Goal: Task Accomplishment & Management: Complete application form

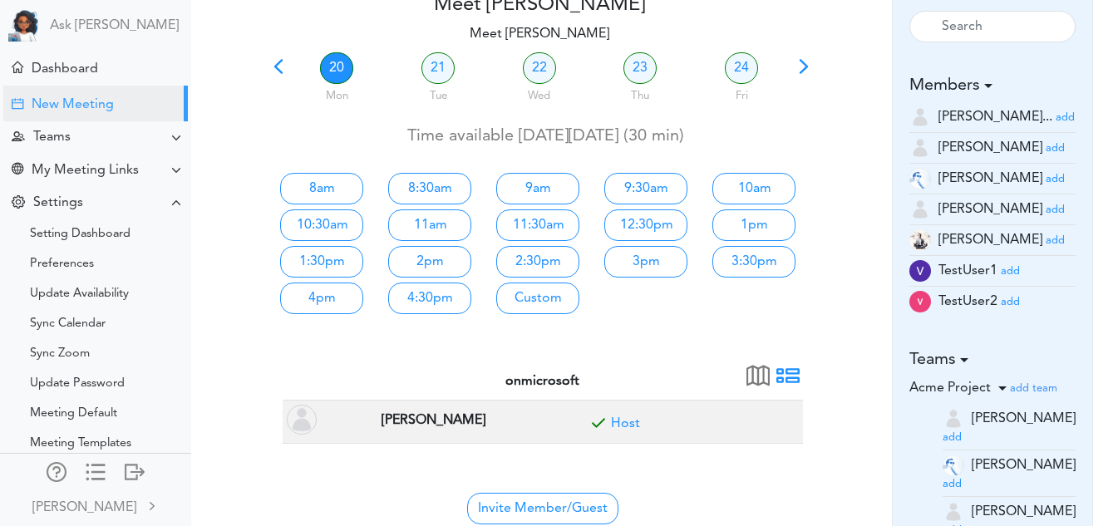
scroll to position [93, 0]
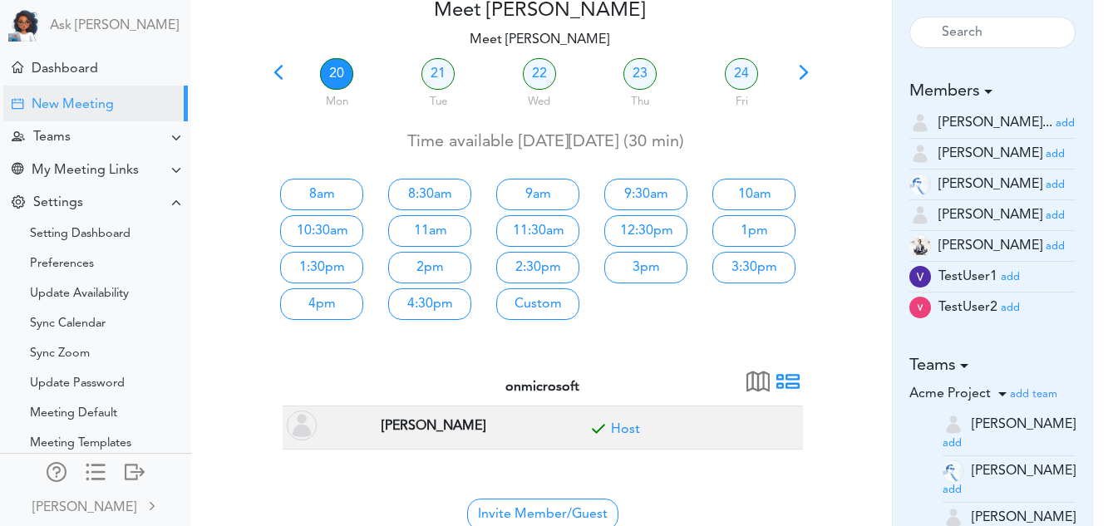
click at [987, 367] on h5 "Teams" at bounding box center [992, 366] width 167 height 20
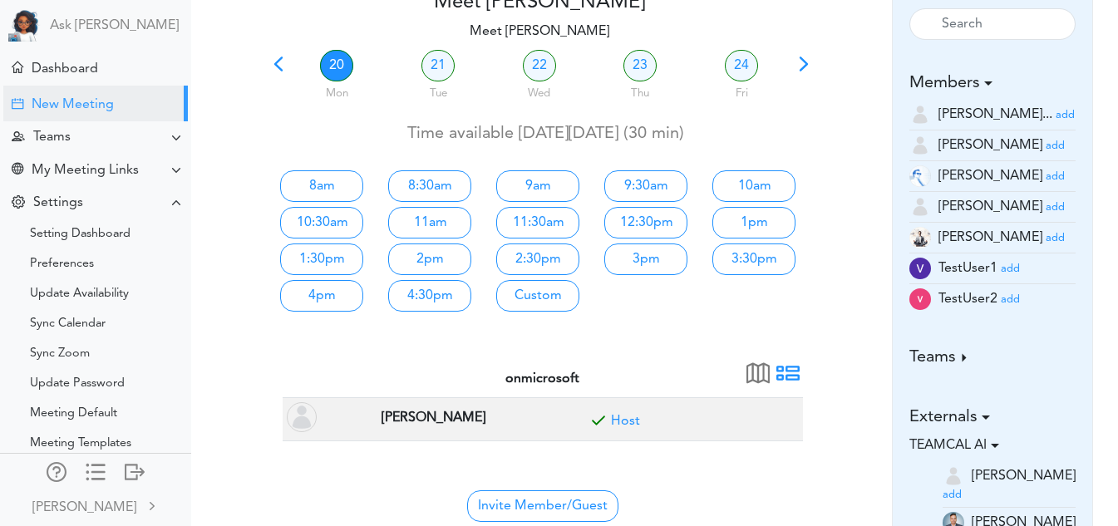
scroll to position [102, 0]
click at [1045, 203] on small "add" at bounding box center [1054, 206] width 19 height 11
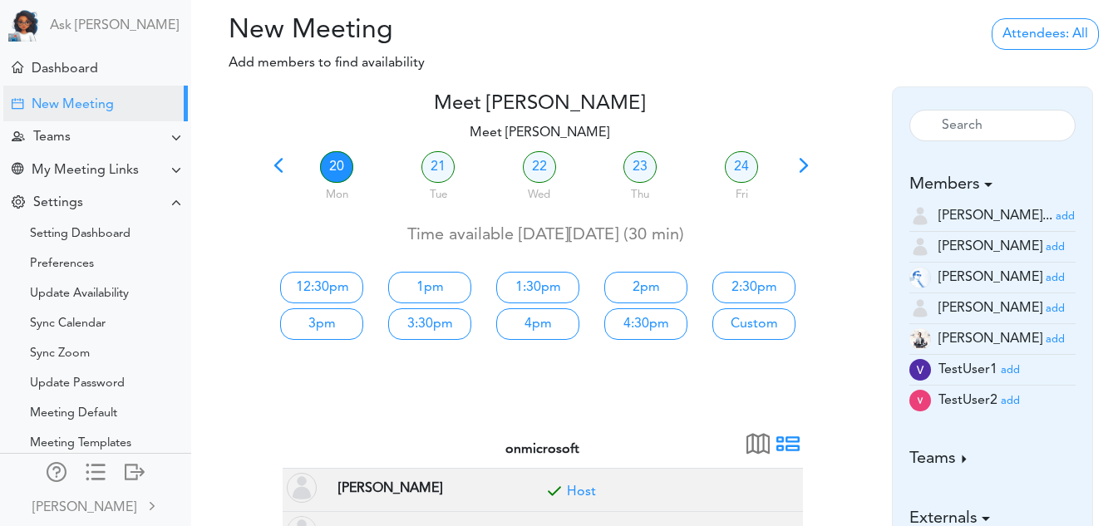
click at [829, 366] on div at bounding box center [839, 238] width 55 height 293
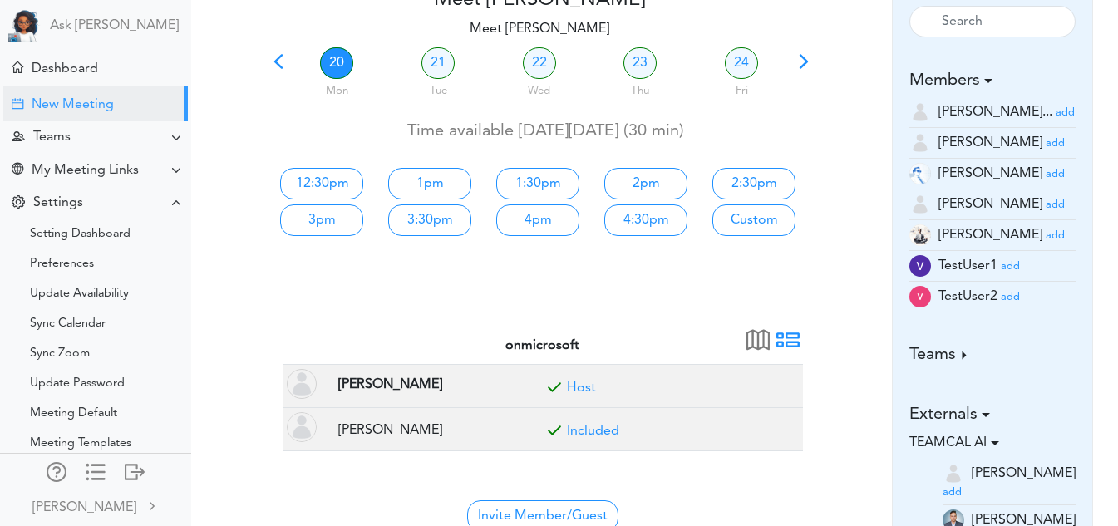
scroll to position [105, 0]
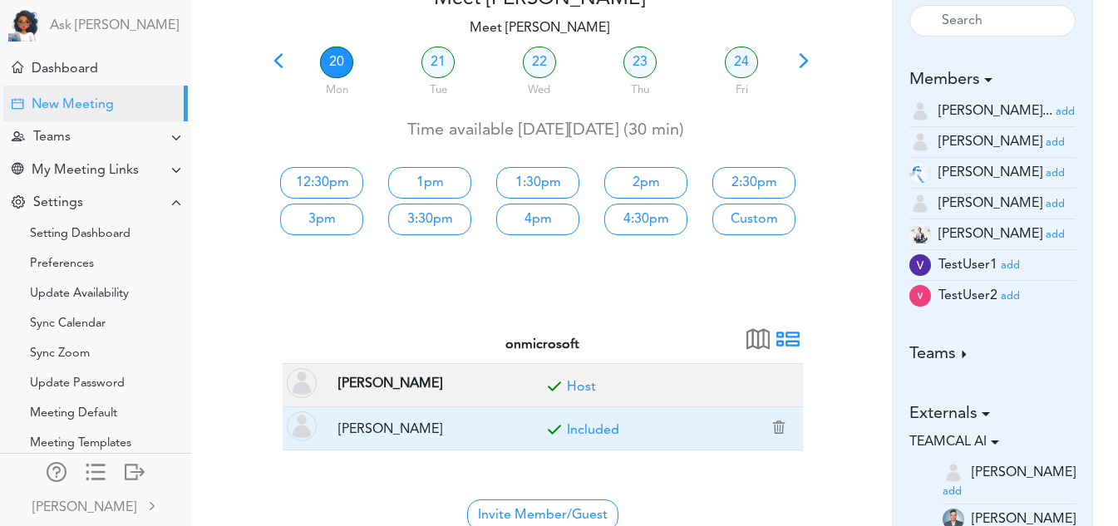
click at [609, 430] on link "Included" at bounding box center [593, 430] width 52 height 13
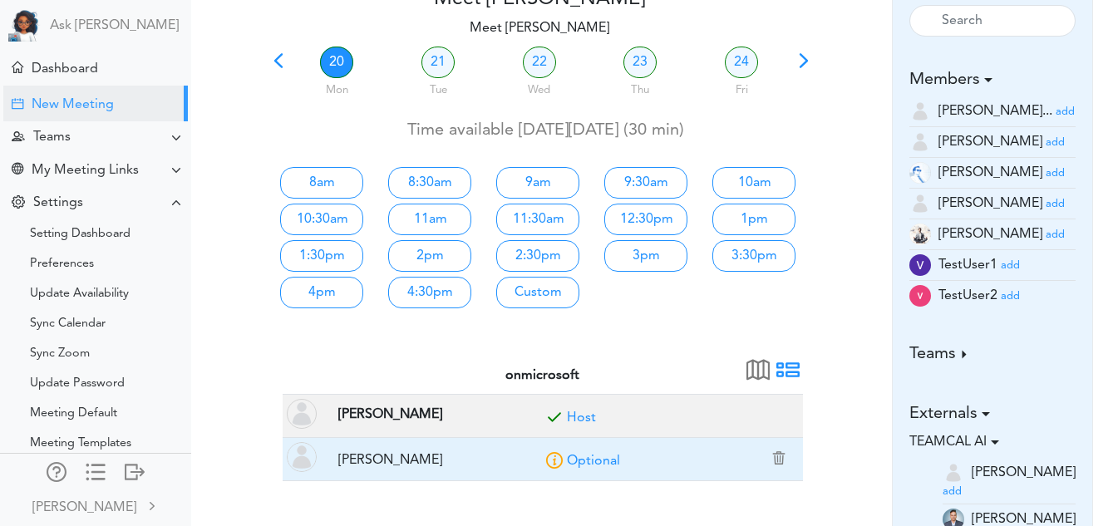
click at [592, 461] on link "Optional" at bounding box center [593, 461] width 53 height 13
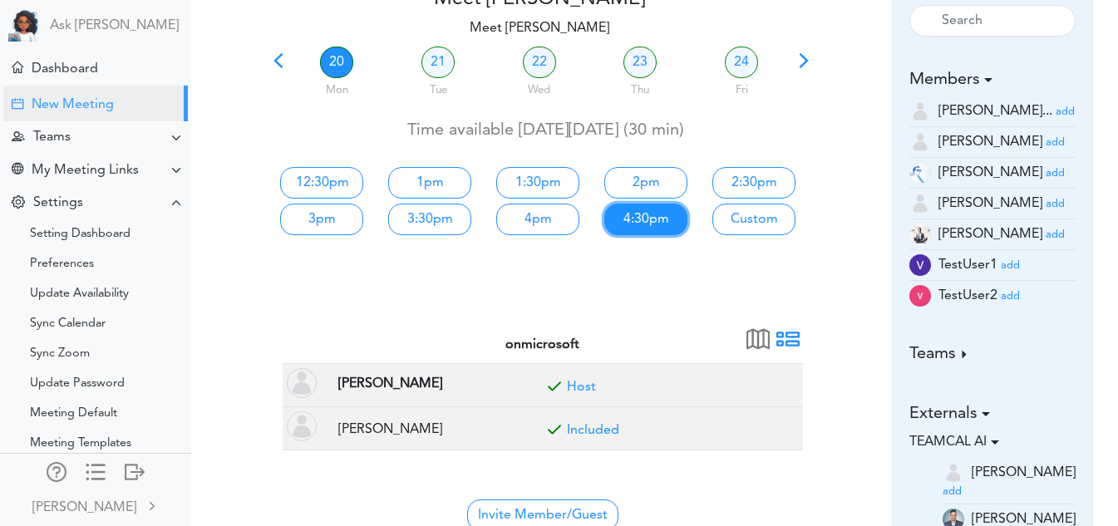
click at [646, 219] on link "4:30pm" at bounding box center [645, 220] width 83 height 32
type input "Meet [PERSON_NAME]"
type input "[URL][DOMAIN_NAME][SECURITY_DATA]"
type input "2025-10-20T16:30"
type input "2025-10-20T17:00"
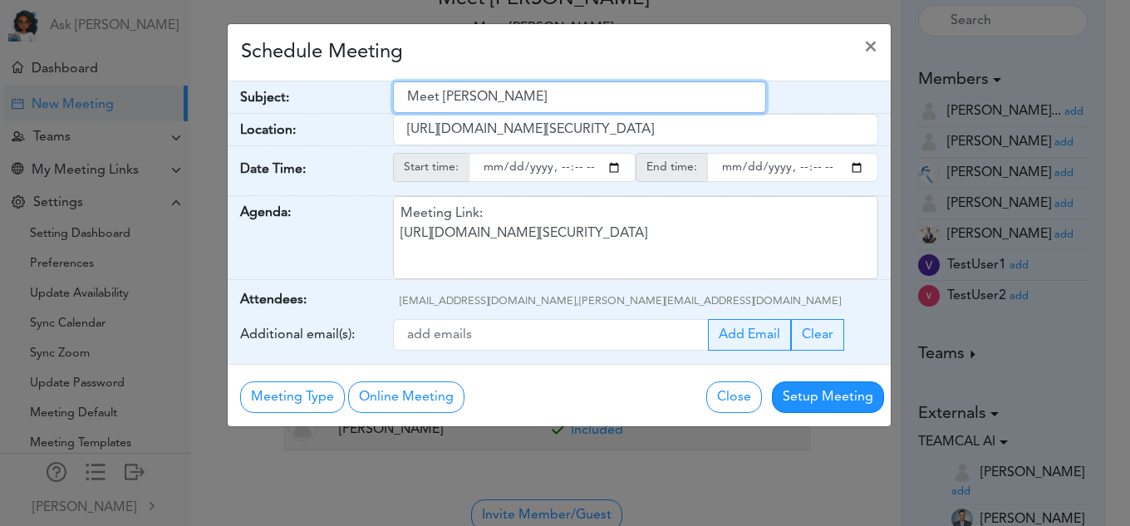
drag, startPoint x: 580, startPoint y: 112, endPoint x: 355, endPoint y: 112, distance: 225.2
click at [355, 112] on div "Subject: Meet Vidya Pamidi" at bounding box center [559, 97] width 663 height 32
type input "test meeting"
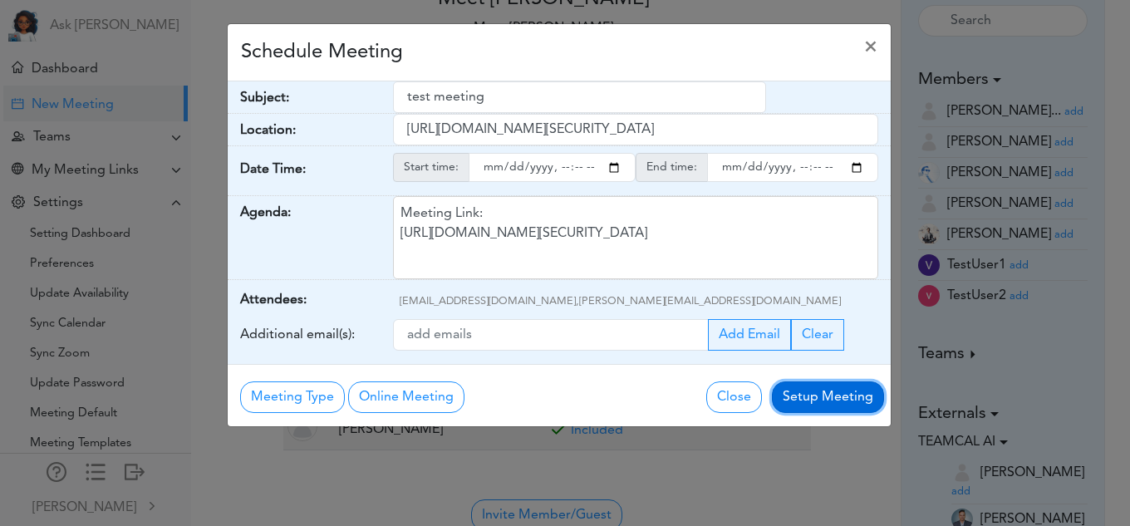
click at [816, 396] on button "Setup Meeting" at bounding box center [828, 397] width 112 height 32
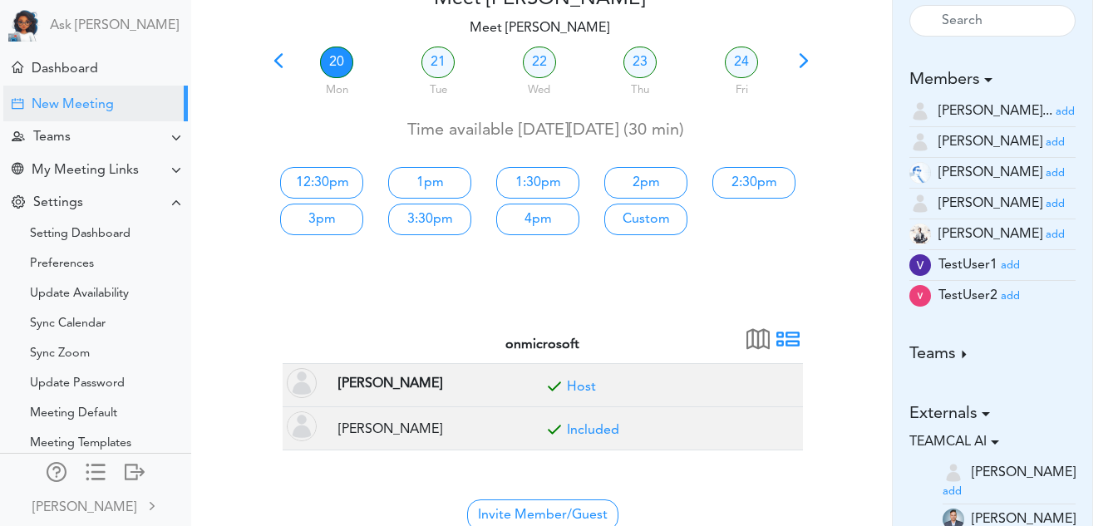
click at [808, 312] on div at bounding box center [539, 301] width 545 height 40
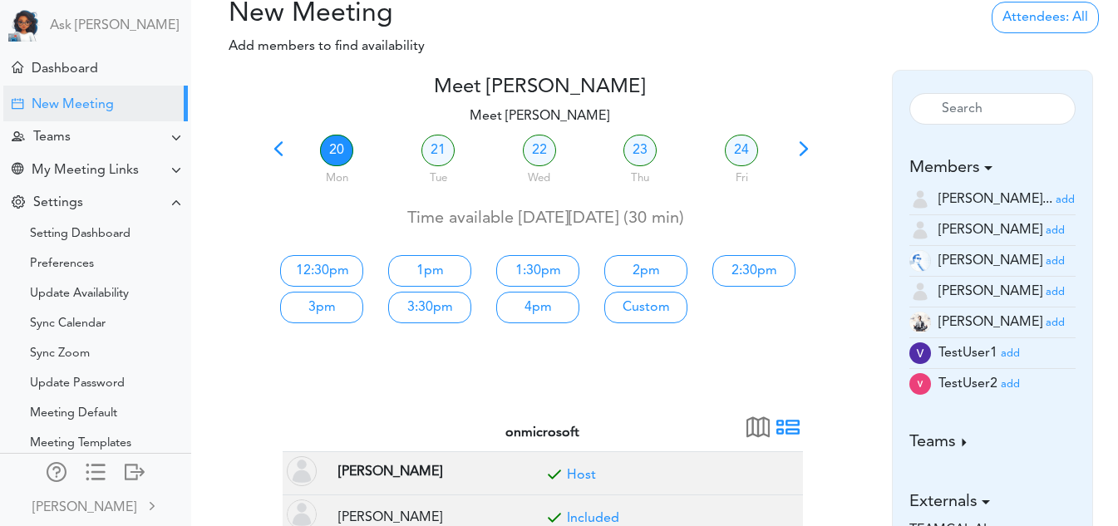
scroll to position [16, 0]
click at [98, 64] on div "Dashboard" at bounding box center [97, 68] width 188 height 36
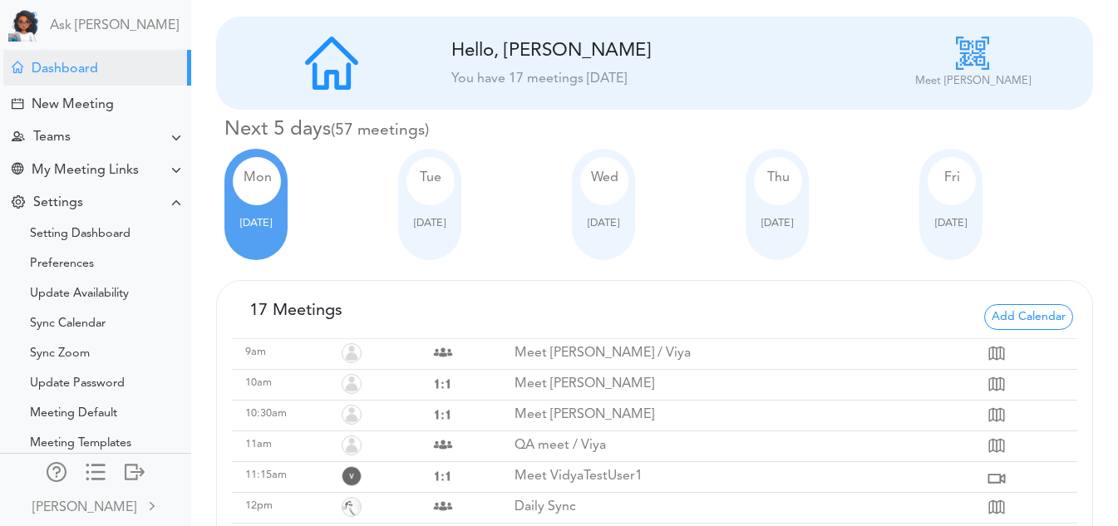
click at [448, 224] on div "Tue Oct 07" at bounding box center [429, 204] width 63 height 111
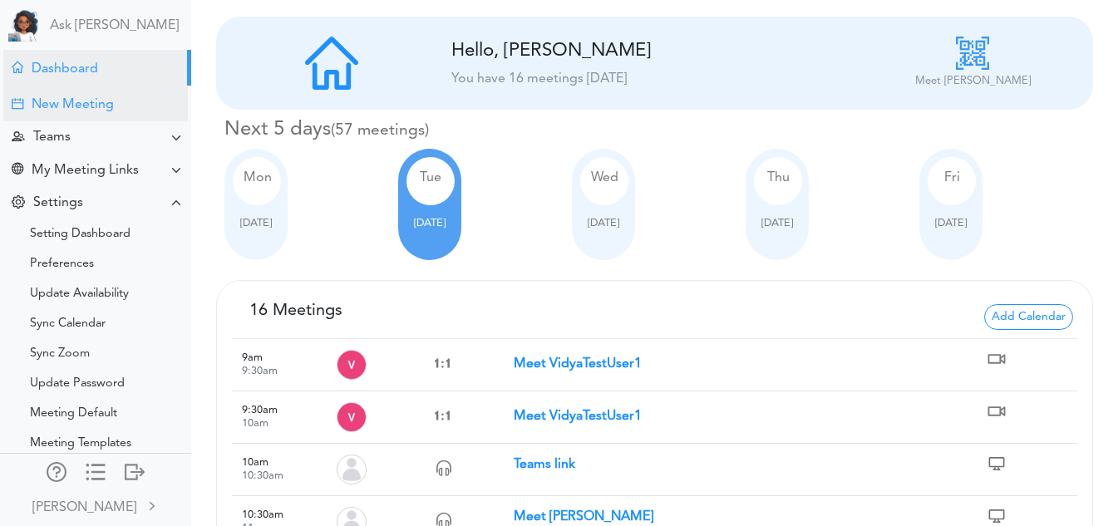
click at [97, 116] on div "New Meeting" at bounding box center [95, 104] width 184 height 36
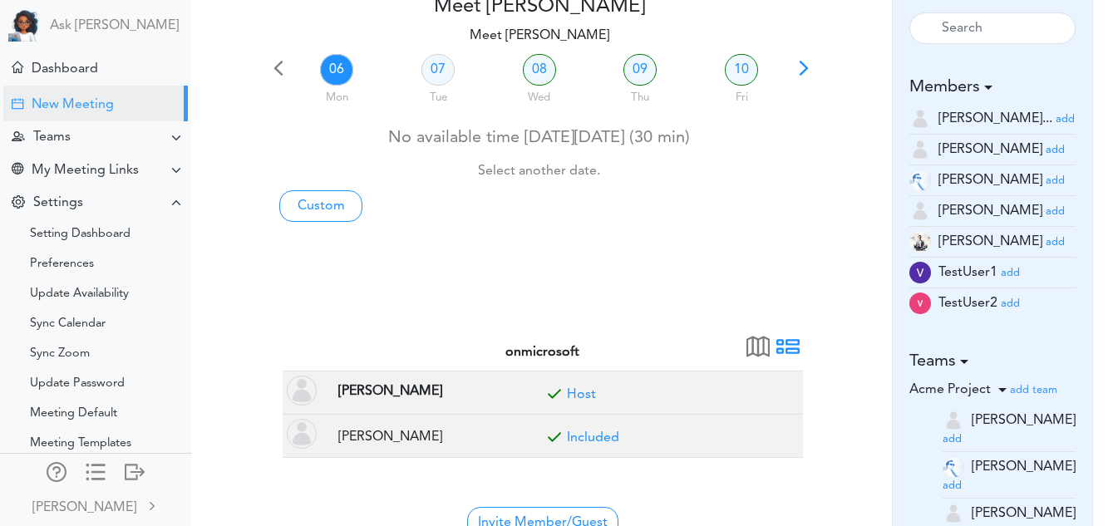
scroll to position [94, 0]
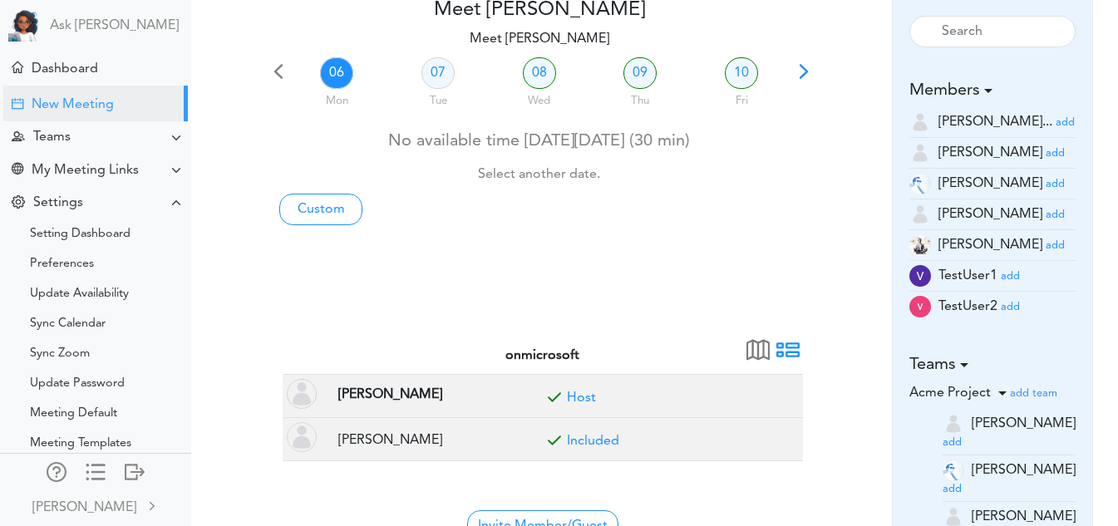
click at [1013, 280] on small "add" at bounding box center [1010, 276] width 19 height 11
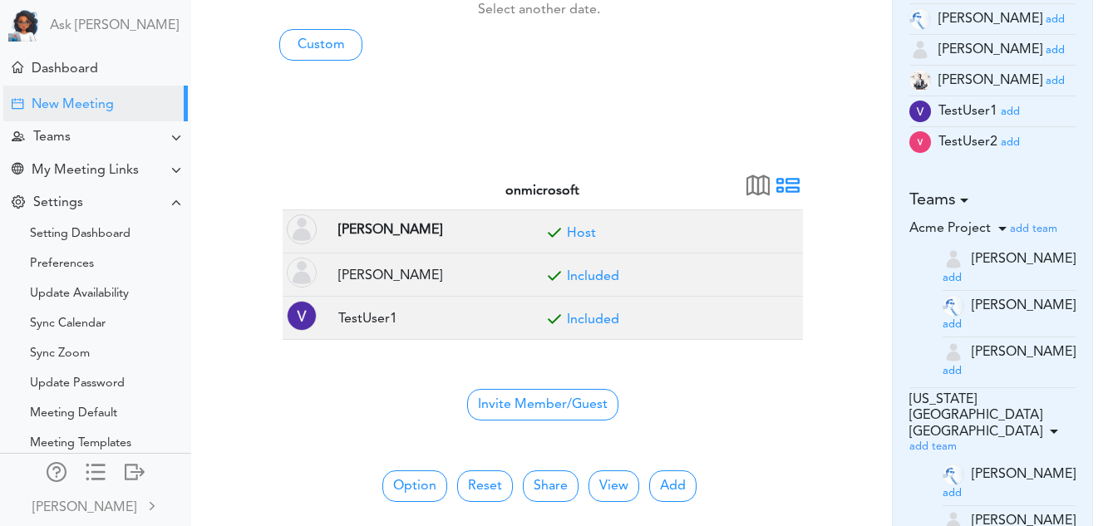
scroll to position [268, 0]
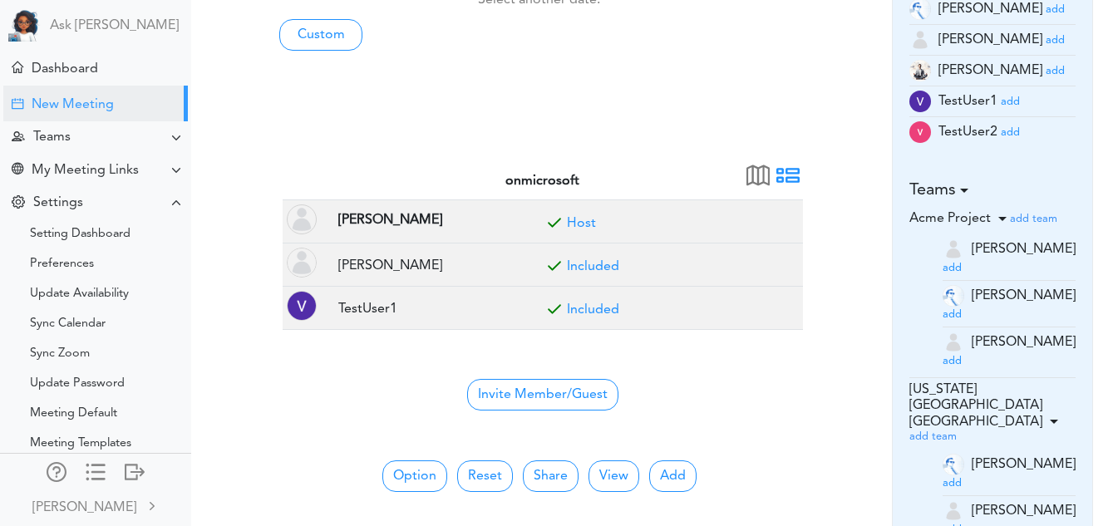
click at [1011, 137] on small "add" at bounding box center [1010, 132] width 19 height 11
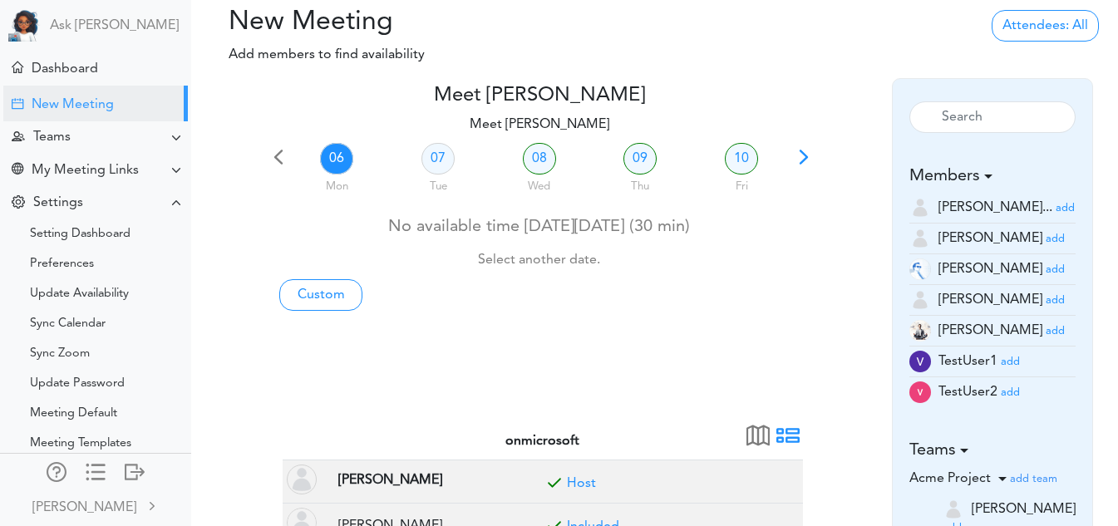
scroll to position [0, 0]
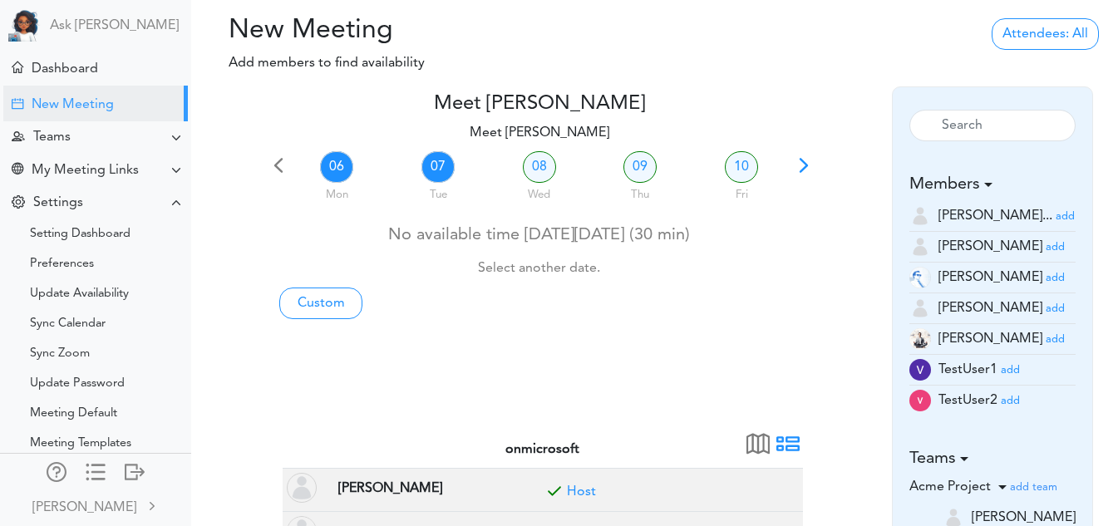
click at [444, 161] on link "07" at bounding box center [437, 167] width 33 height 32
click at [549, 159] on link "08" at bounding box center [539, 167] width 33 height 32
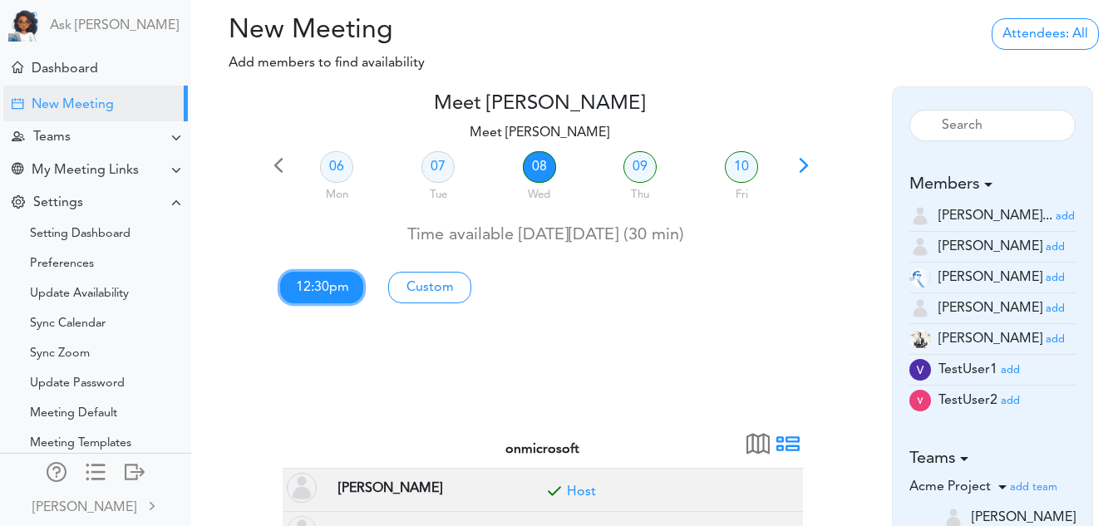
click at [341, 287] on link "12:30pm" at bounding box center [321, 288] width 83 height 32
type input "Meet [PERSON_NAME]"
type input "[URL][DOMAIN_NAME][SECURITY_DATA]"
type input "2025-10-08T12:30"
type input "2025-10-08T13:00"
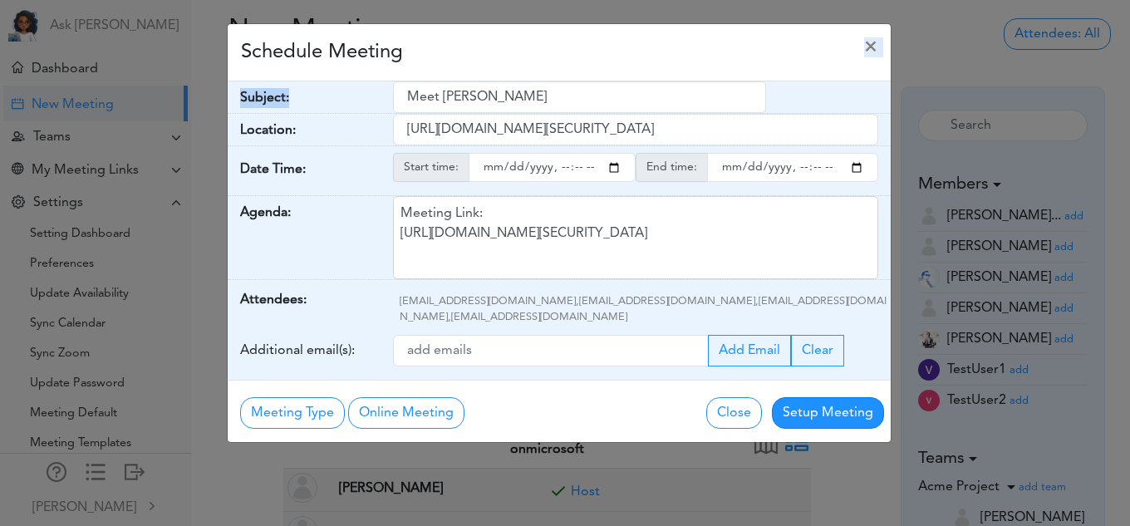
drag, startPoint x: 548, startPoint y: 80, endPoint x: 547, endPoint y: 95, distance: 15.0
click at [547, 95] on div "Schedule Meeting × Your Name: (required) Vidya Vidya Email: (required) vidya@te…" at bounding box center [559, 233] width 665 height 420
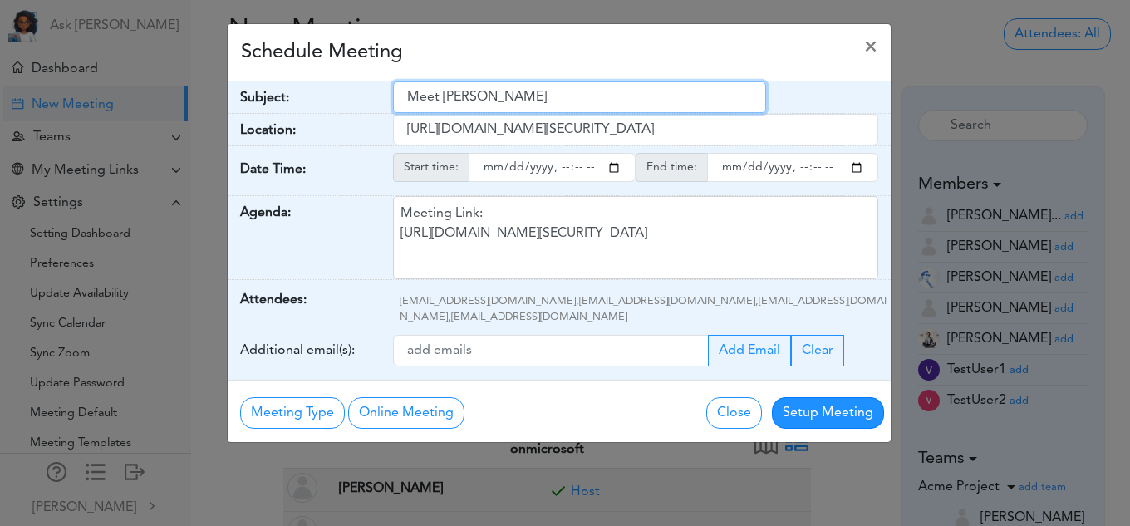
drag, startPoint x: 547, startPoint y: 95, endPoint x: 380, endPoint y: 96, distance: 167.0
click at [380, 96] on div "Subject: Meet Vidya Pamidi" at bounding box center [559, 97] width 663 height 32
type input "test meet"
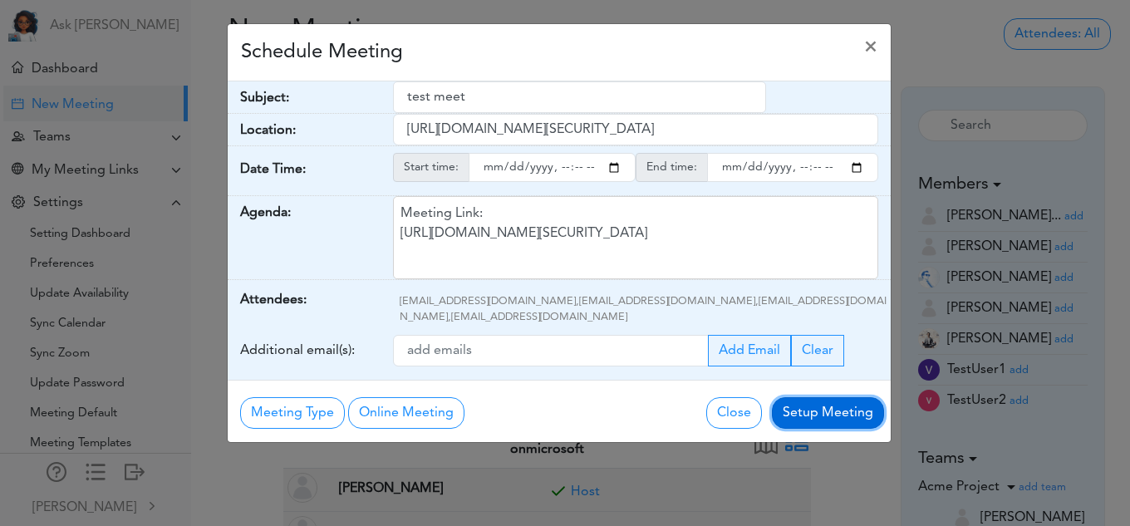
click at [796, 408] on button "Setup Meeting" at bounding box center [828, 413] width 112 height 32
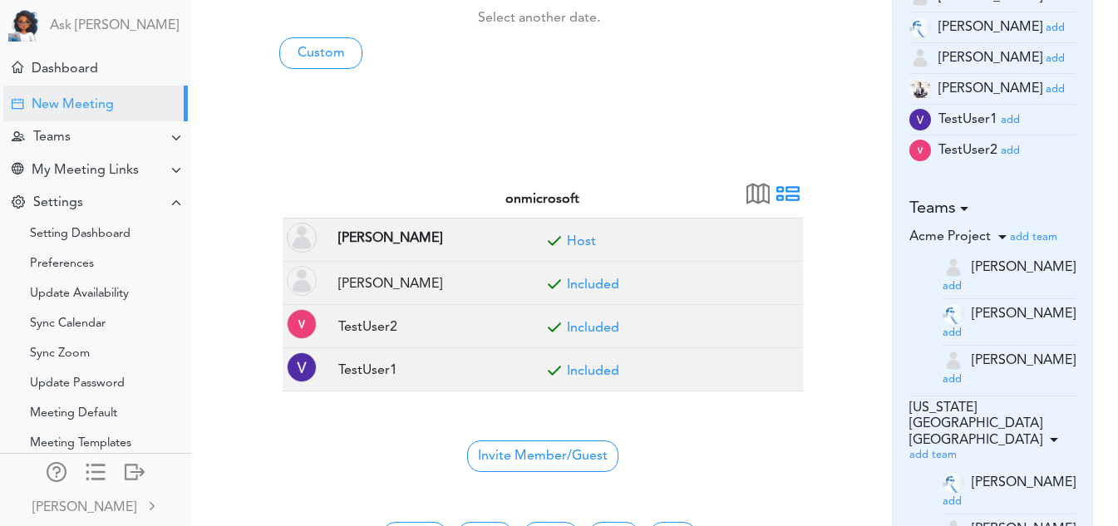
scroll to position [252, 0]
click at [308, 183] on td "onmicrosoft" at bounding box center [543, 198] width 520 height 37
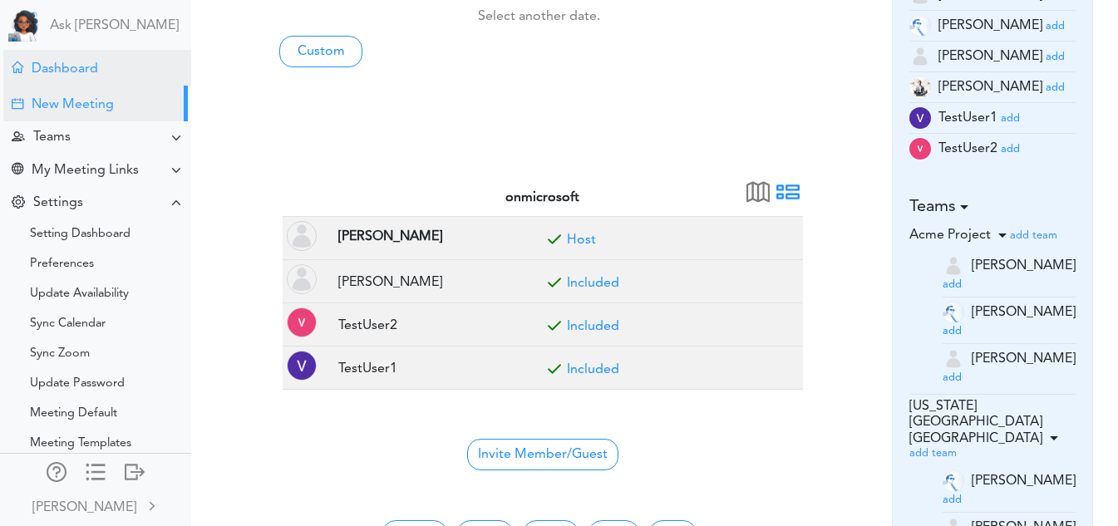
click at [116, 79] on div "Dashboard" at bounding box center [97, 68] width 188 height 36
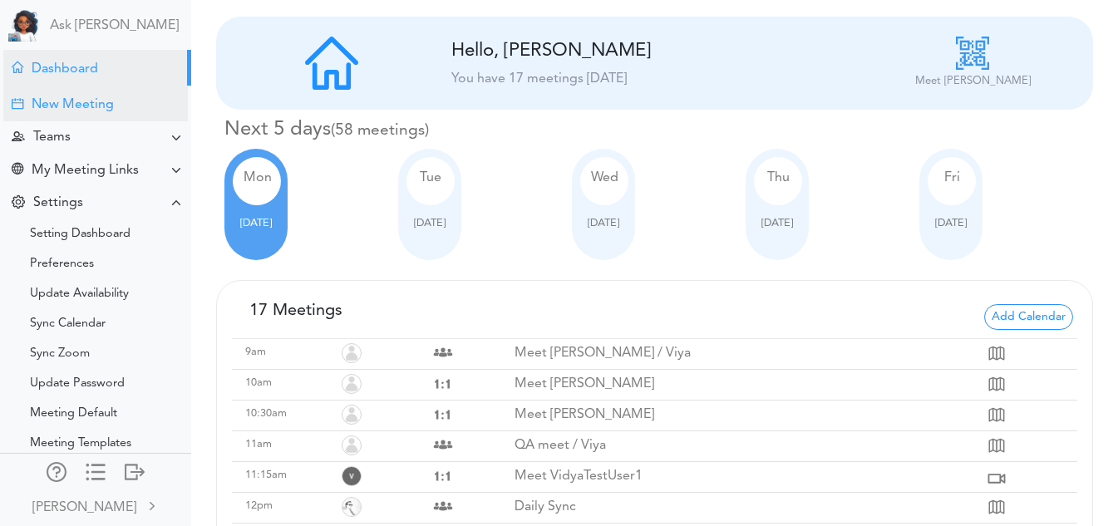
click at [88, 103] on div "New Meeting" at bounding box center [73, 105] width 82 height 16
click at [71, 61] on div "Dashboard" at bounding box center [97, 68] width 188 height 36
click at [567, 393] on td "Meet [PERSON_NAME]" at bounding box center [749, 385] width 470 height 31
click at [636, 219] on div "[DATE]" at bounding box center [659, 204] width 174 height 111
click at [612, 234] on div "[DATE]" at bounding box center [603, 204] width 63 height 111
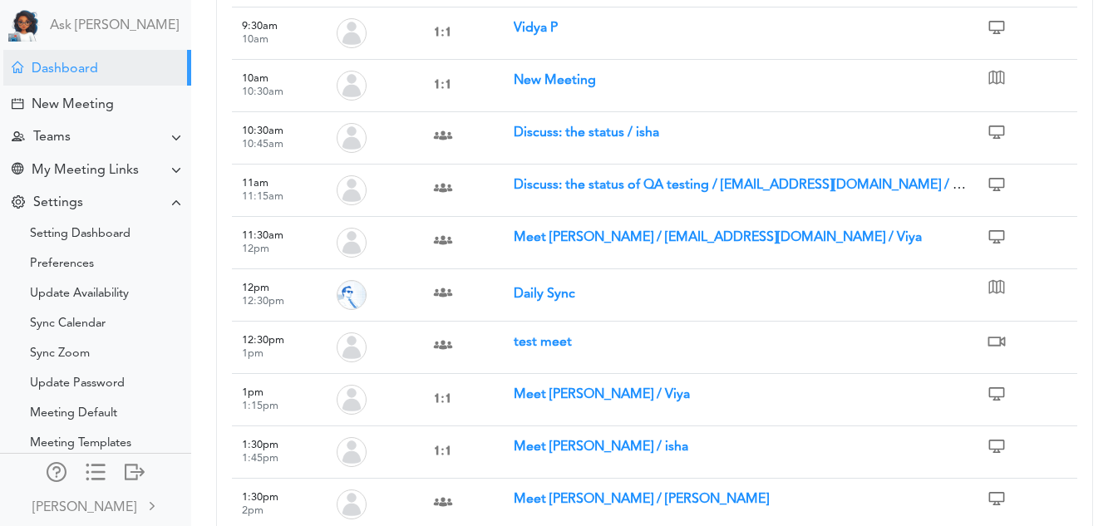
scroll to position [385, 0]
click at [568, 336] on strong "test meet" at bounding box center [543, 341] width 58 height 13
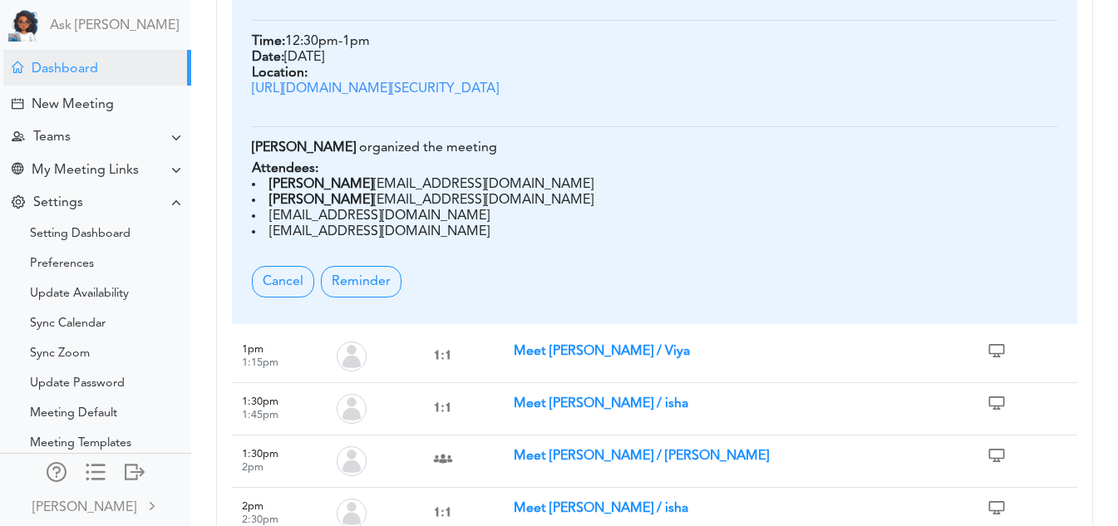
scroll to position [929, 0]
click at [87, 71] on div "Dashboard" at bounding box center [65, 69] width 66 height 16
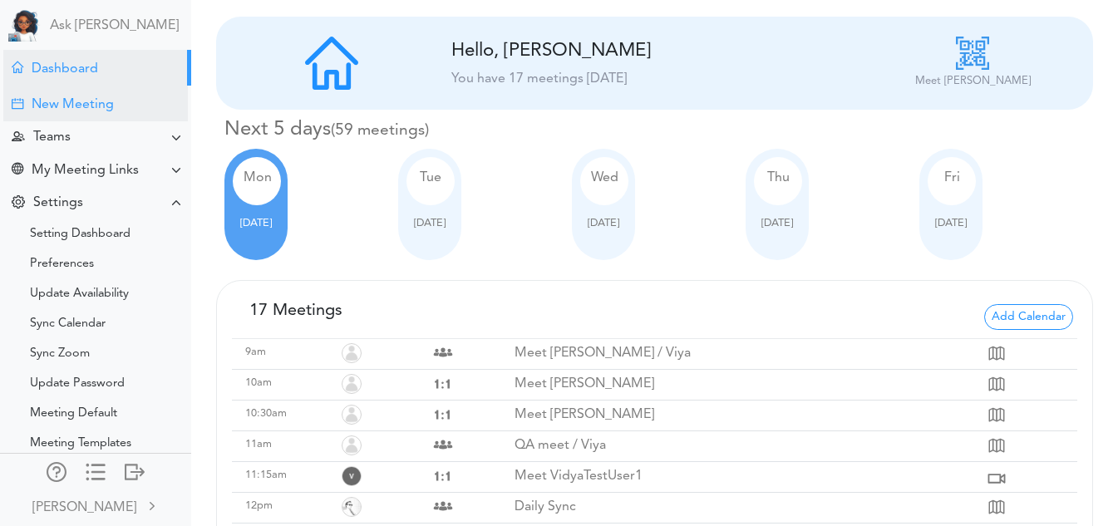
click at [86, 106] on div "New Meeting" at bounding box center [73, 105] width 82 height 16
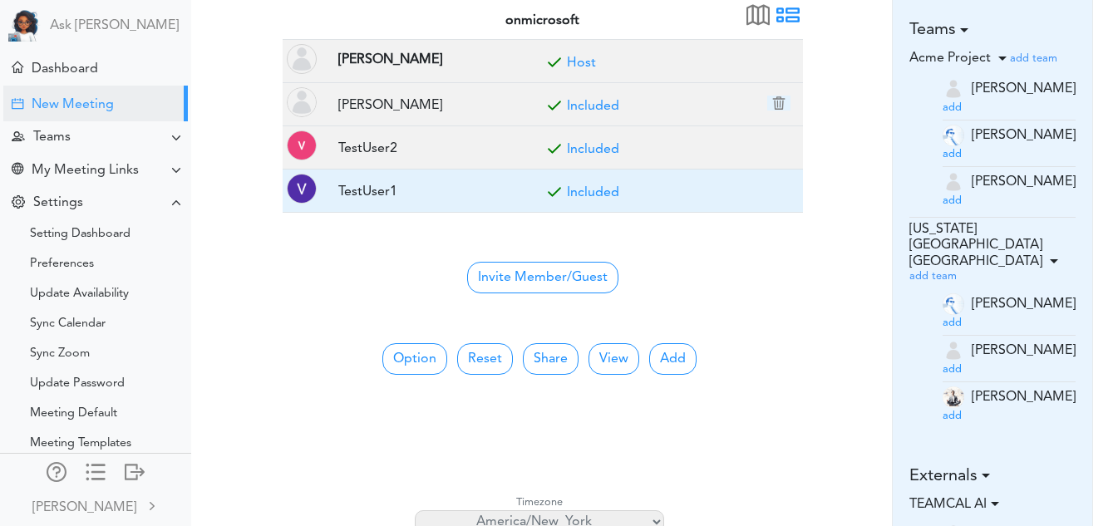
scroll to position [430, 0]
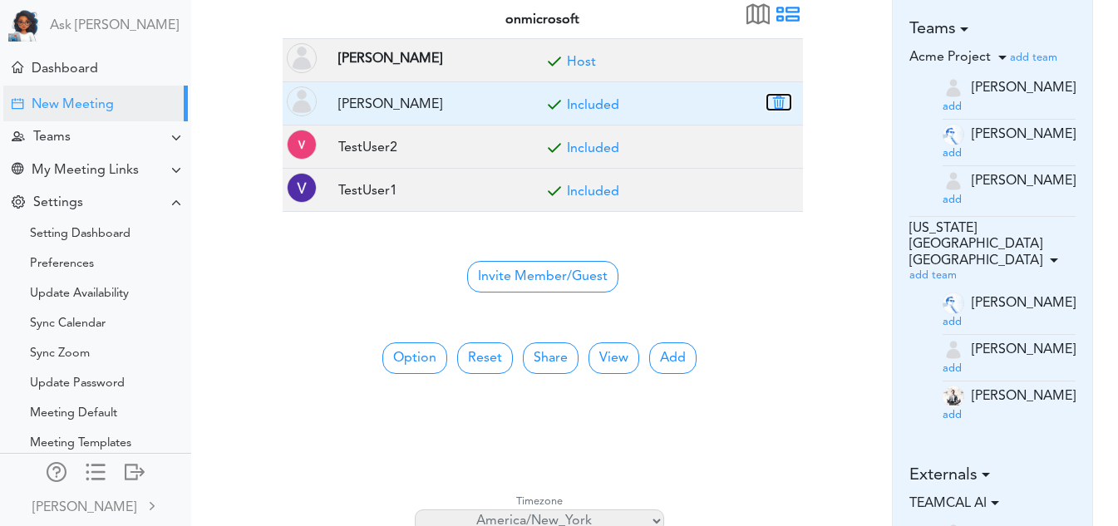
click at [780, 99] on button "button" at bounding box center [778, 102] width 23 height 15
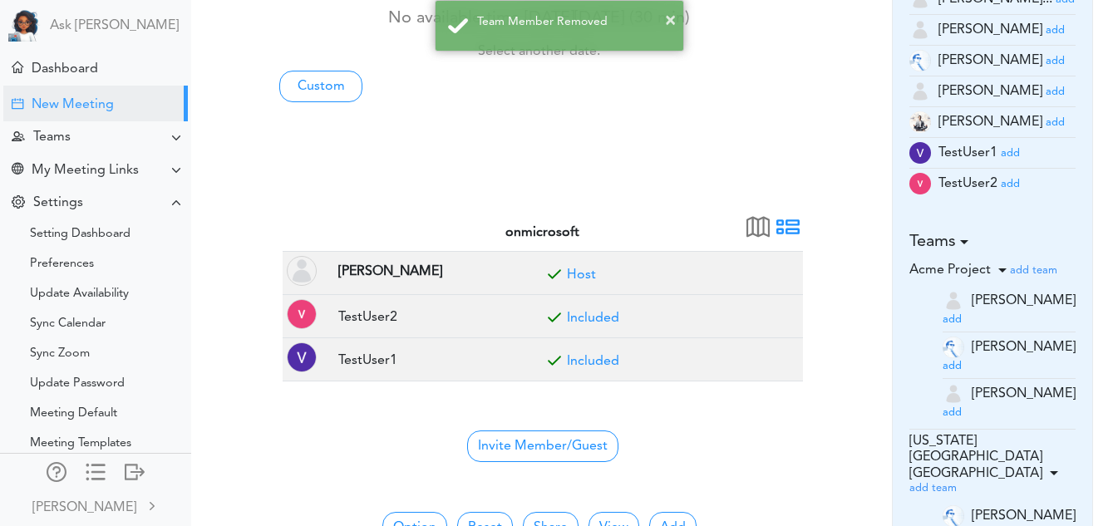
scroll to position [215, 0]
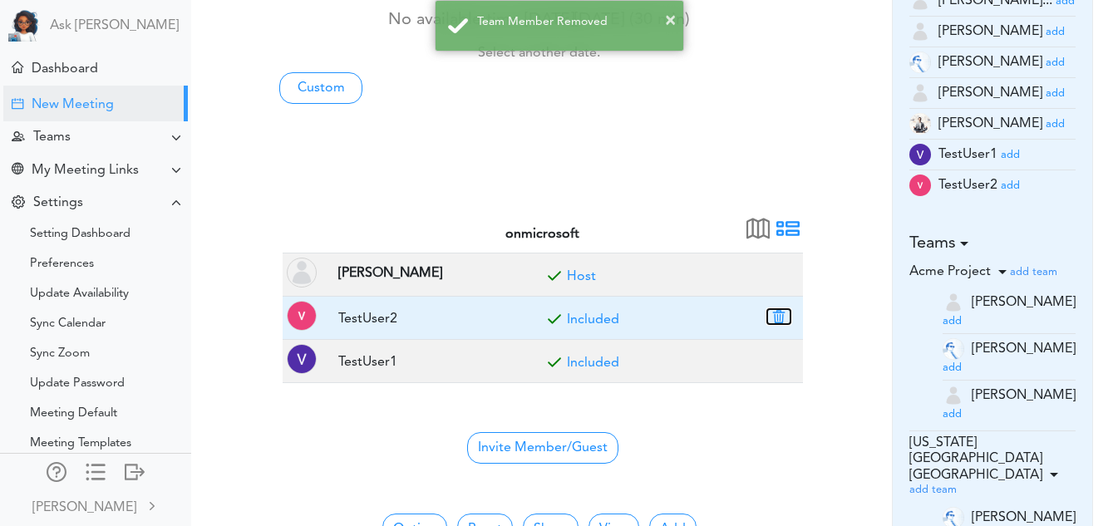
click at [777, 314] on button "button" at bounding box center [778, 316] width 23 height 15
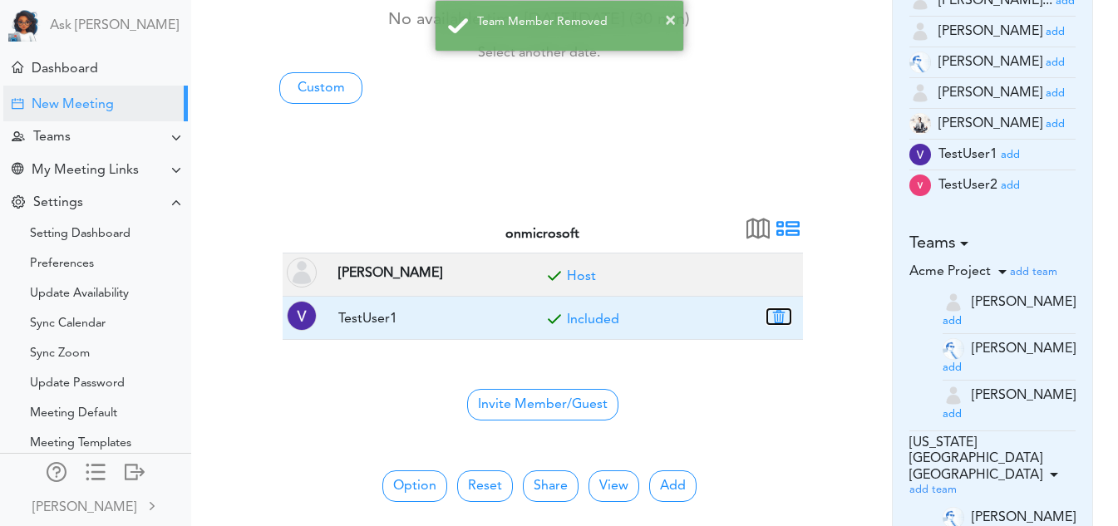
click at [777, 316] on button "button" at bounding box center [778, 316] width 23 height 15
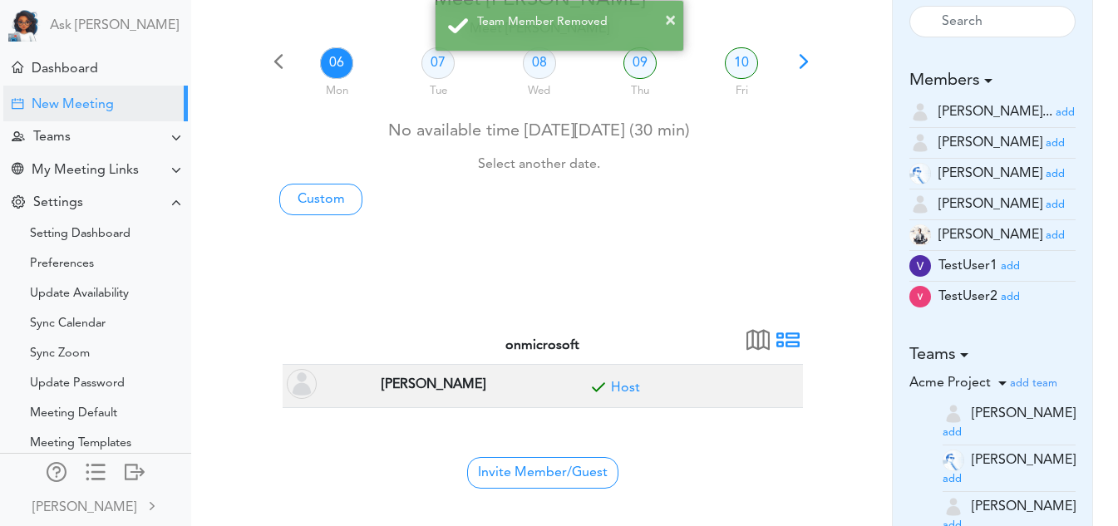
scroll to position [103, 0]
drag, startPoint x: 453, startPoint y: 74, endPoint x: 440, endPoint y: 67, distance: 14.1
click at [440, 67] on div "07 Tue" at bounding box center [437, 76] width 101 height 60
click at [440, 67] on link "07" at bounding box center [437, 64] width 33 height 32
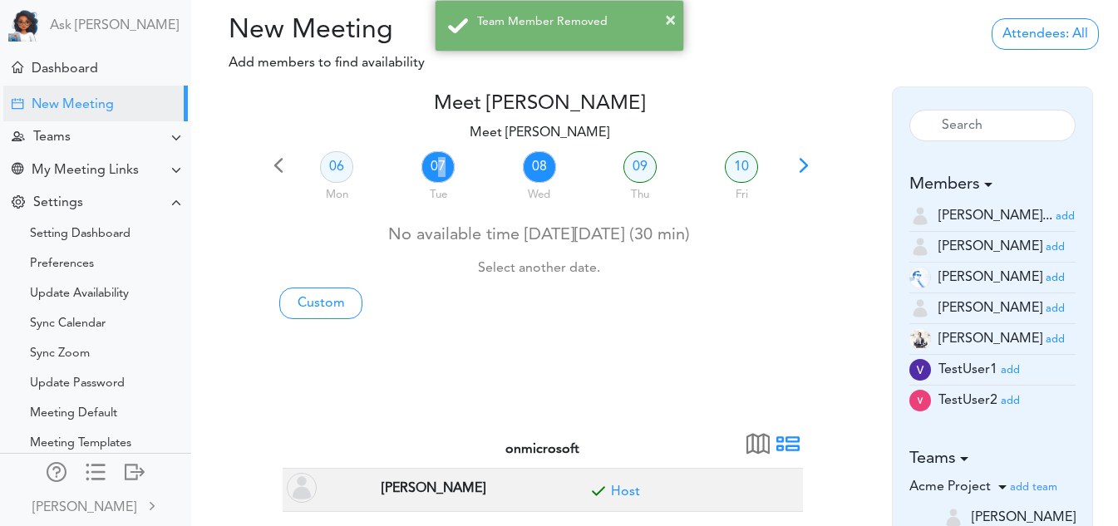
click at [535, 175] on link "08" at bounding box center [539, 167] width 33 height 32
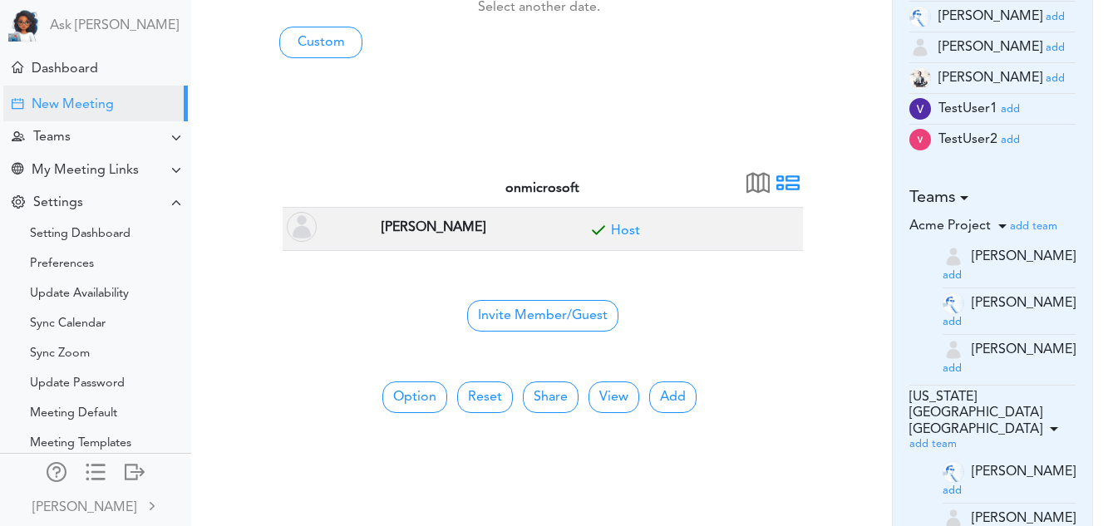
scroll to position [290, 0]
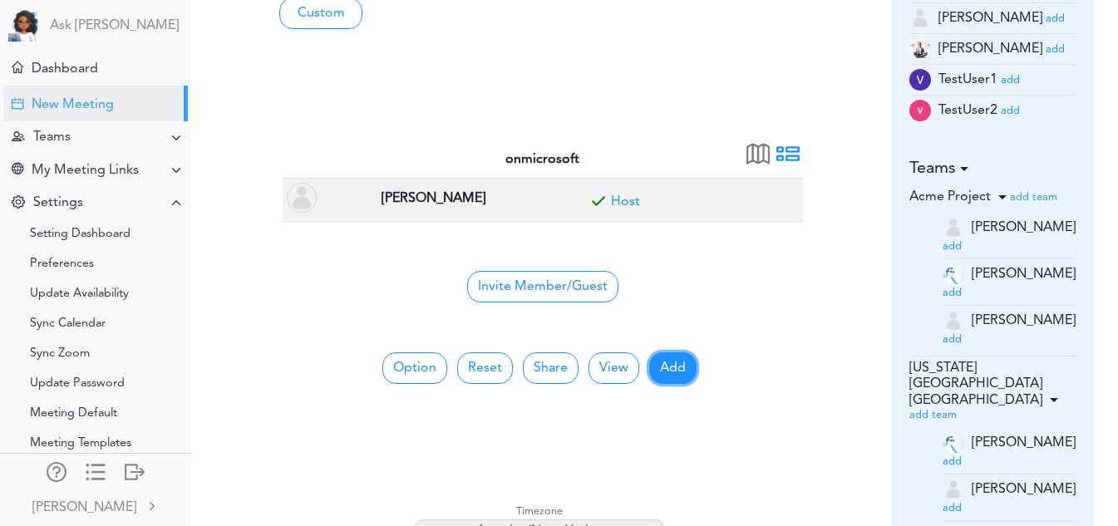
click at [677, 366] on button "Add" at bounding box center [672, 368] width 47 height 32
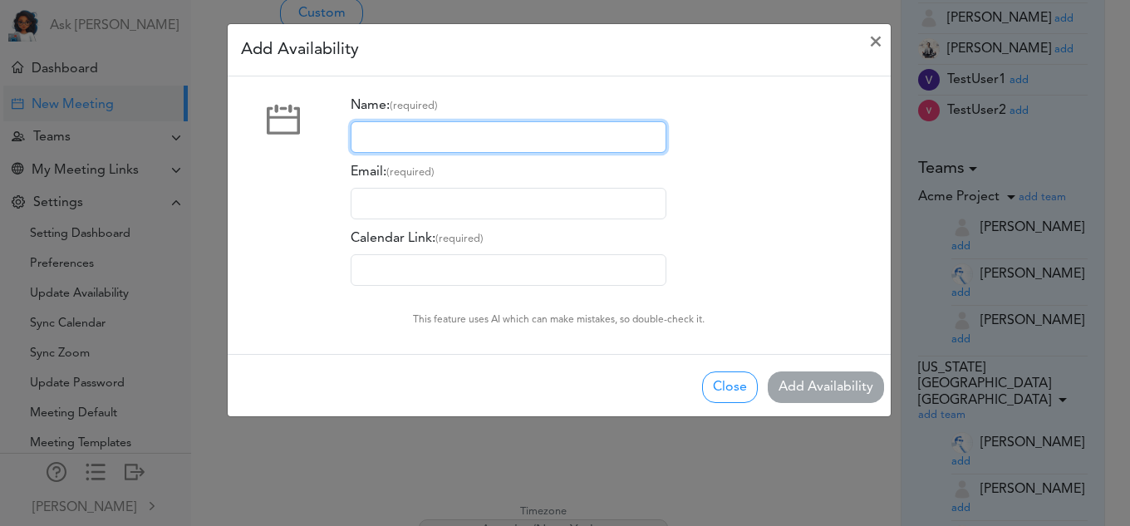
drag, startPoint x: 482, startPoint y: 148, endPoint x: 485, endPoint y: 179, distance: 30.9
click at [485, 179] on div "Name: (required) Email: (required) Calendar Link: (required)" at bounding box center [522, 188] width 342 height 196
type input "[PERSON_NAME]"
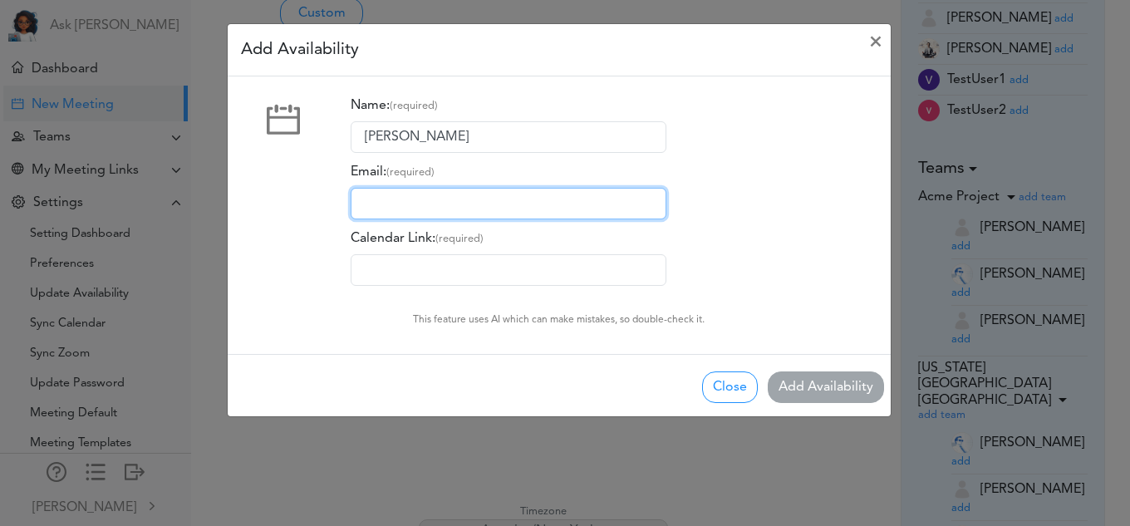
drag, startPoint x: 475, startPoint y: 199, endPoint x: 475, endPoint y: 239, distance: 40.7
click at [475, 239] on div "Name: (required) [PERSON_NAME] Email: (required) Calendar Link: (required)" at bounding box center [522, 188] width 342 height 196
type input "[EMAIL_ADDRESS][DOMAIN_NAME]"
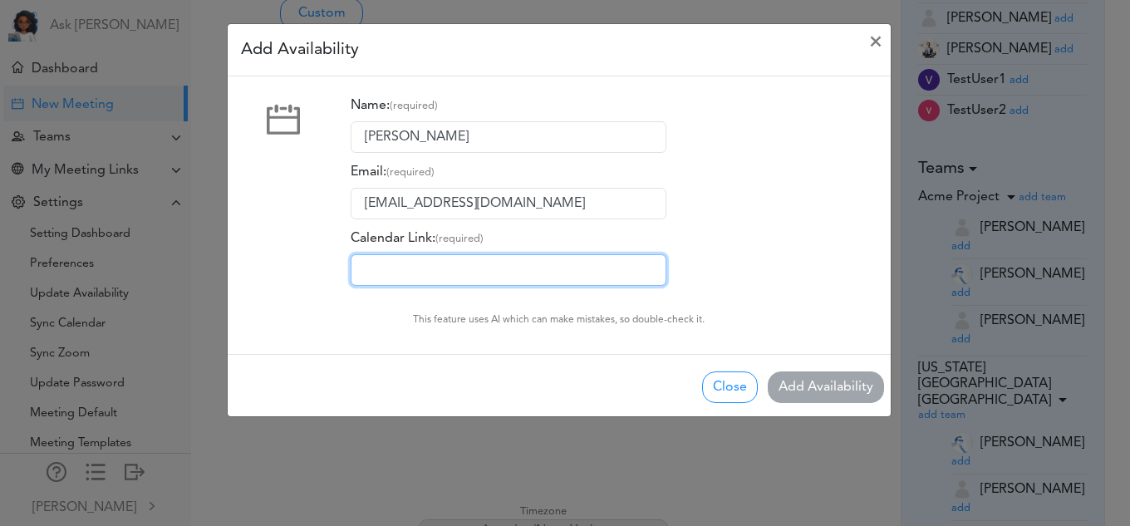
drag, startPoint x: 470, startPoint y: 261, endPoint x: 484, endPoint y: 298, distance: 39.2
click at [484, 298] on div "Name: (required) sam Email: (required) pamidividya@gmail.com Calendar Link: (re…" at bounding box center [521, 194] width 367 height 209
type input "https://calendly.com/pamidividya/30min"
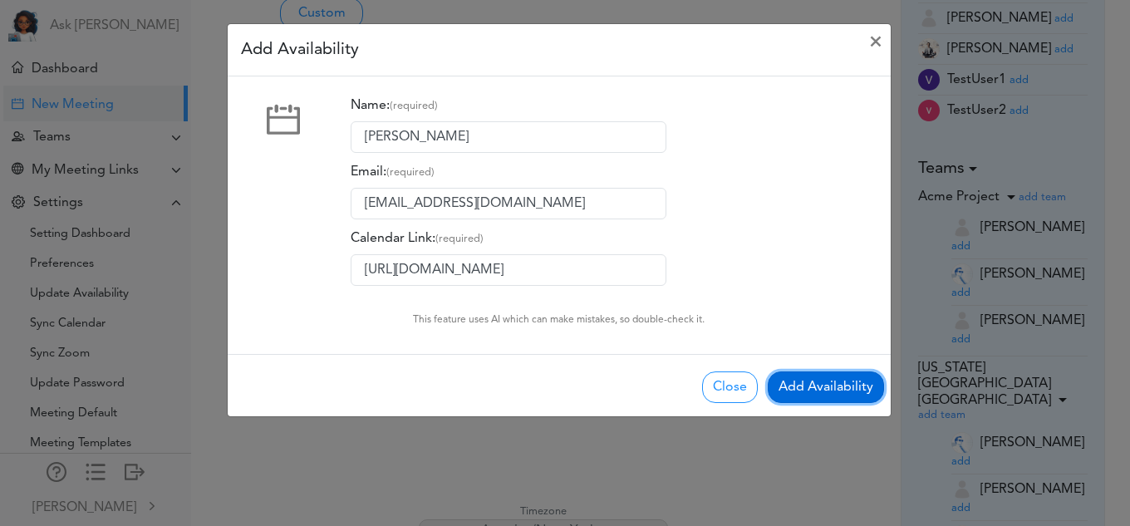
click at [800, 386] on button "Add Availability" at bounding box center [826, 387] width 116 height 32
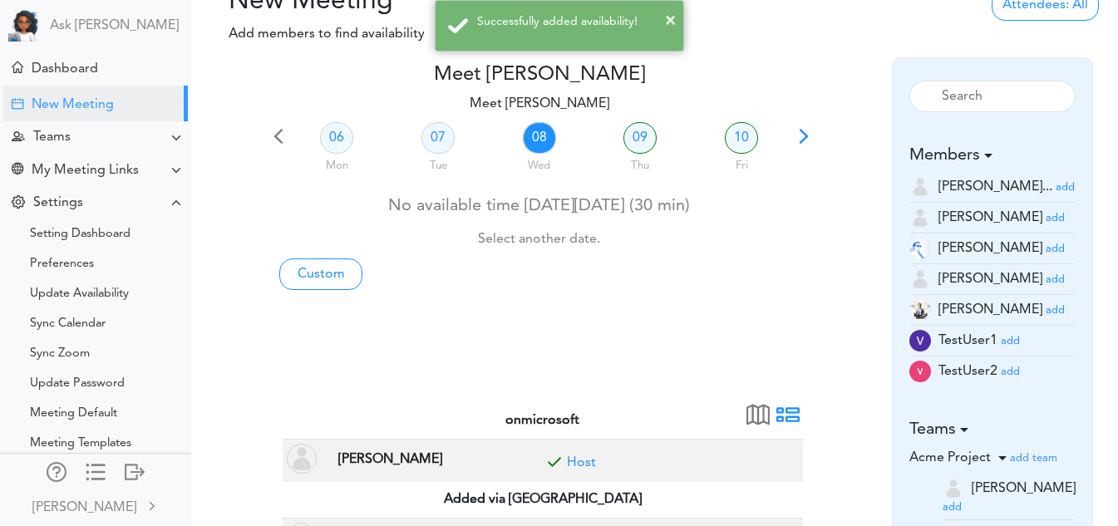
scroll to position [0, 0]
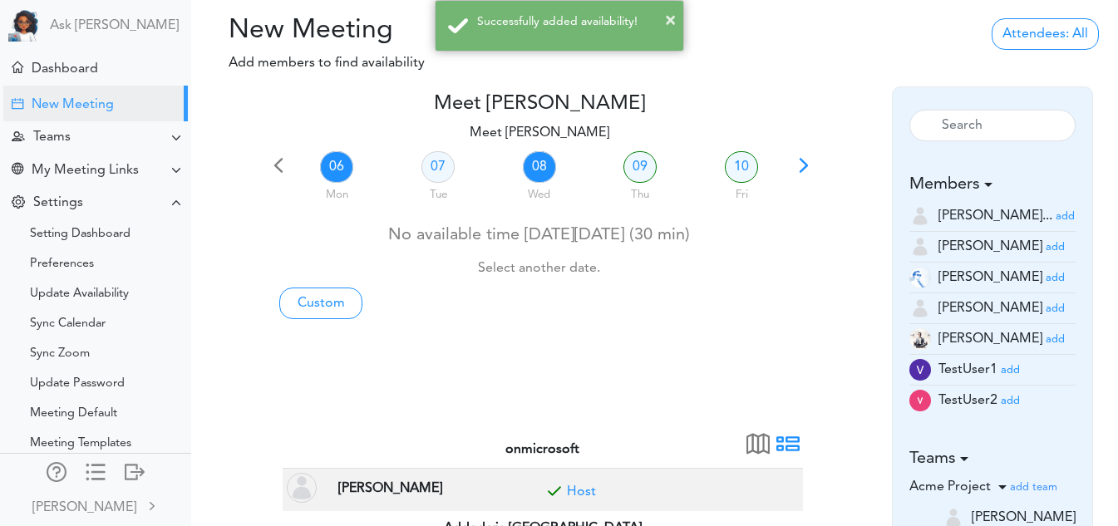
click at [325, 162] on link "06" at bounding box center [336, 167] width 33 height 32
click at [425, 162] on link "07" at bounding box center [437, 167] width 33 height 32
click at [534, 162] on link "08" at bounding box center [539, 167] width 33 height 32
click at [637, 159] on link "09" at bounding box center [639, 167] width 33 height 32
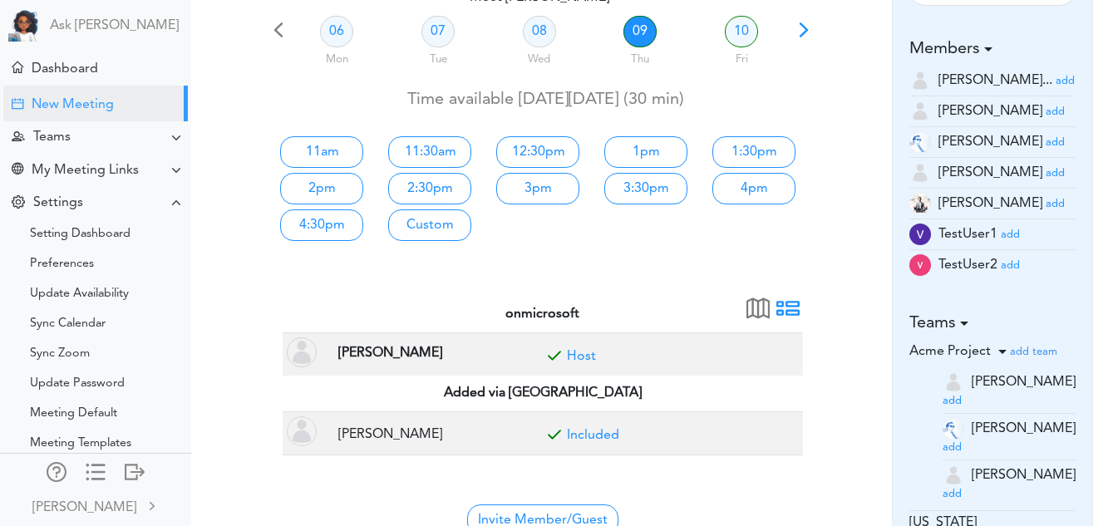
scroll to position [136, 0]
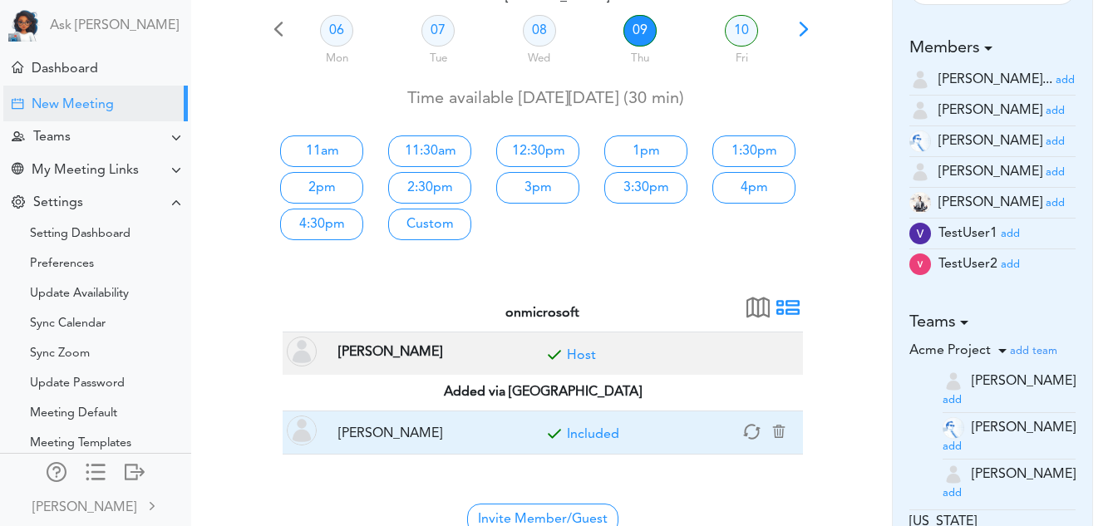
click at [611, 435] on link "Included" at bounding box center [593, 434] width 52 height 13
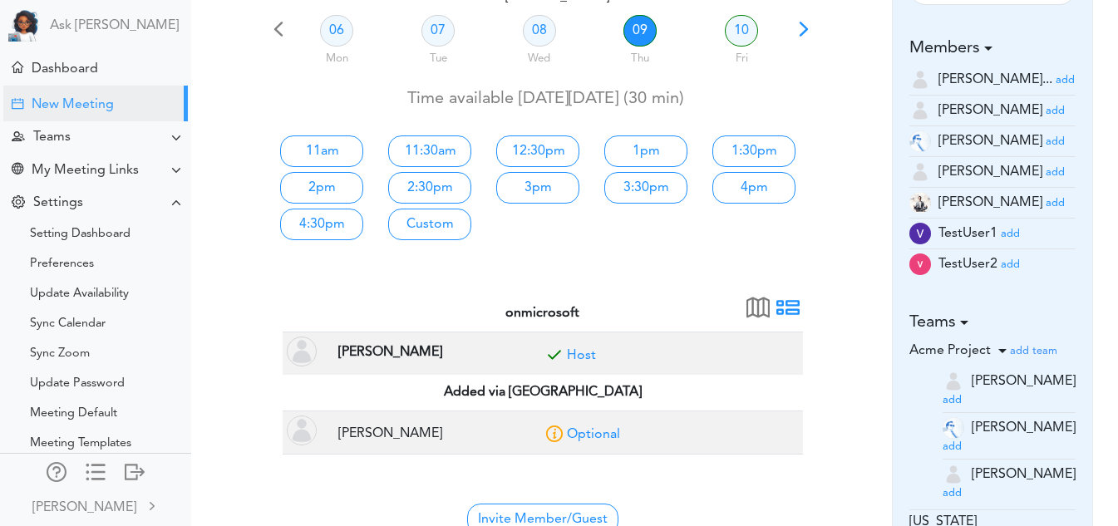
scroll to position [134, 0]
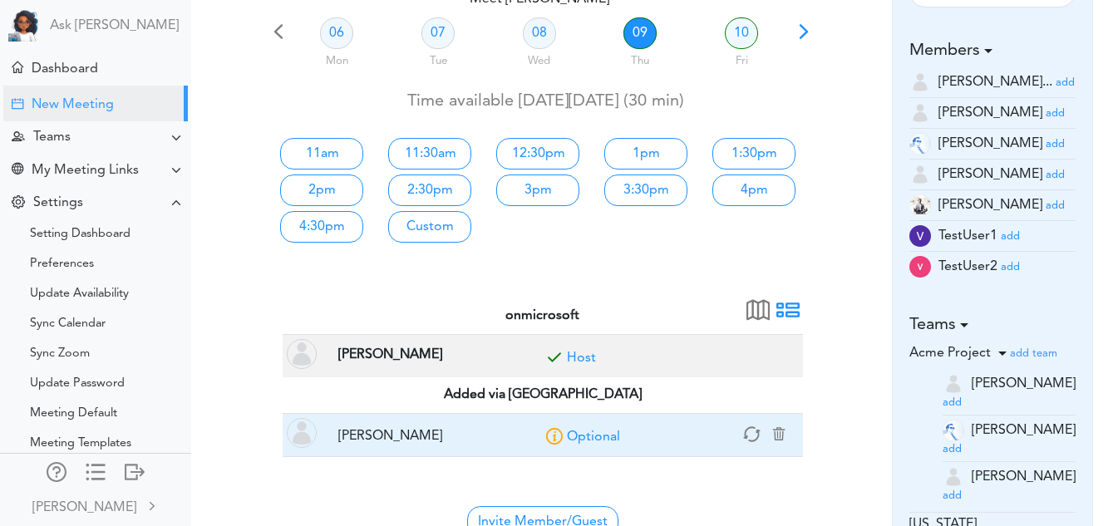
click at [583, 431] on link "Optional" at bounding box center [593, 436] width 53 height 13
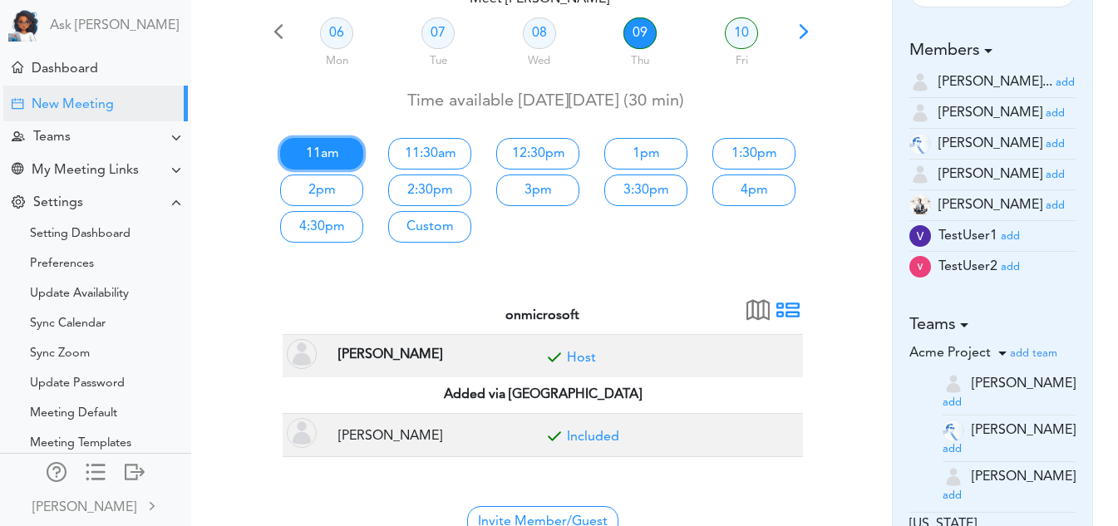
click at [319, 153] on link "11am" at bounding box center [321, 154] width 83 height 32
type input "Meet [PERSON_NAME]"
type input "https://us05web.zoom.us/j/8334572122?pwd=LsexLzl0HfNc8ZLkfd2qKeftRXbWfX.1"
type input "2025-10-09T11:00"
type input "2025-10-09T11:30"
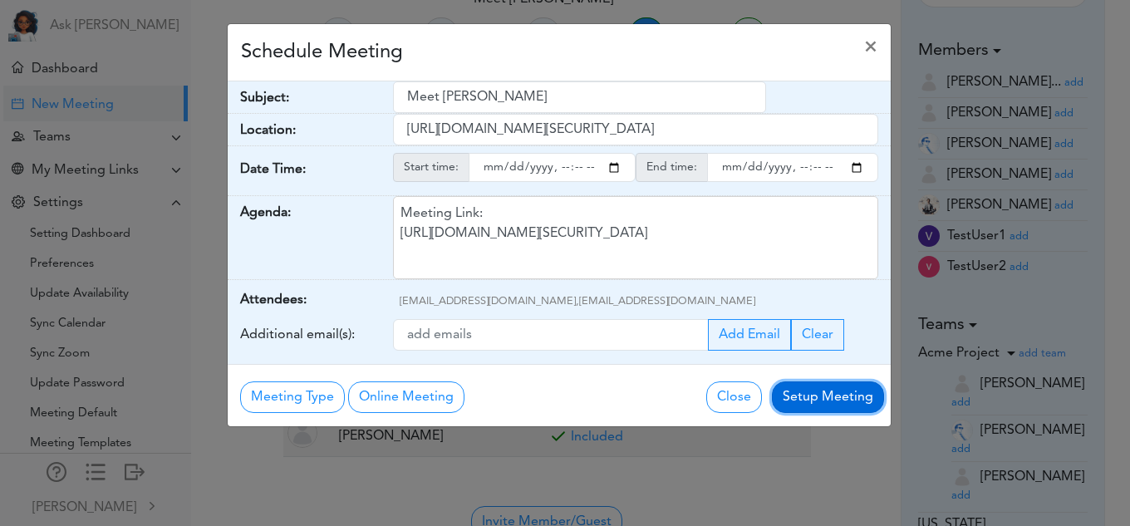
click at [812, 391] on button "Setup Meeting" at bounding box center [828, 397] width 112 height 32
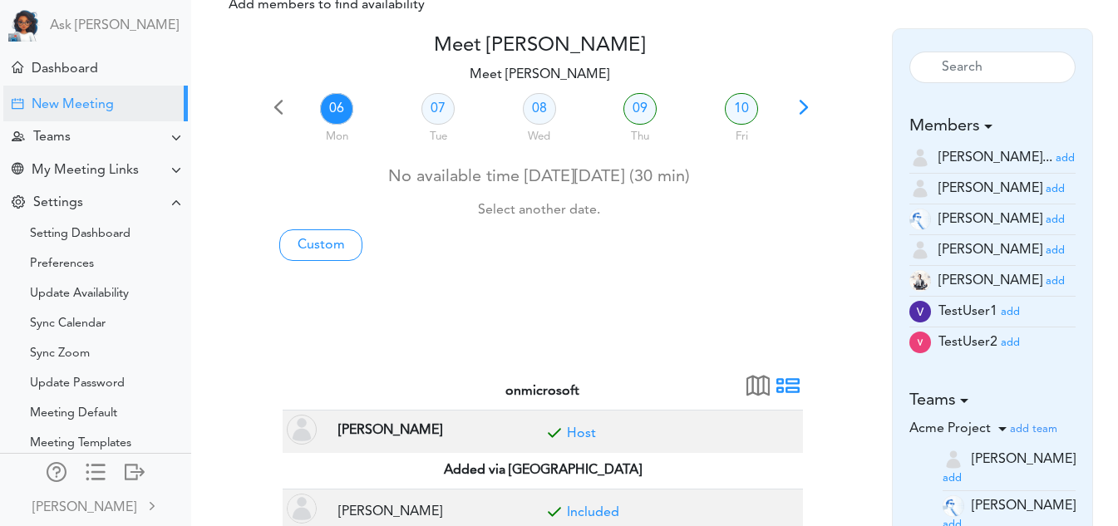
scroll to position [54, 0]
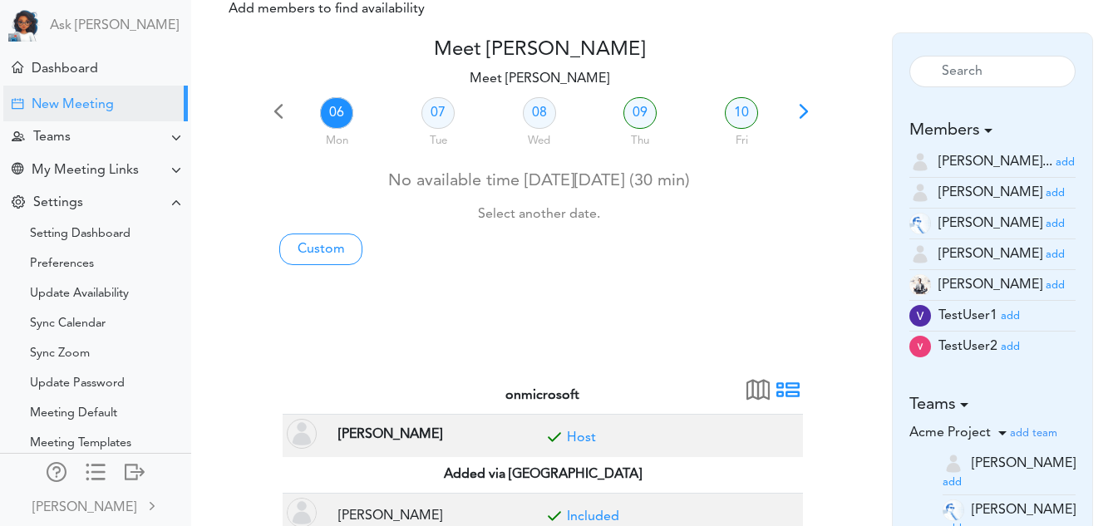
click at [799, 112] on span at bounding box center [803, 117] width 23 height 23
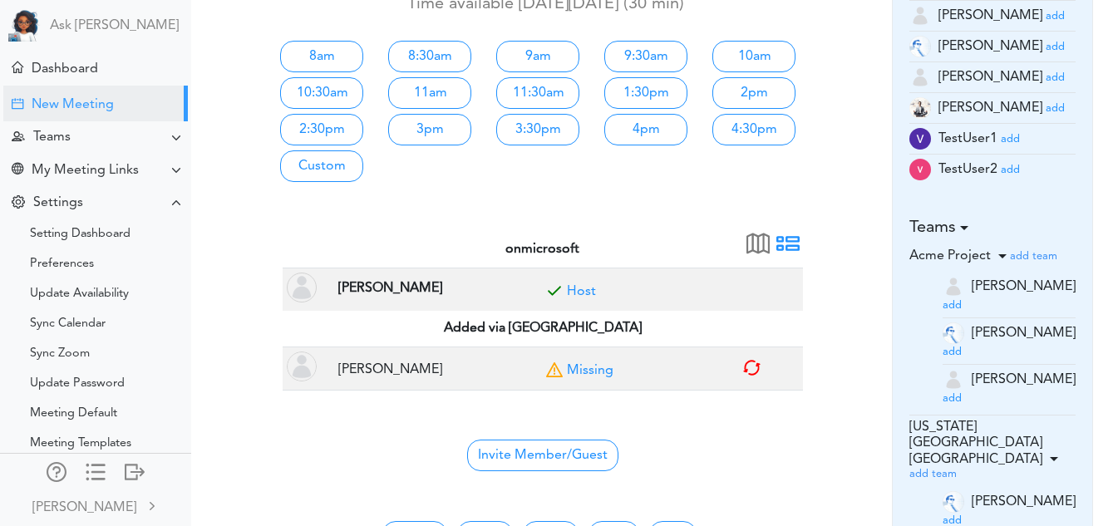
scroll to position [245, 0]
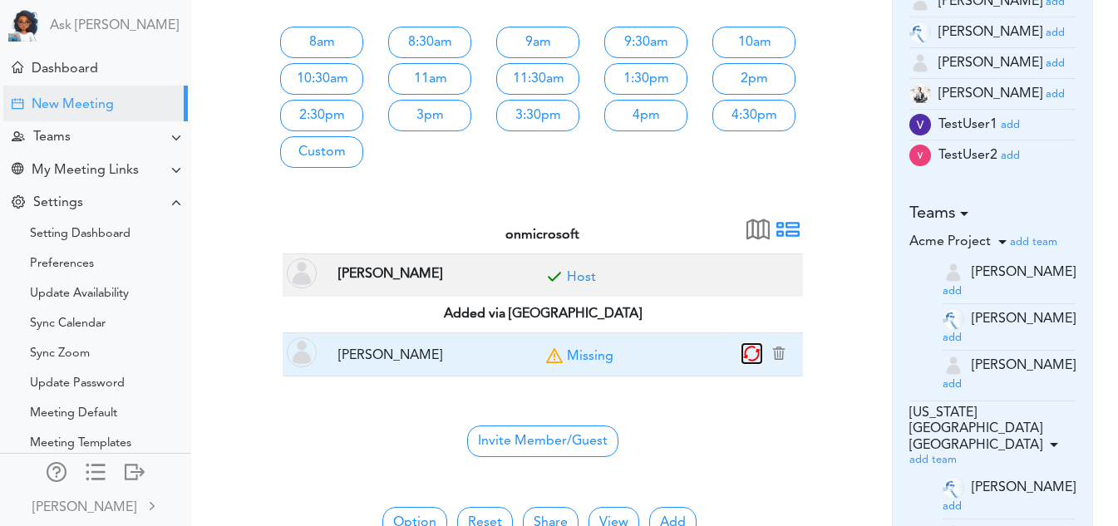
click at [750, 353] on icon "button" at bounding box center [751, 353] width 19 height 19
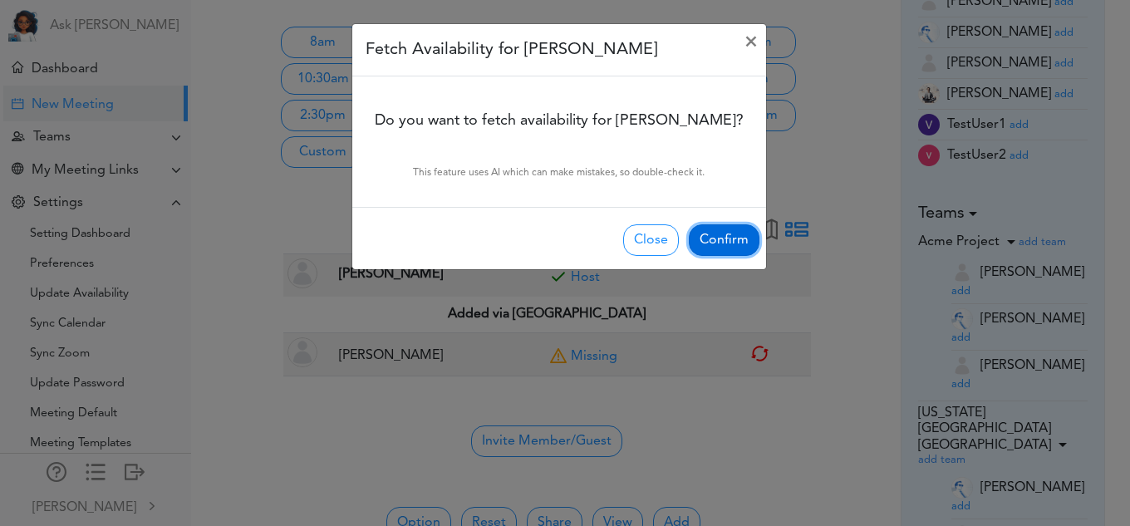
click at [718, 243] on button "Confirm" at bounding box center [724, 240] width 71 height 32
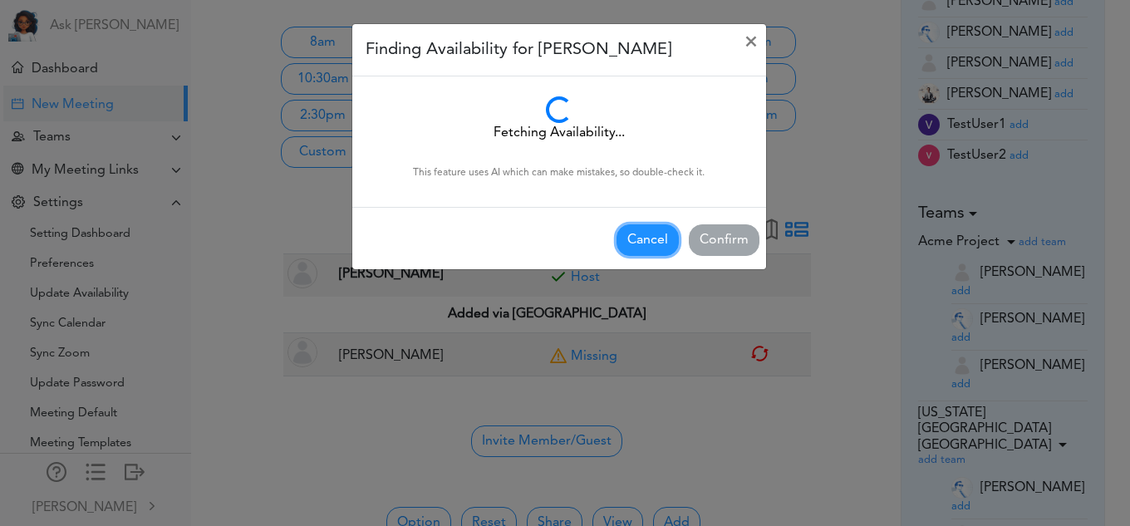
click at [642, 231] on button "Cancel" at bounding box center [648, 240] width 62 height 32
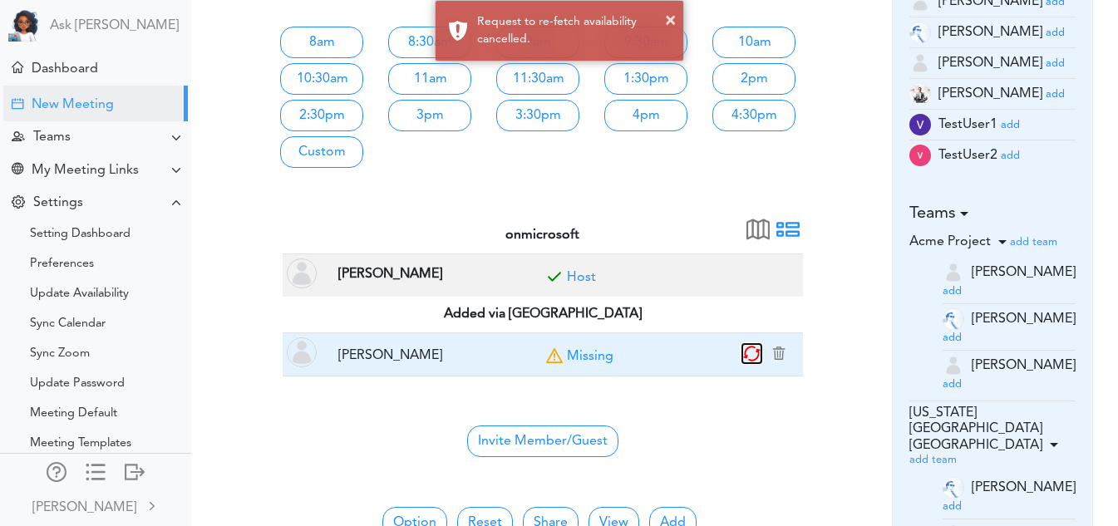
click at [753, 347] on icon "button" at bounding box center [751, 353] width 15 height 13
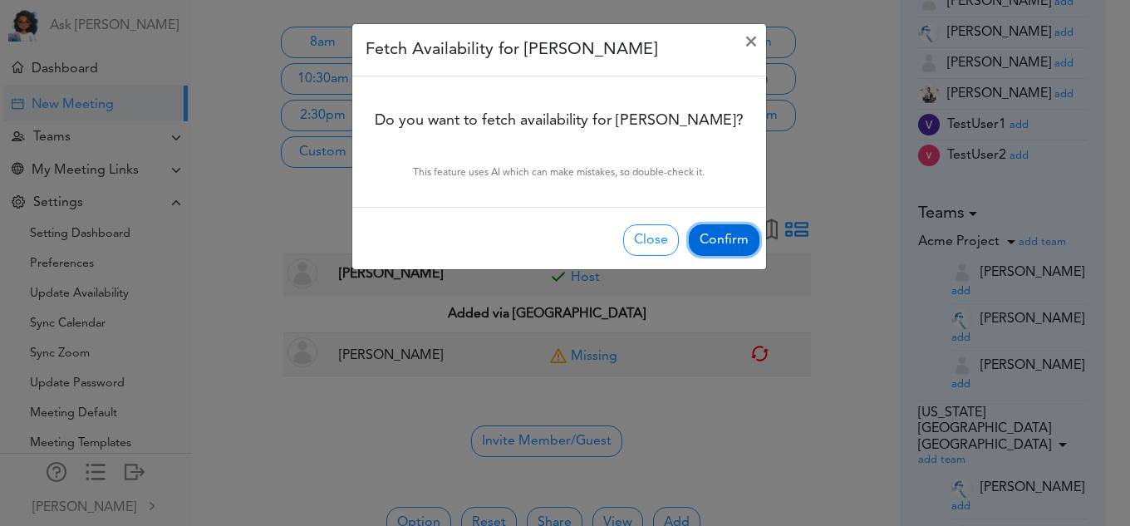
click at [718, 232] on button "Confirm" at bounding box center [724, 240] width 71 height 32
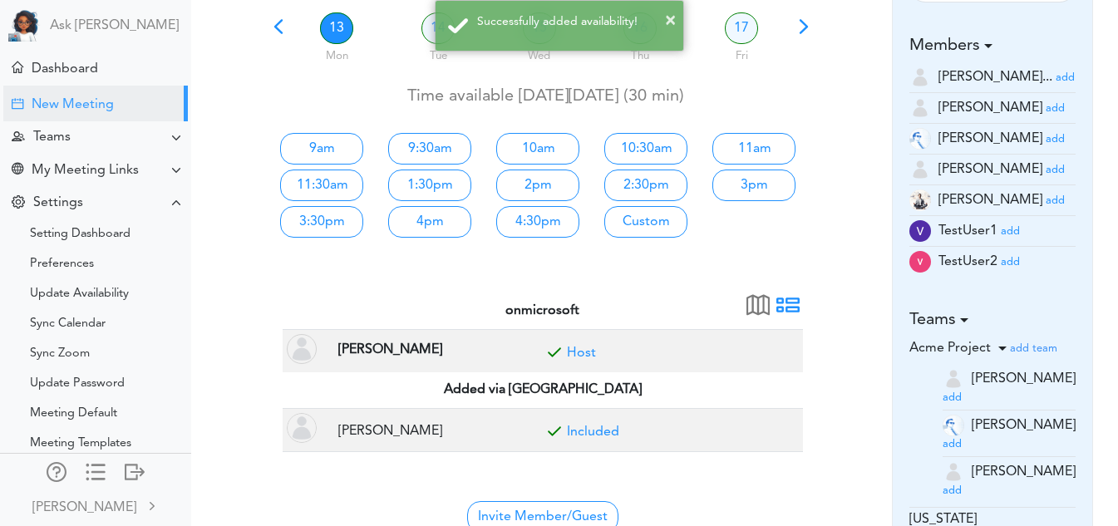
scroll to position [78, 0]
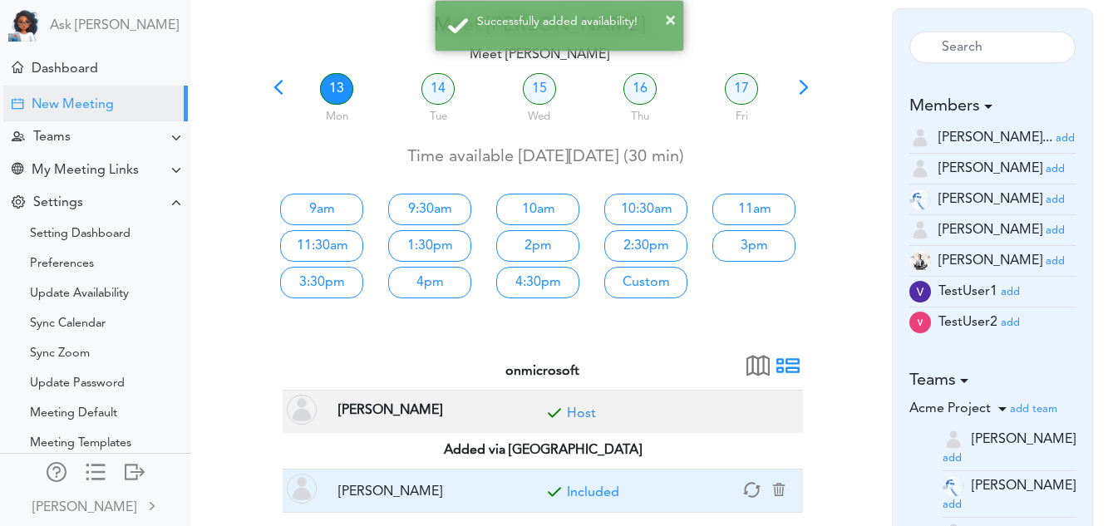
click at [588, 495] on link "Included" at bounding box center [593, 492] width 52 height 13
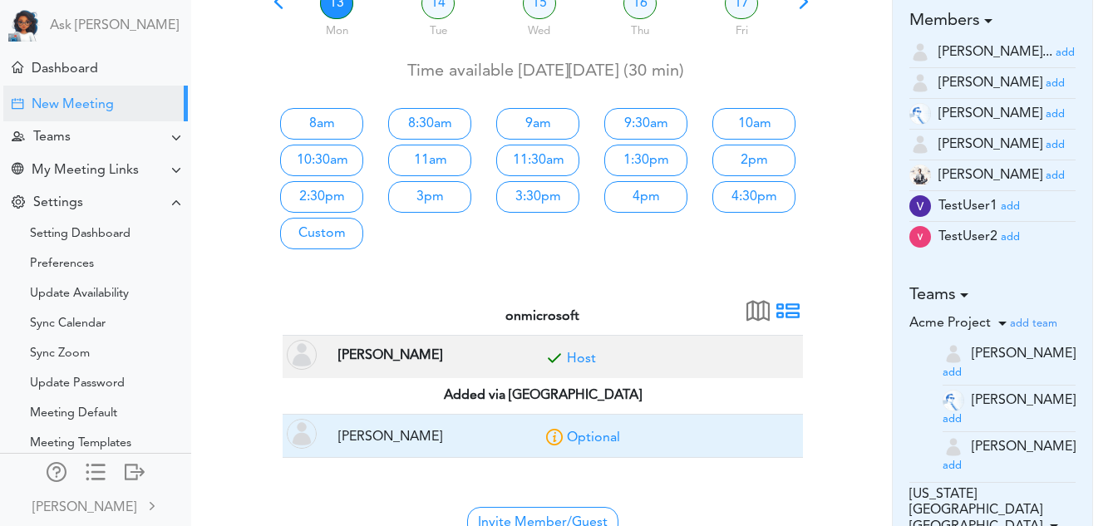
scroll to position [167, 0]
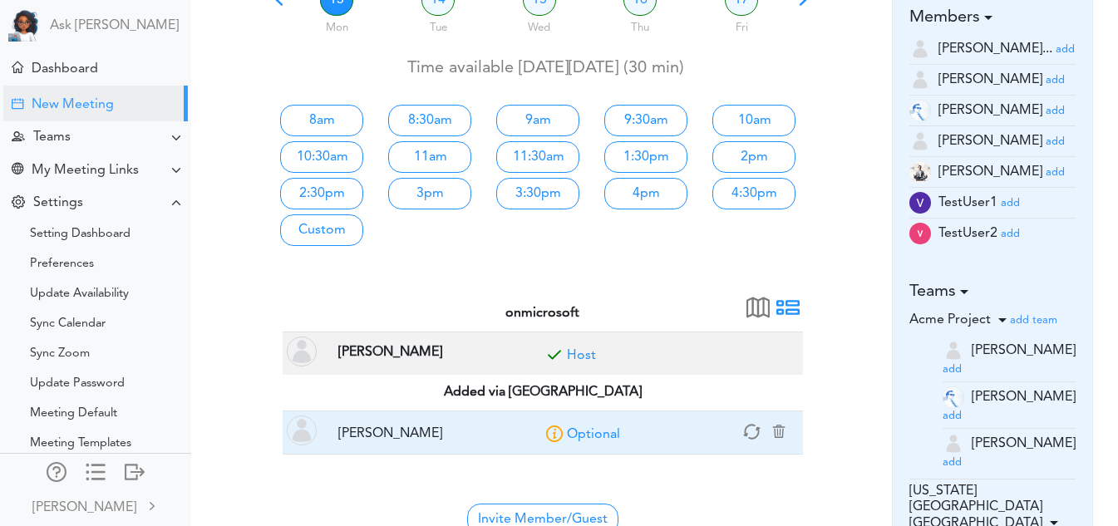
click at [593, 428] on link "Optional" at bounding box center [593, 434] width 53 height 13
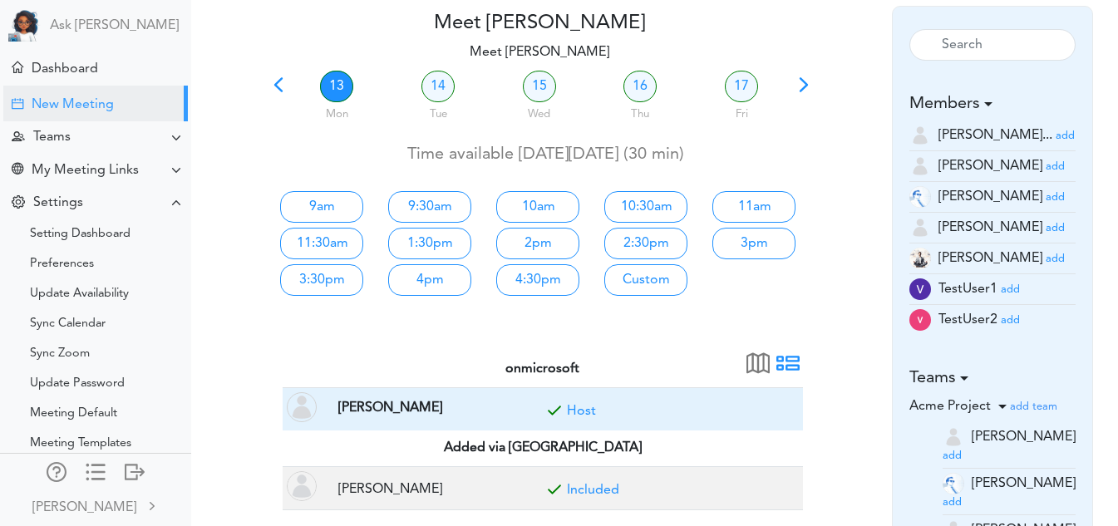
scroll to position [78, 0]
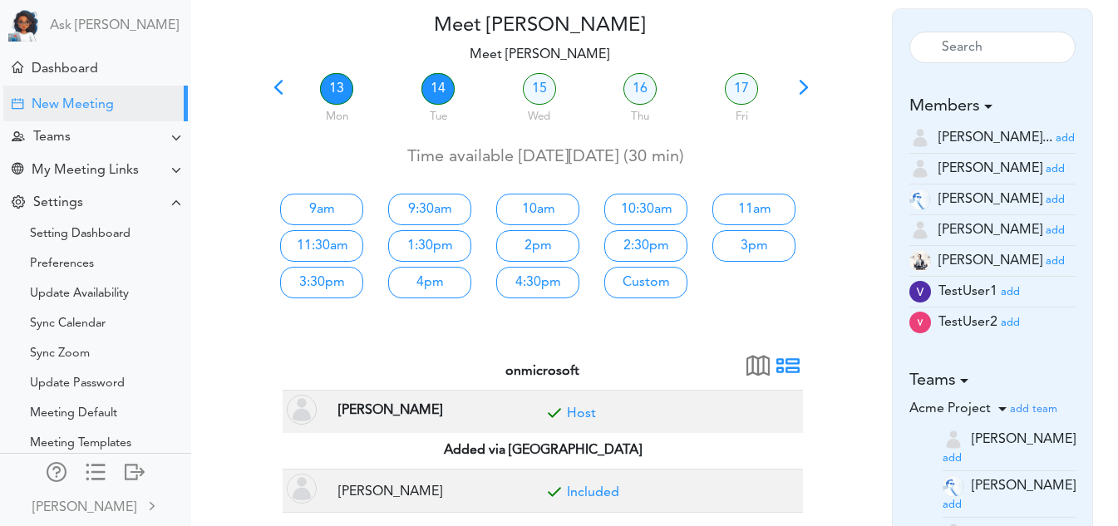
click at [445, 85] on link "14" at bounding box center [437, 89] width 33 height 32
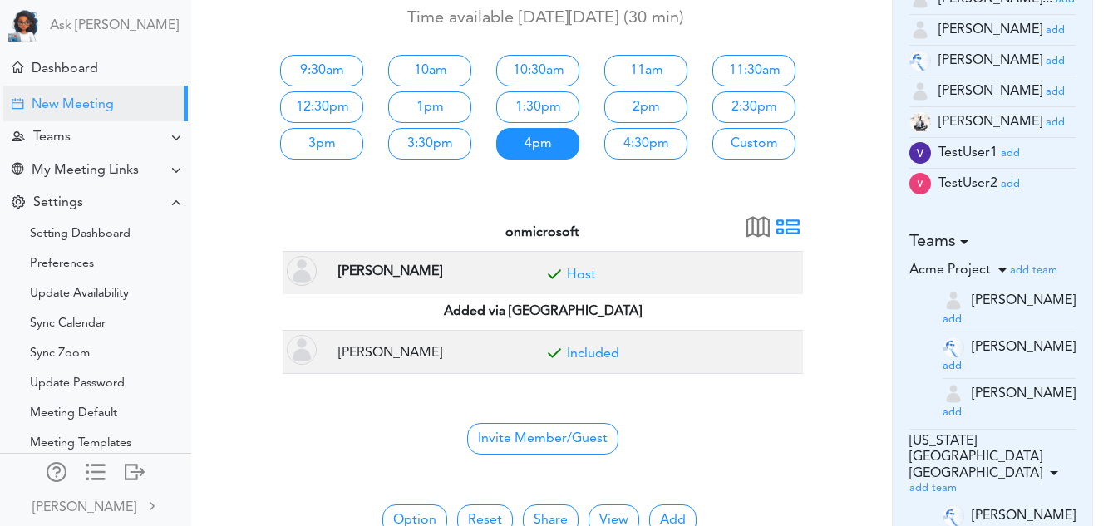
scroll to position [224, 0]
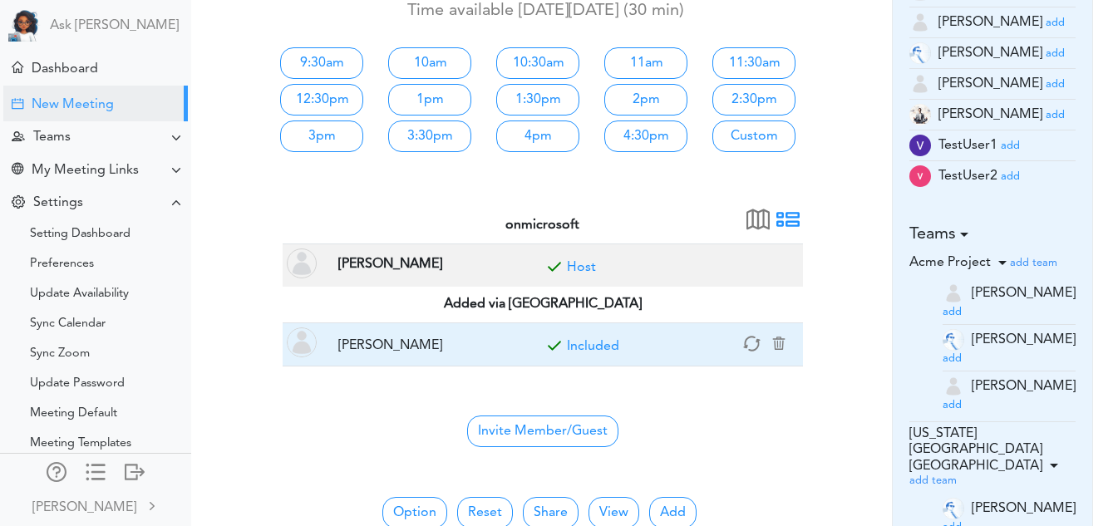
click at [576, 343] on link "Included" at bounding box center [593, 346] width 52 height 13
click at [576, 343] on link "Optional" at bounding box center [593, 346] width 53 height 13
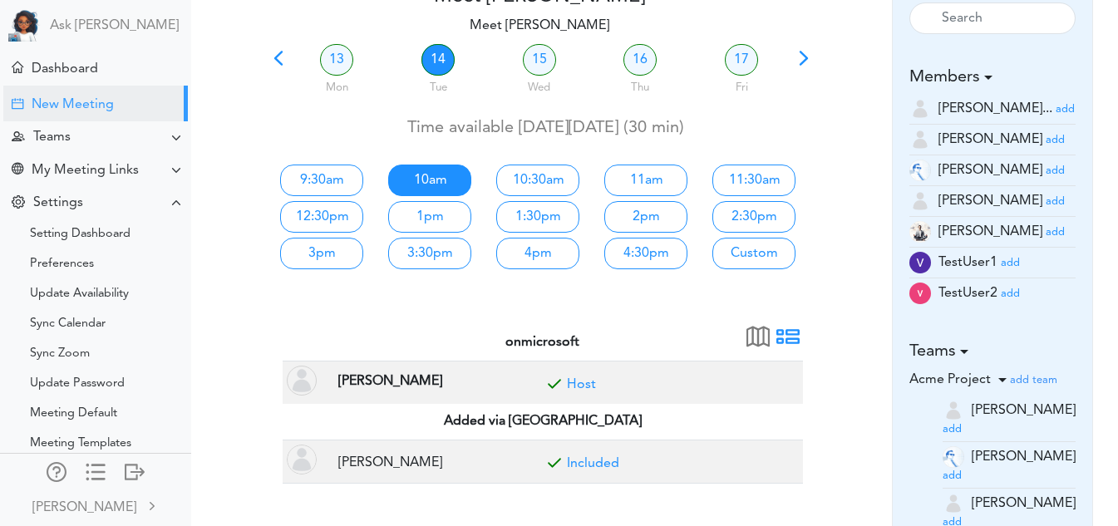
scroll to position [106, 0]
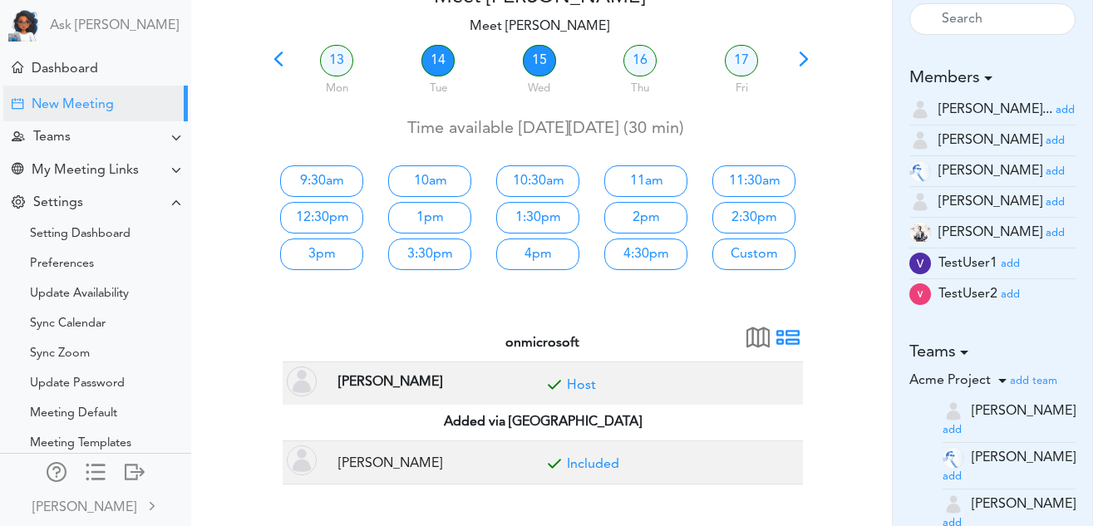
click at [524, 58] on link "15" at bounding box center [539, 61] width 33 height 32
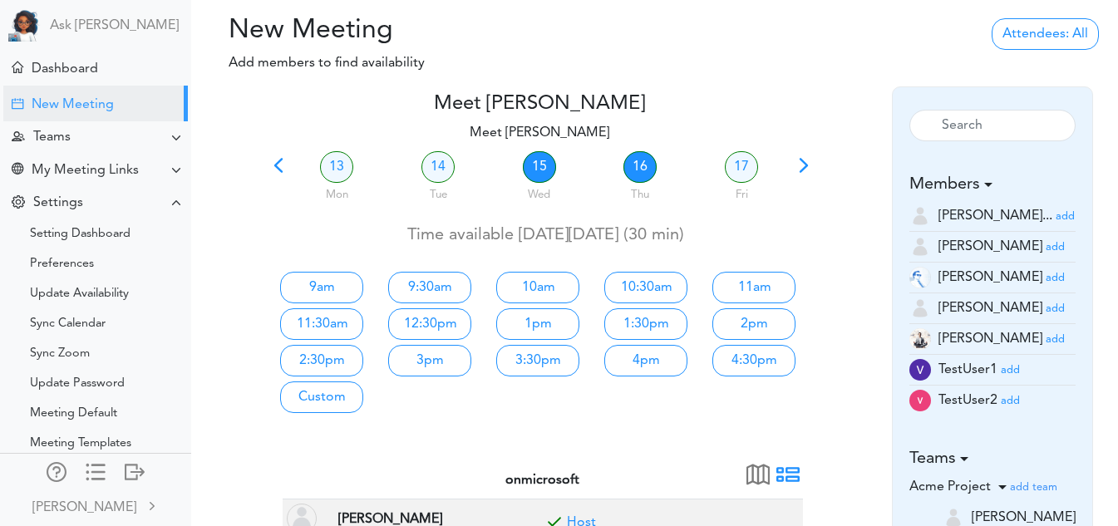
click at [627, 175] on link "16" at bounding box center [639, 167] width 33 height 32
click at [730, 178] on link "17" at bounding box center [741, 167] width 33 height 32
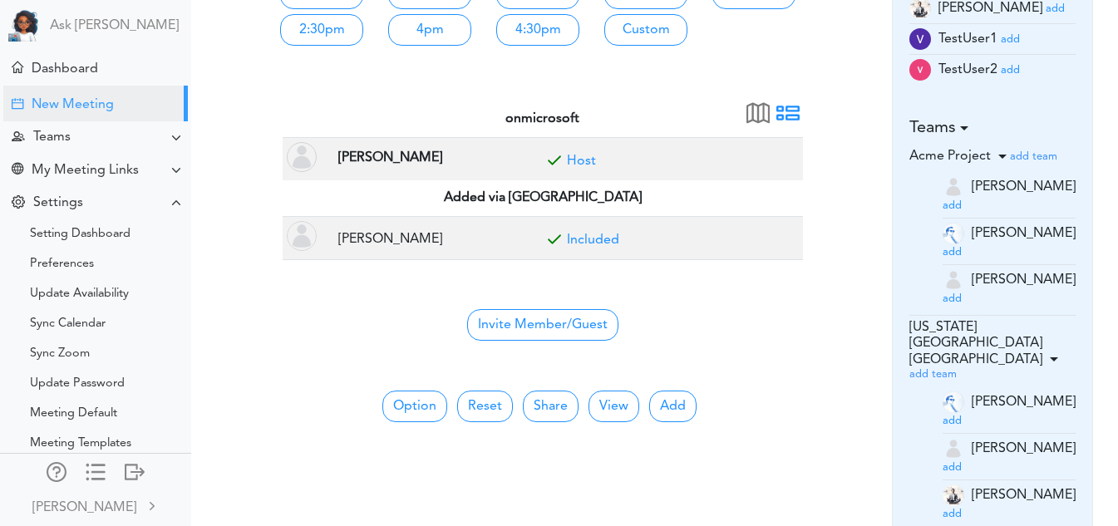
scroll to position [347, 0]
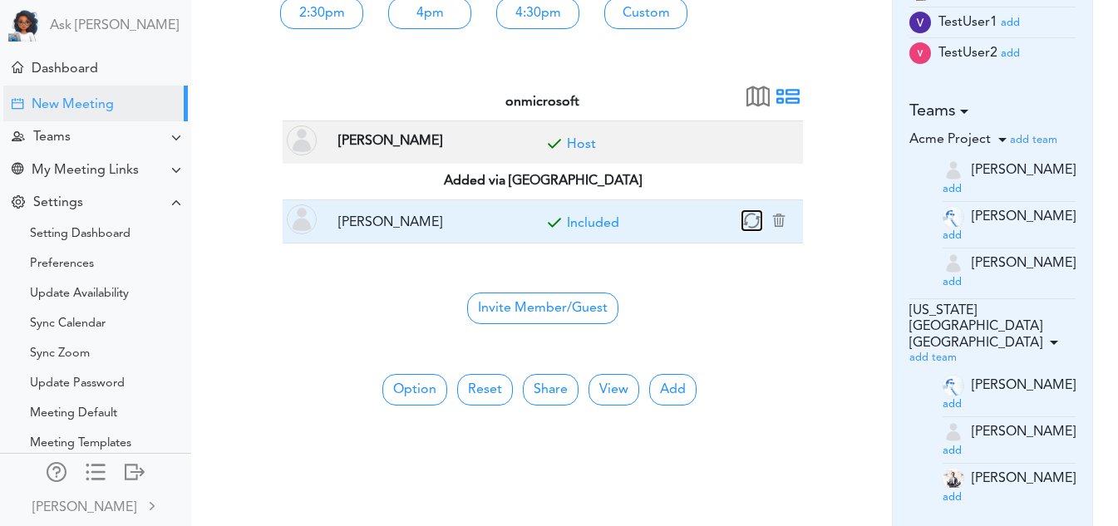
click at [748, 215] on icon "button" at bounding box center [751, 220] width 19 height 19
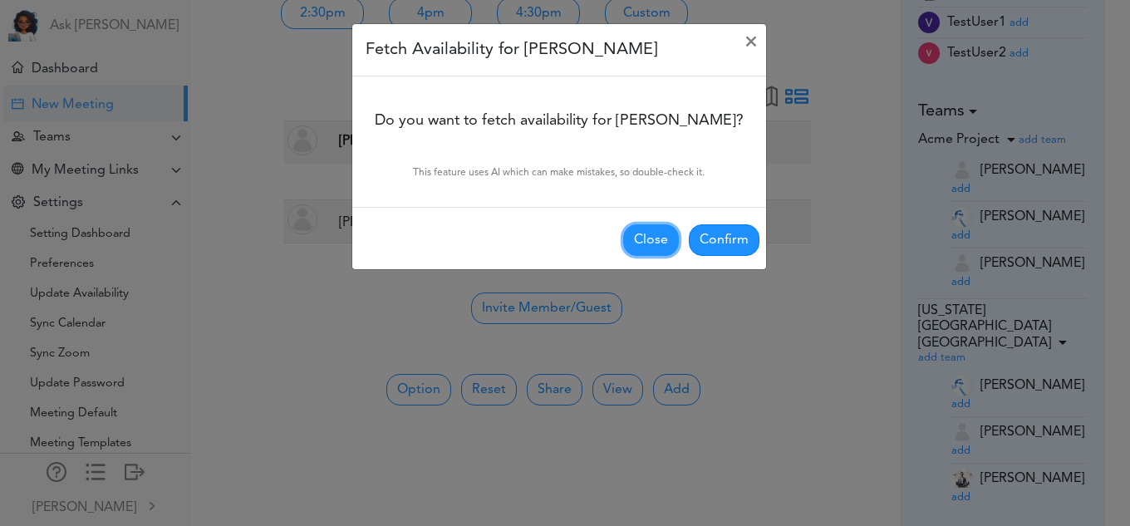
click at [652, 249] on button "Close" at bounding box center [651, 240] width 56 height 32
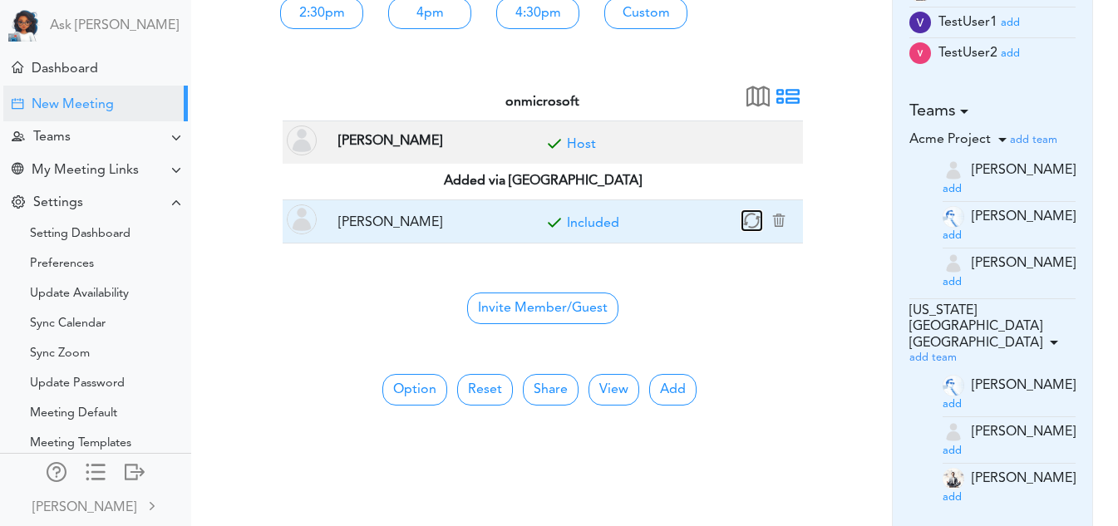
click at [753, 217] on icon "button" at bounding box center [751, 220] width 19 height 19
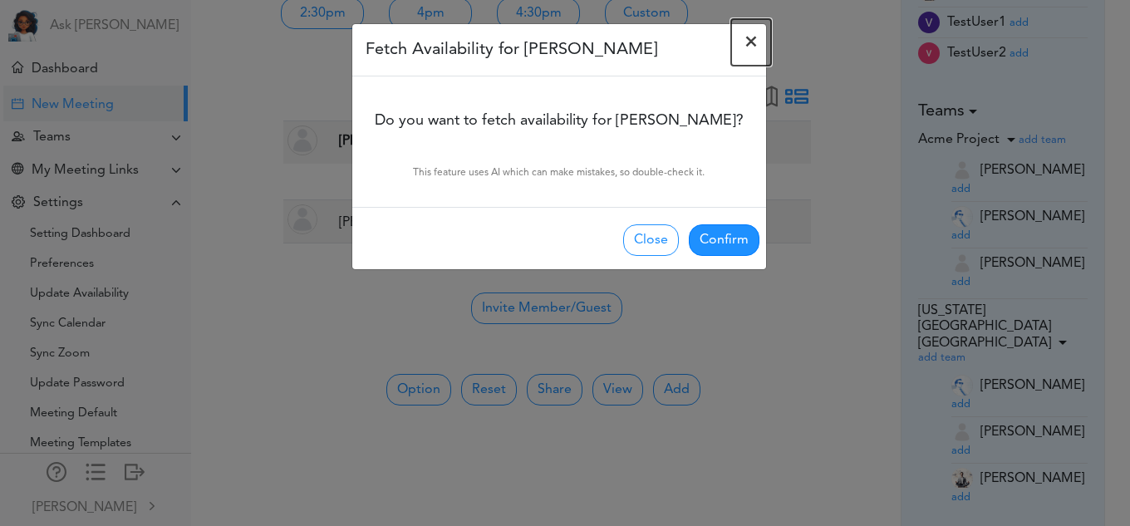
click at [750, 42] on span "×" at bounding box center [751, 42] width 13 height 20
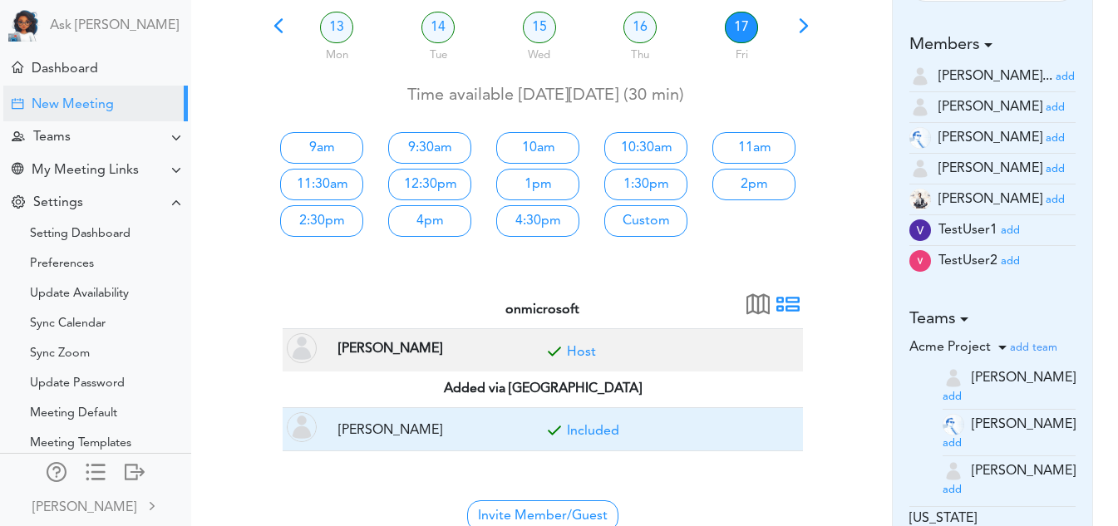
scroll to position [139, 0]
click at [776, 424] on button "button" at bounding box center [778, 428] width 23 height 15
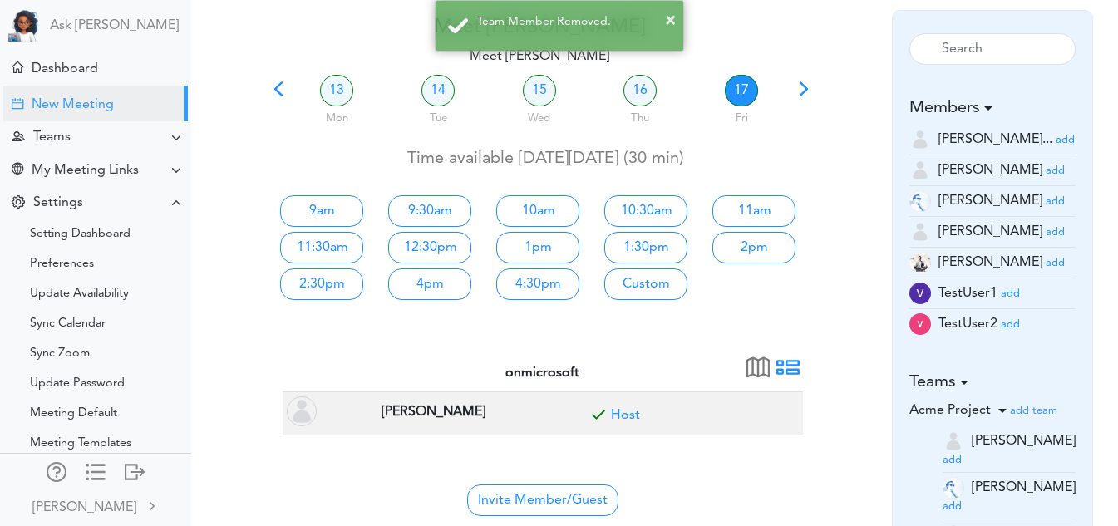
scroll to position [76, 0]
click at [275, 91] on span at bounding box center [278, 95] width 23 height 23
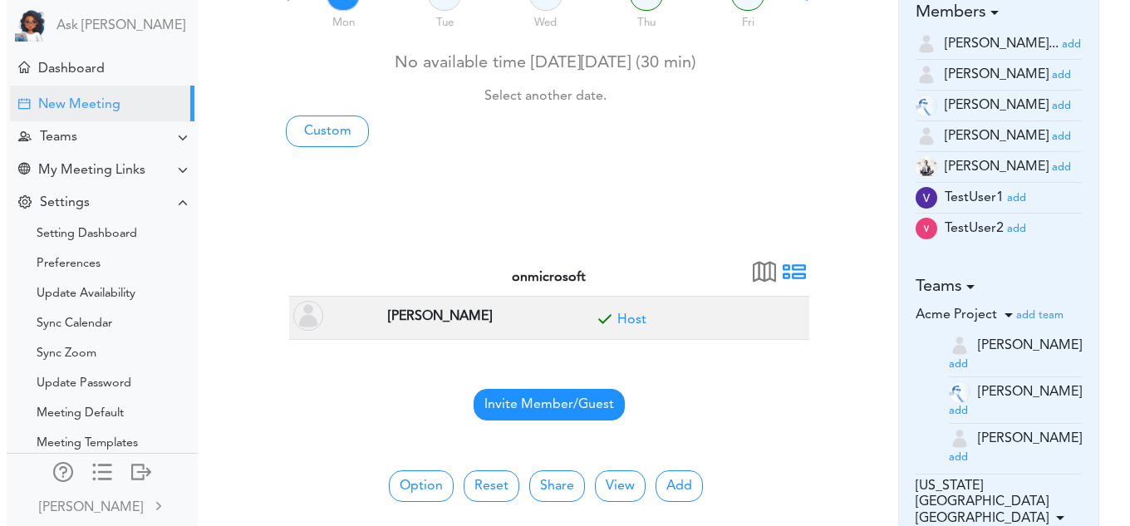
scroll to position [173, 0]
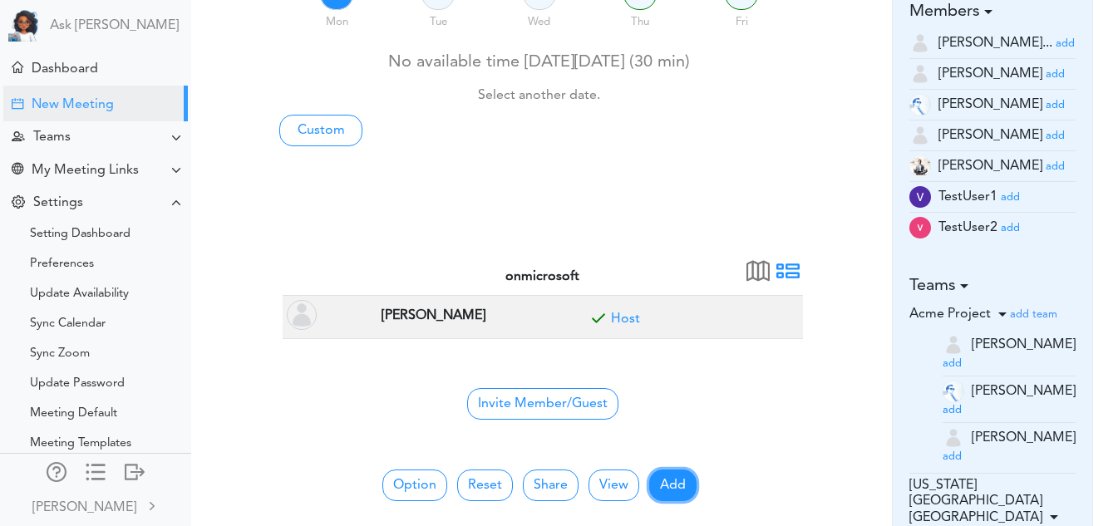
click at [684, 486] on button "Add" at bounding box center [672, 486] width 47 height 32
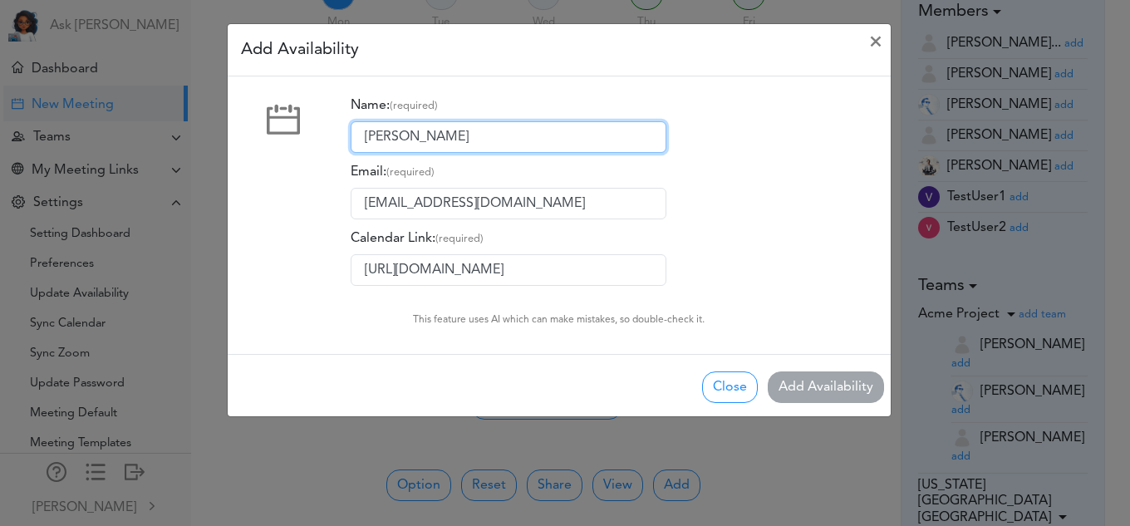
click at [509, 135] on input "[PERSON_NAME]" at bounding box center [509, 137] width 316 height 32
type input "[PERSON_NAME]"
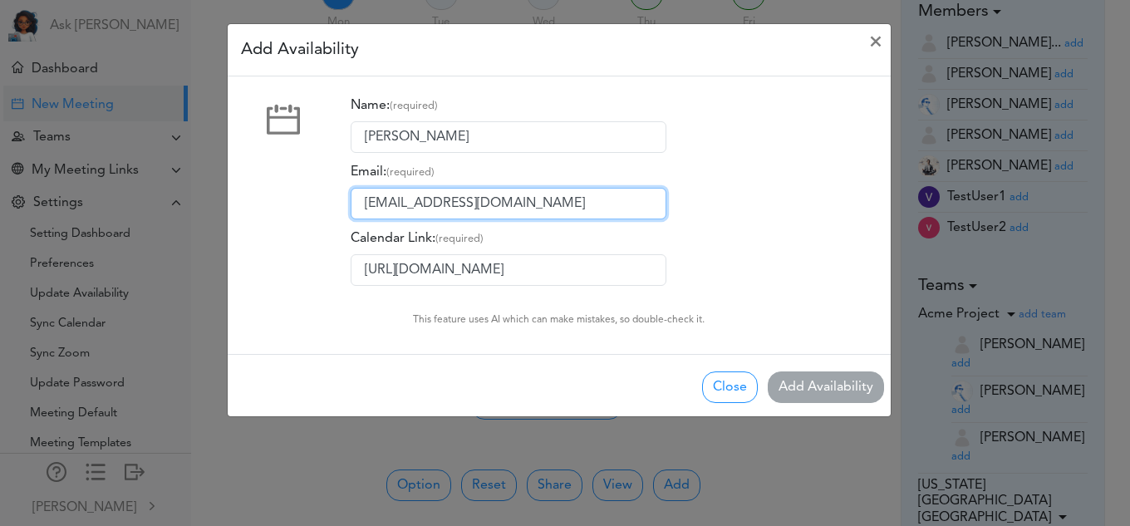
click at [458, 199] on input "[EMAIL_ADDRESS][DOMAIN_NAME]" at bounding box center [509, 204] width 316 height 32
type input "[EMAIL_ADDRESS][DOMAIN_NAME]"
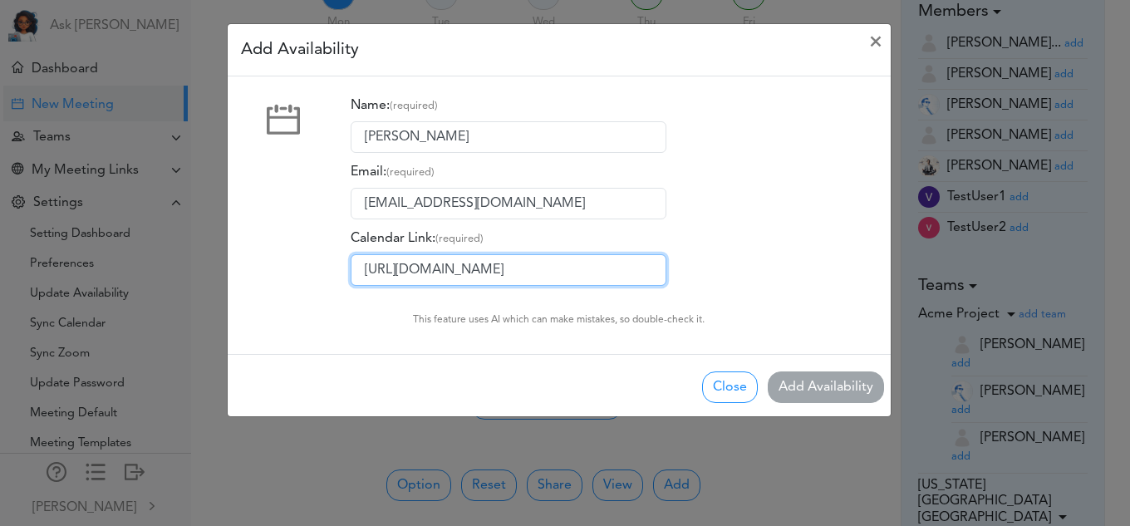
click at [471, 259] on input "https://calendly.com/pamidividya/30min" at bounding box center [509, 270] width 316 height 32
paste input "[URL][DOMAIN_NAME]"
type input "[URL][DOMAIN_NAME]"
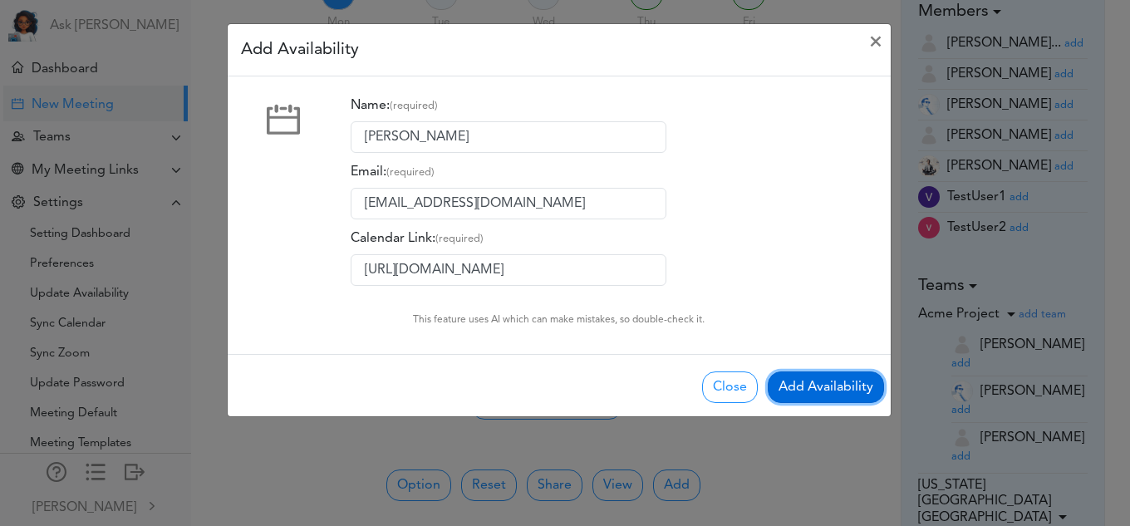
click at [807, 389] on button "Add Availability" at bounding box center [826, 387] width 116 height 32
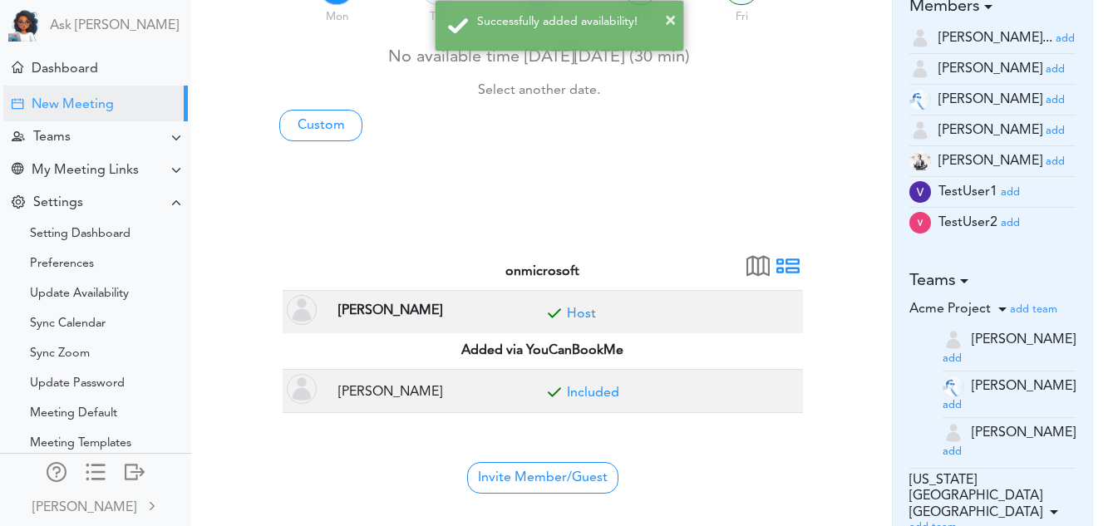
scroll to position [0, 0]
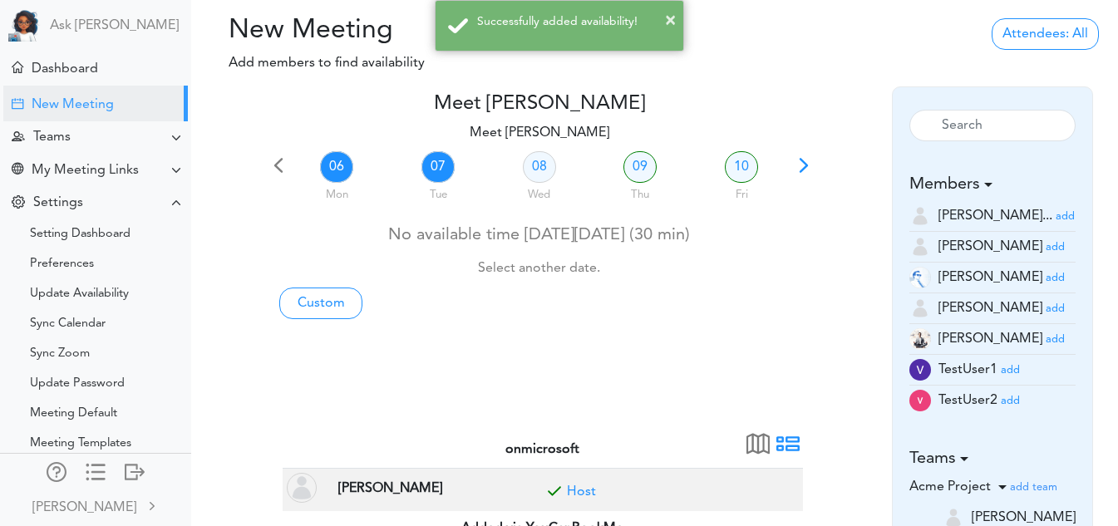
click at [438, 173] on link "07" at bounding box center [437, 167] width 33 height 32
click at [543, 174] on link "08" at bounding box center [539, 167] width 33 height 32
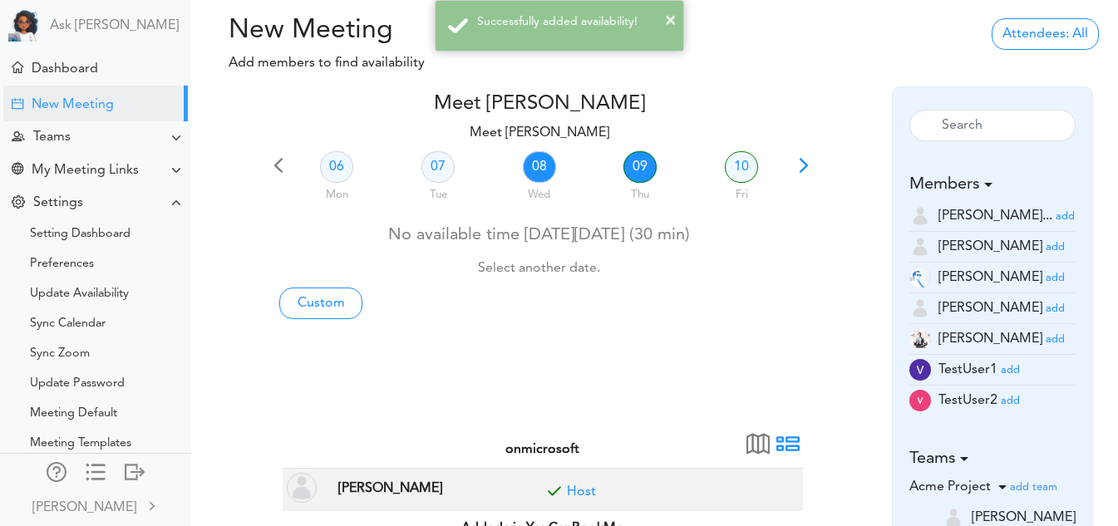
click at [632, 161] on link "09" at bounding box center [639, 167] width 33 height 32
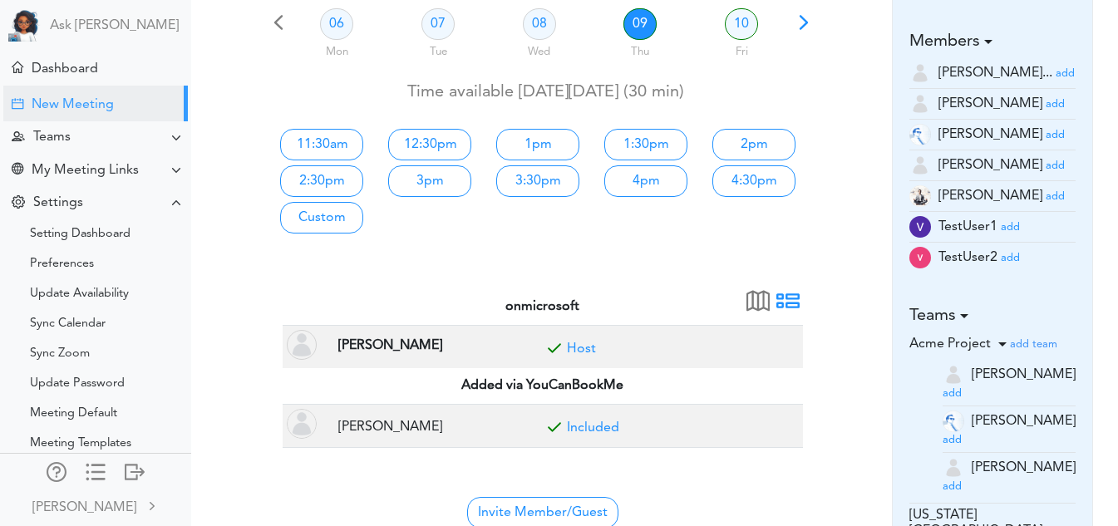
scroll to position [152, 0]
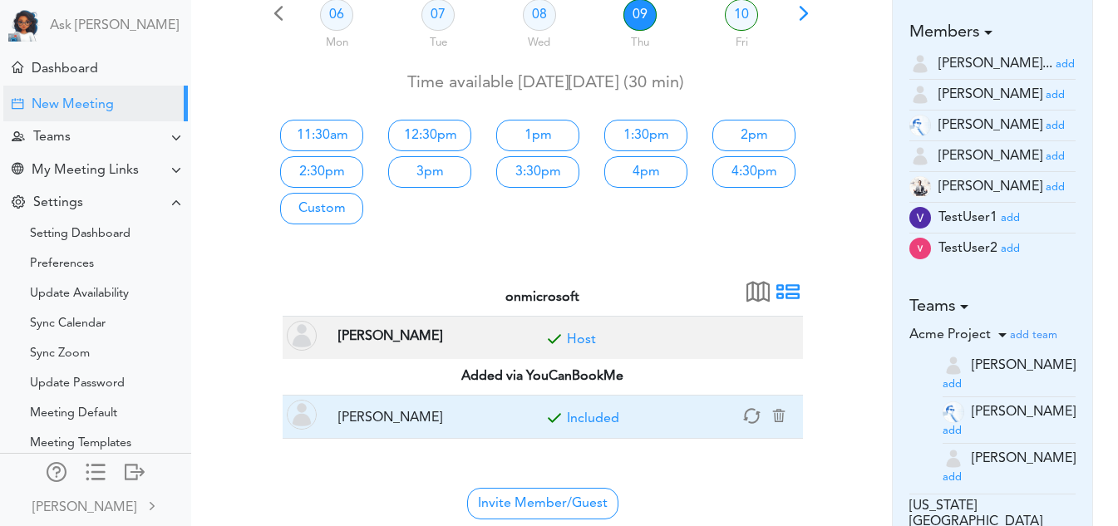
click at [586, 413] on link "Included" at bounding box center [593, 418] width 52 height 13
click at [586, 413] on link "Optional" at bounding box center [593, 418] width 53 height 13
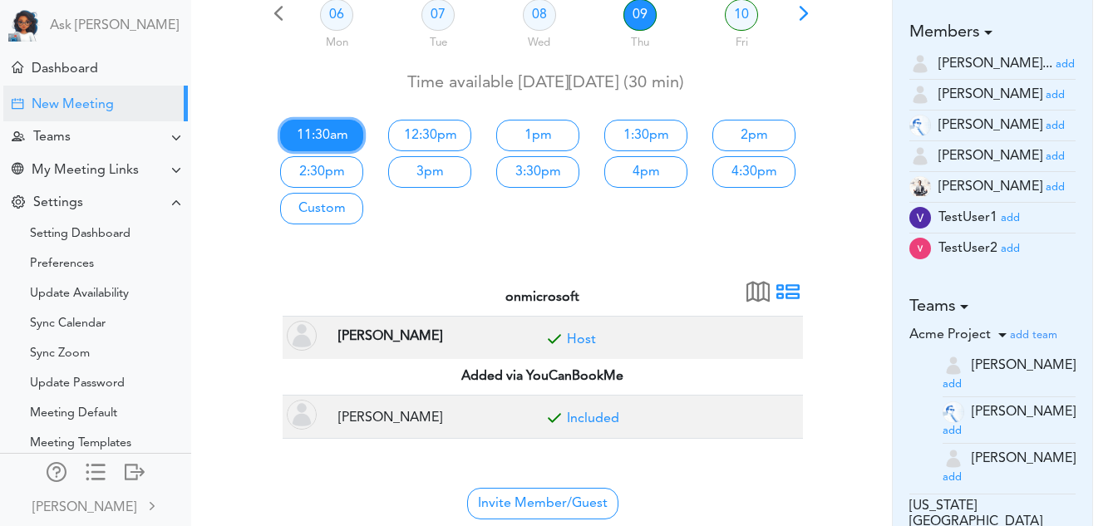
click at [324, 138] on link "11:30am" at bounding box center [321, 136] width 83 height 32
type input "Meet [PERSON_NAME]"
type input "https://us05web.zoom.us/j/8334572122?pwd=LsexLzl0HfNc8ZLkfd2qKeftRXbWfX.1"
type input "2025-10-09T11:30"
type input "2025-10-09T12:00"
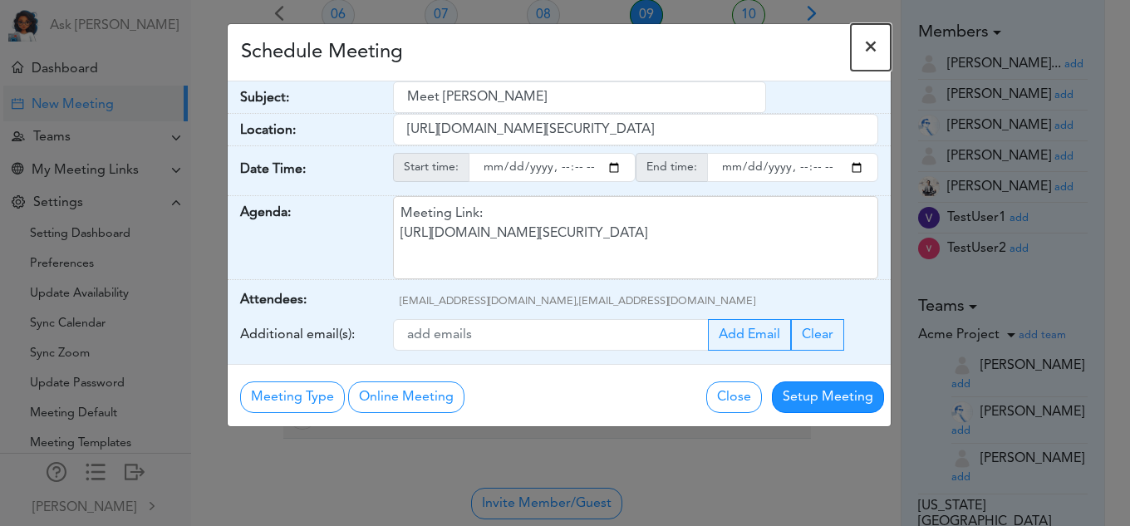
click at [877, 50] on span "×" at bounding box center [870, 47] width 13 height 20
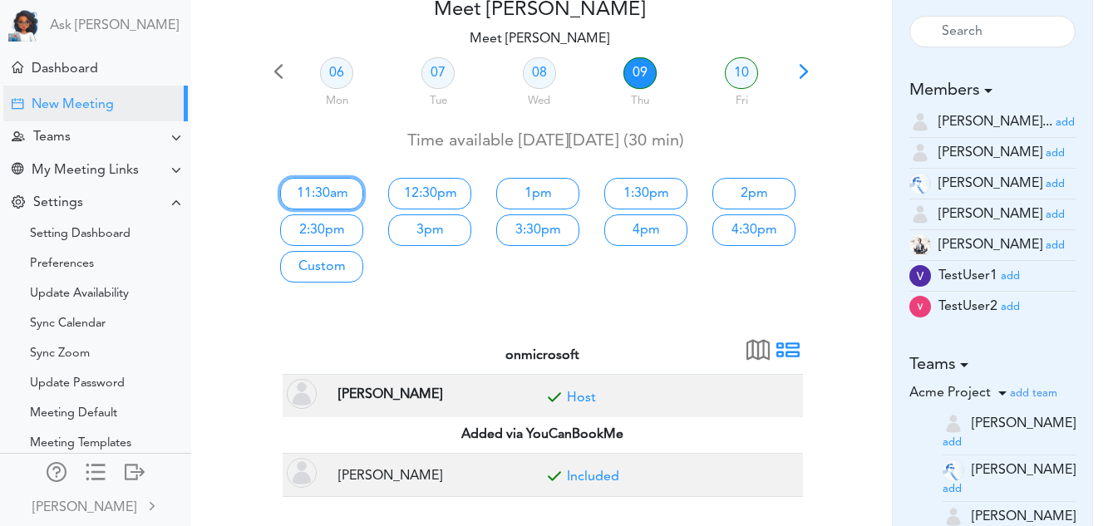
scroll to position [93, 0]
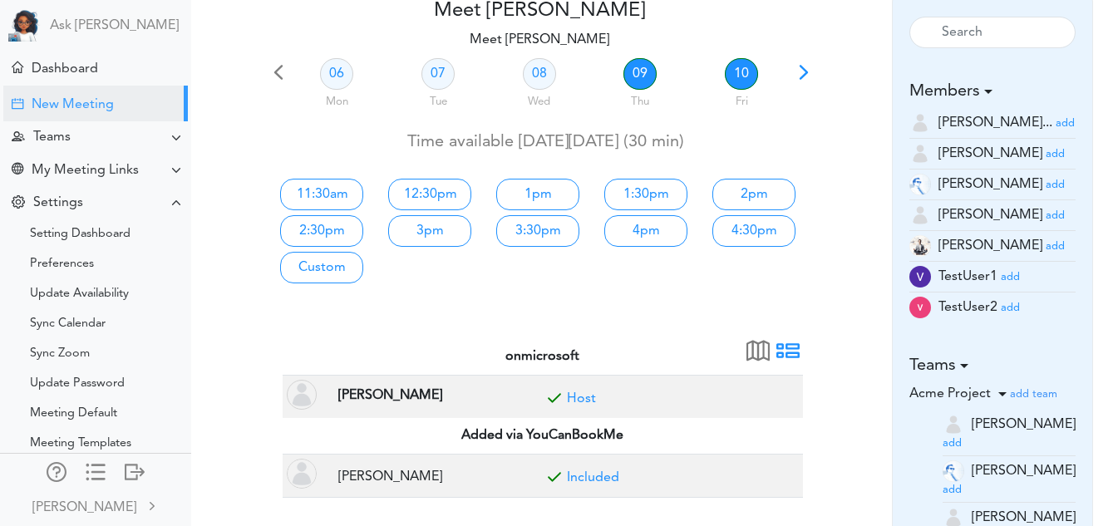
click at [740, 75] on link "10" at bounding box center [741, 74] width 33 height 32
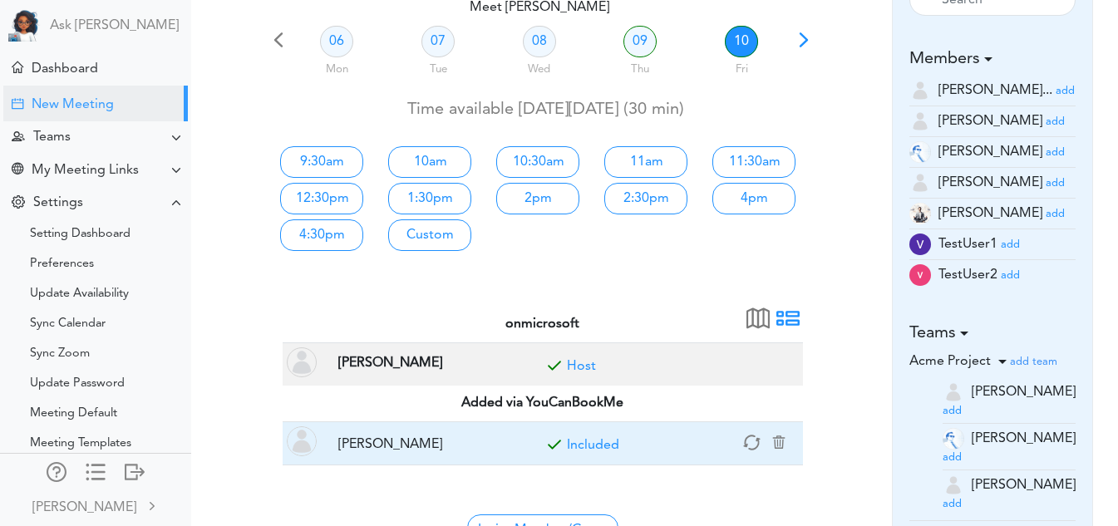
scroll to position [125, 0]
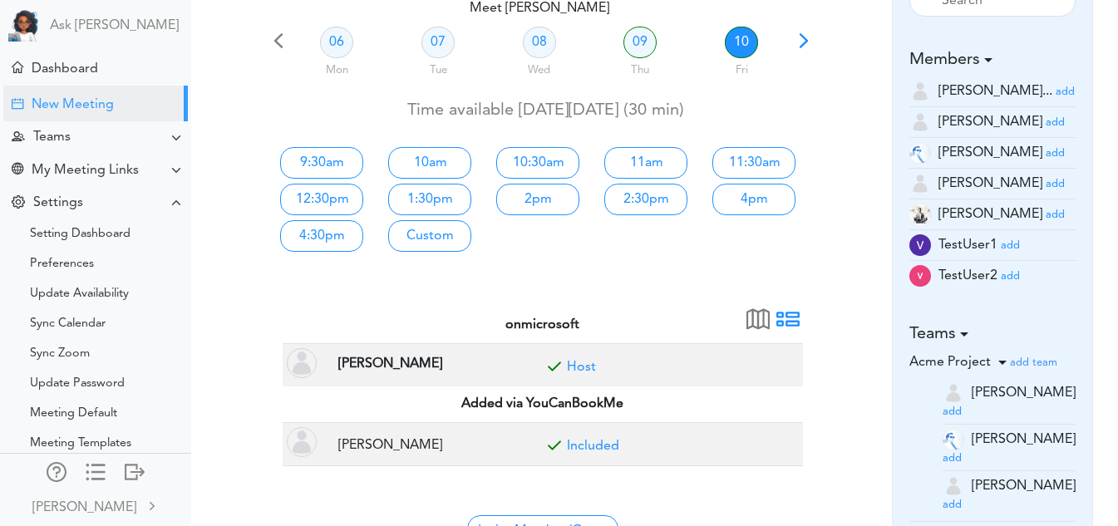
click at [804, 39] on span at bounding box center [803, 46] width 23 height 23
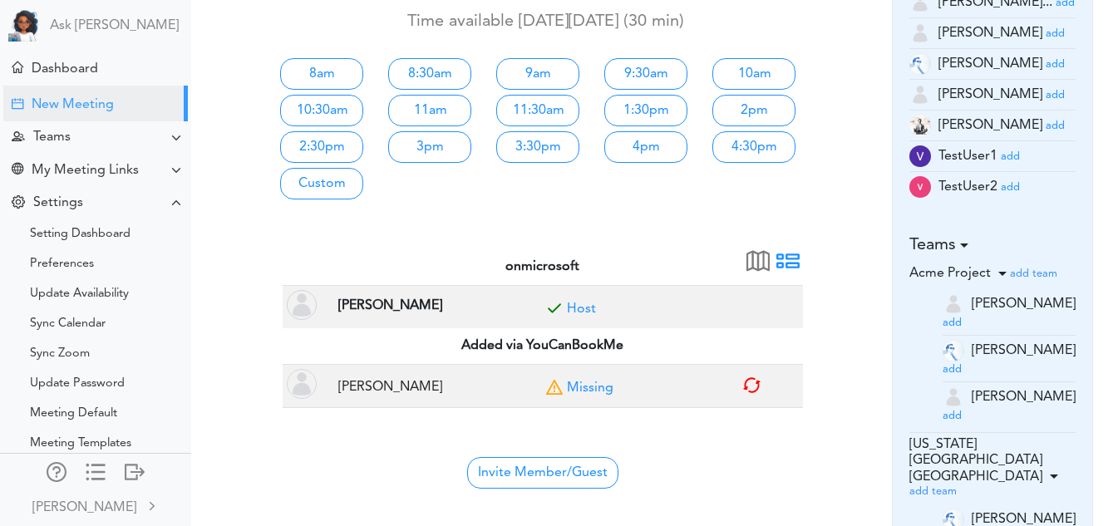
scroll to position [214, 0]
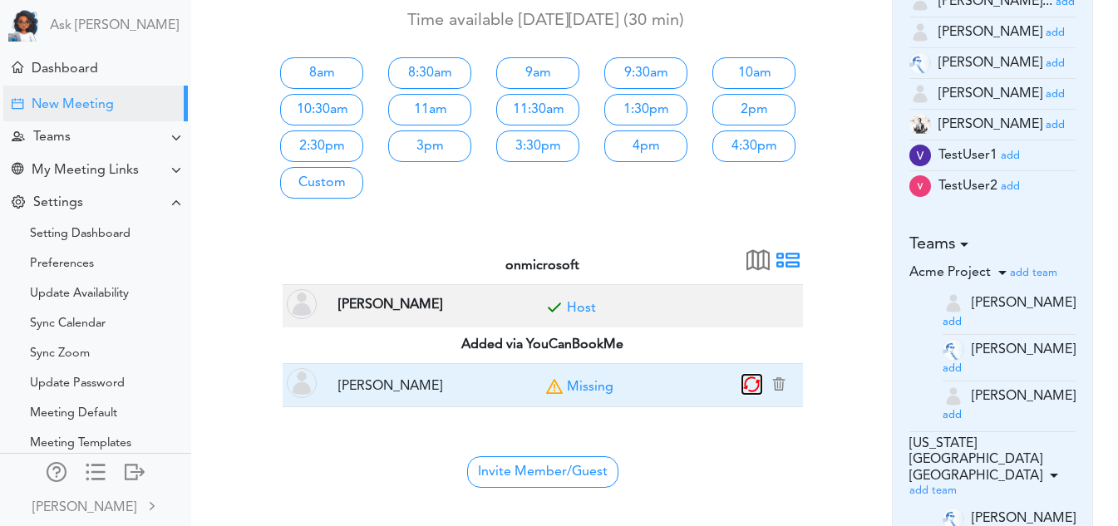
click at [755, 386] on icon "button" at bounding box center [751, 384] width 19 height 19
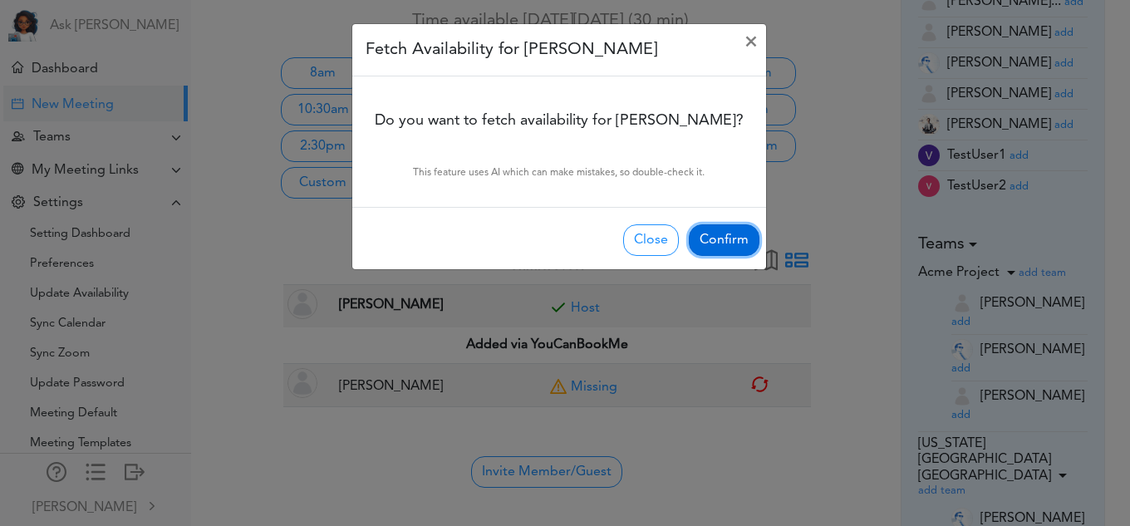
click at [712, 228] on button "Confirm" at bounding box center [724, 240] width 71 height 32
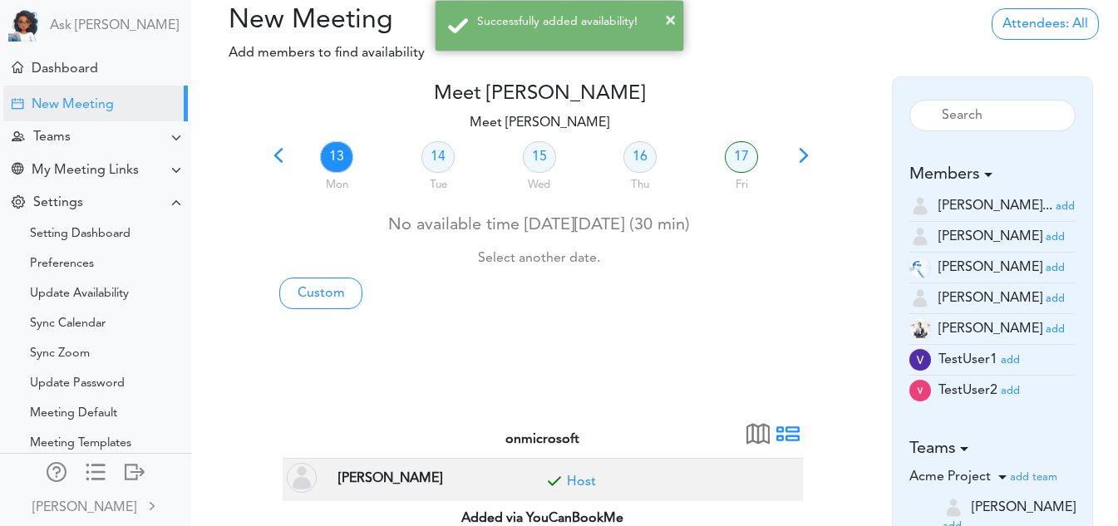
scroll to position [5, 0]
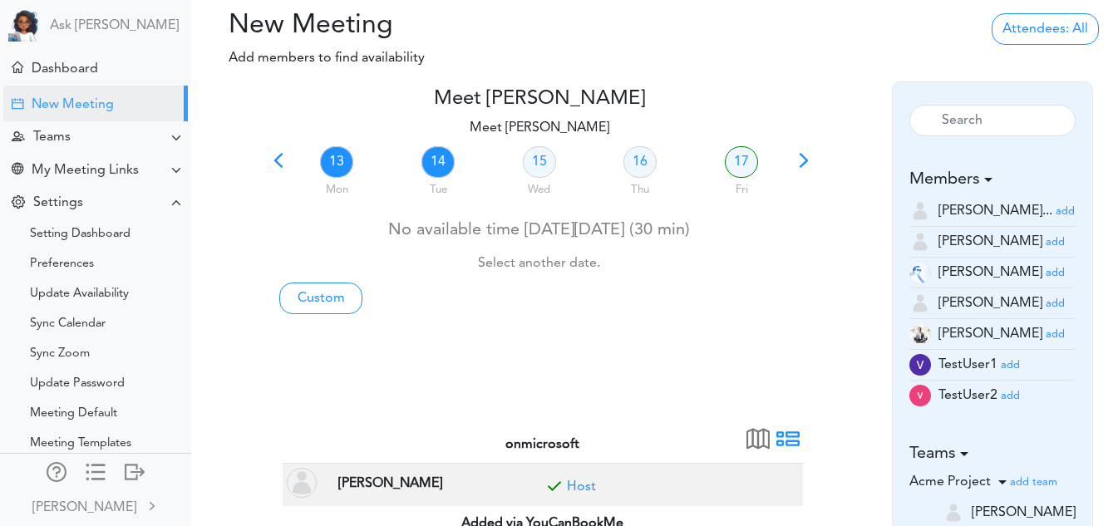
click at [446, 151] on link "14" at bounding box center [437, 162] width 33 height 32
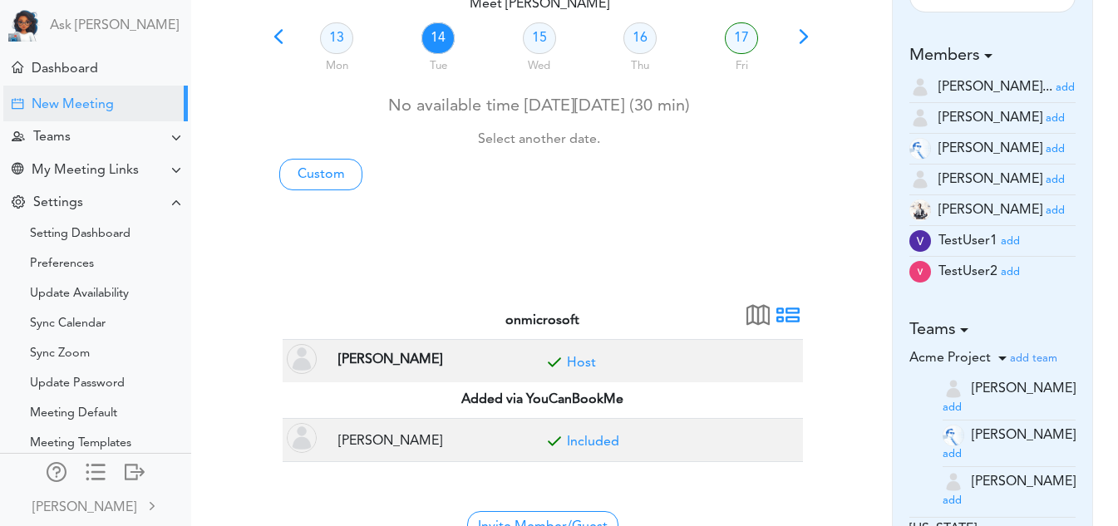
scroll to position [130, 0]
click at [332, 47] on link "13" at bounding box center [336, 38] width 33 height 32
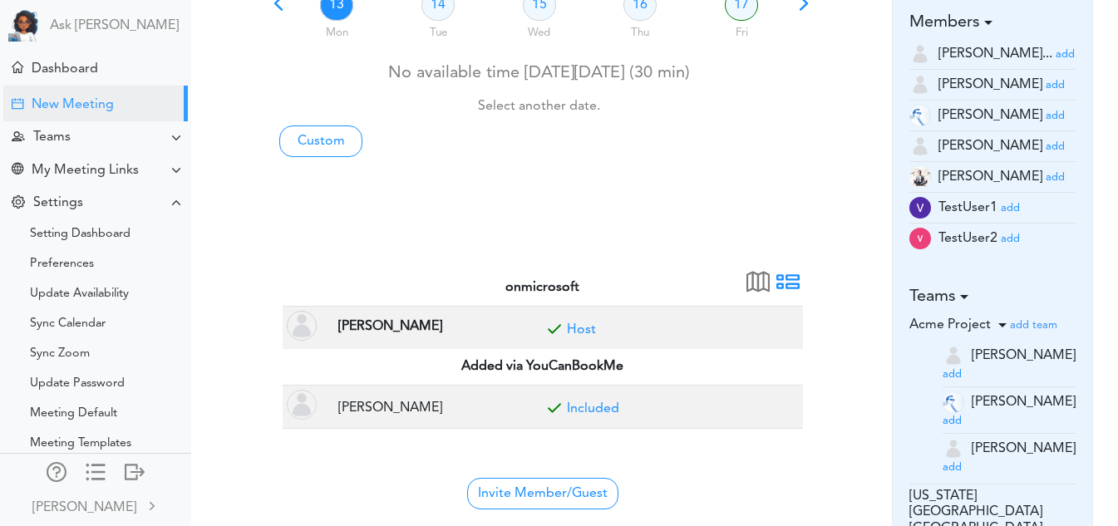
scroll to position [166, 0]
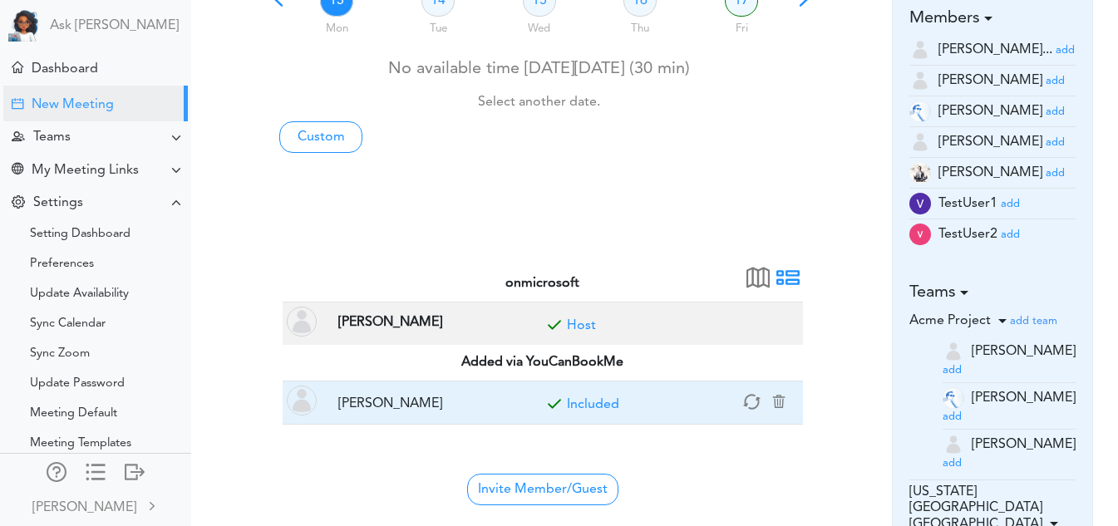
click at [594, 406] on link "Included" at bounding box center [593, 404] width 52 height 13
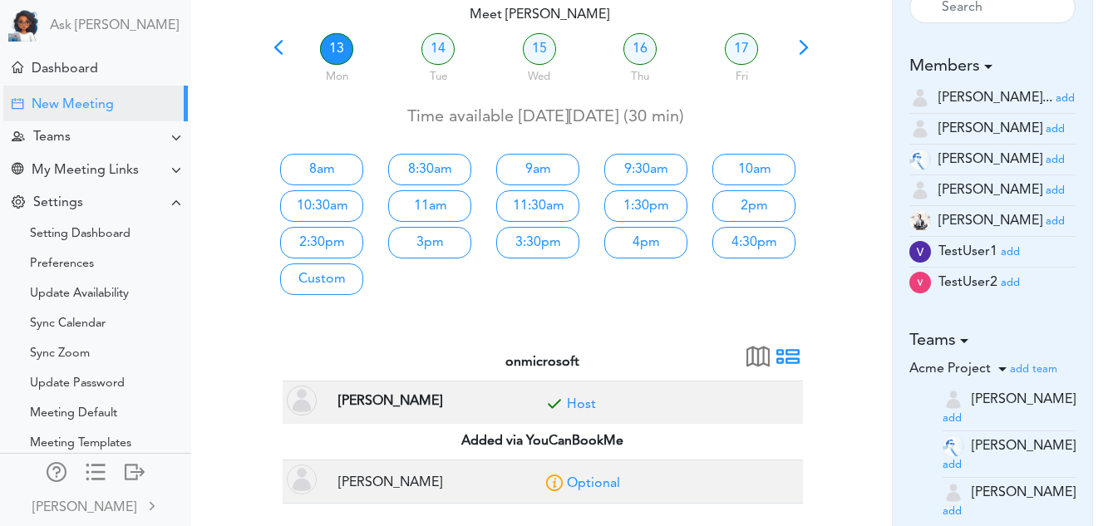
scroll to position [116, 0]
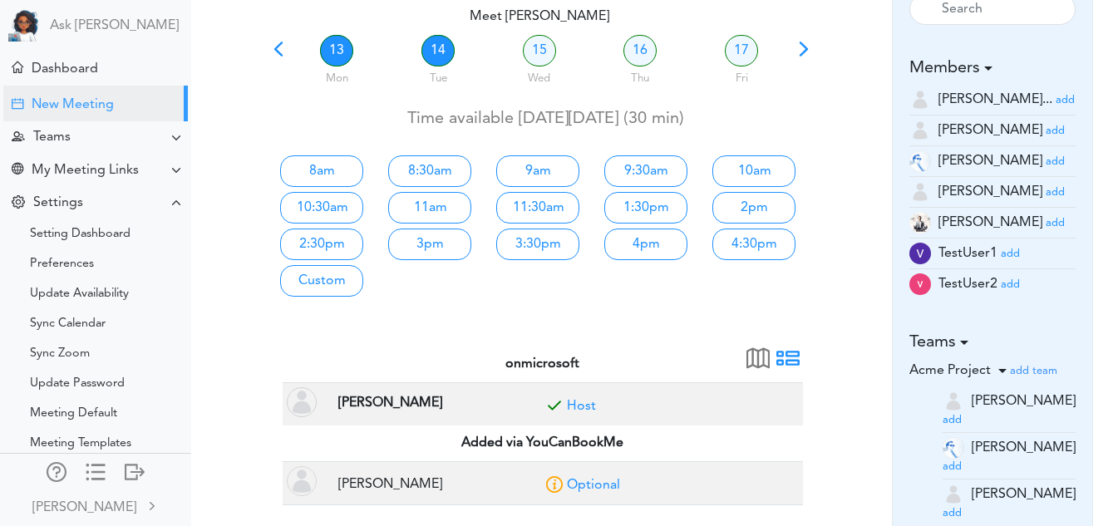
click at [441, 51] on link "14" at bounding box center [437, 51] width 33 height 32
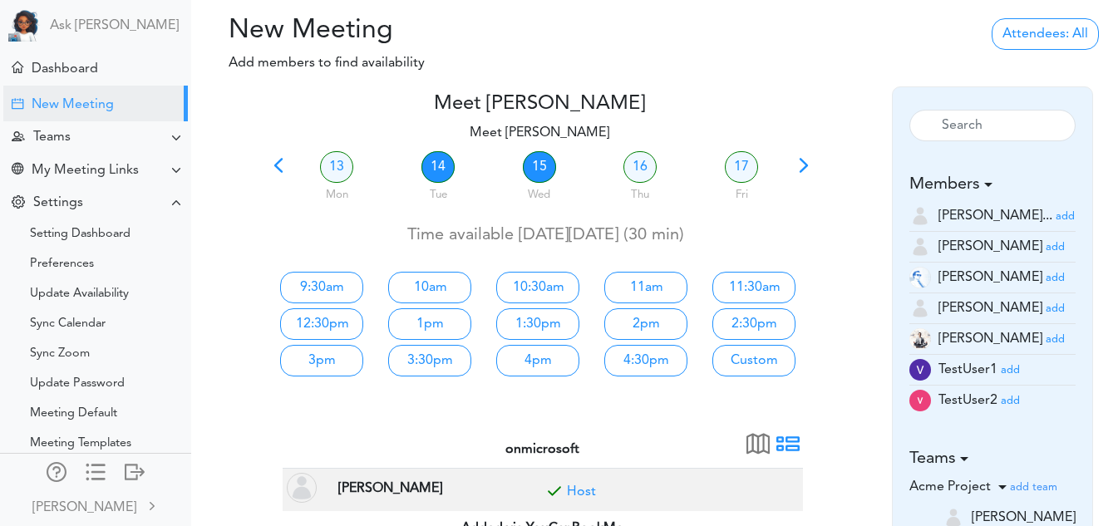
click at [534, 165] on link "15" at bounding box center [539, 167] width 33 height 32
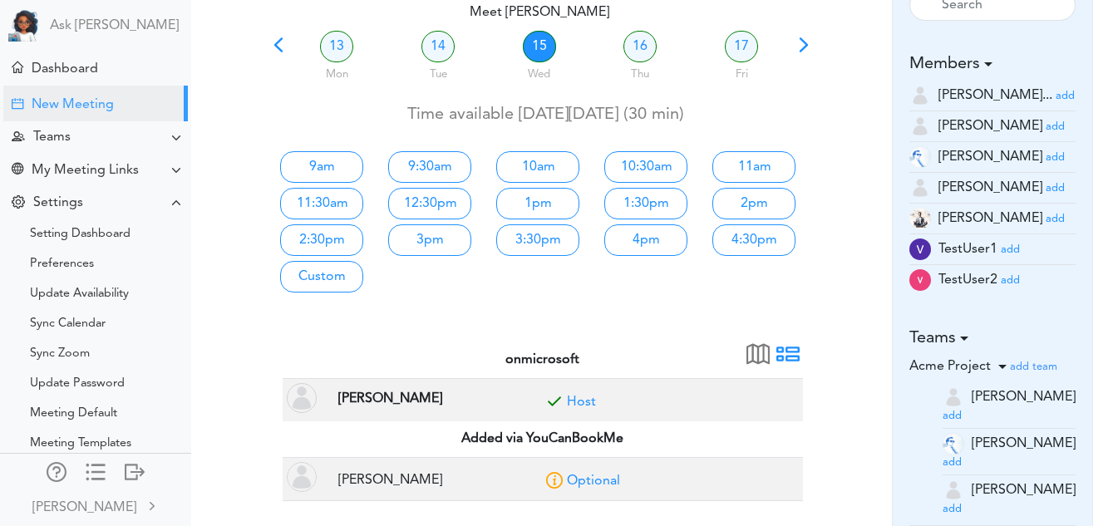
scroll to position [121, 0]
click at [327, 44] on link "13" at bounding box center [336, 46] width 33 height 32
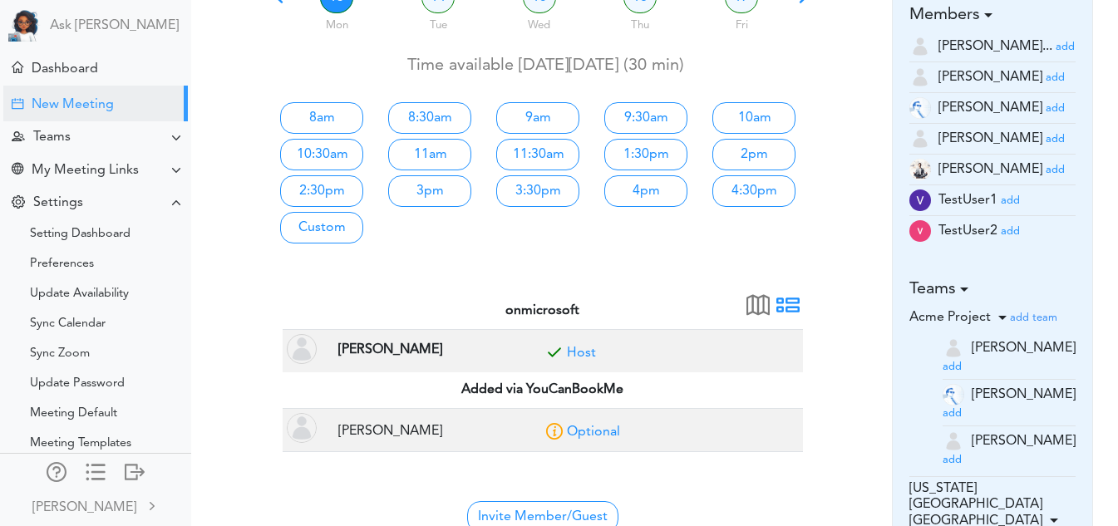
scroll to position [170, 0]
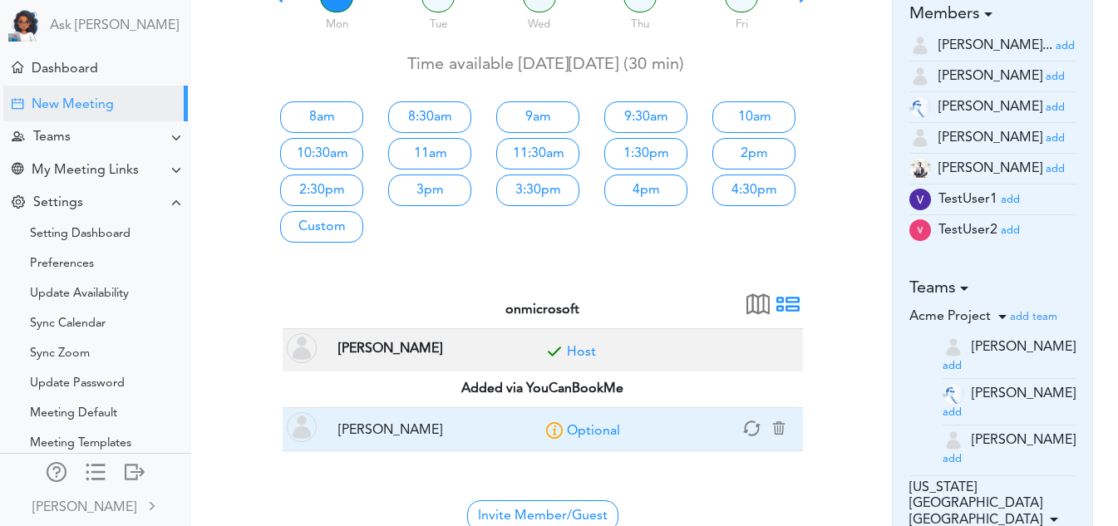
click at [585, 420] on td "Optional" at bounding box center [667, 429] width 271 height 43
click at [586, 425] on link "Optional" at bounding box center [593, 431] width 53 height 13
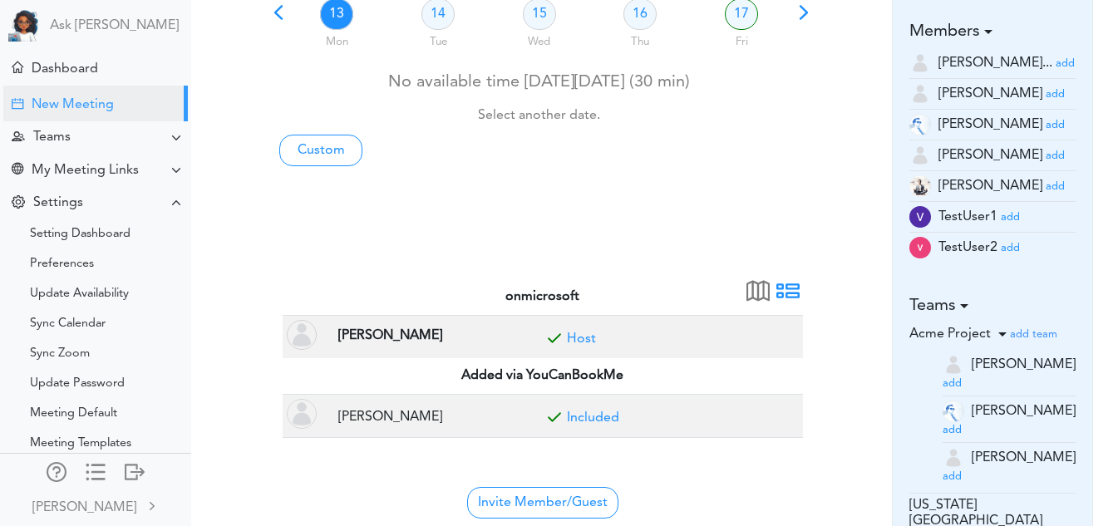
scroll to position [154, 0]
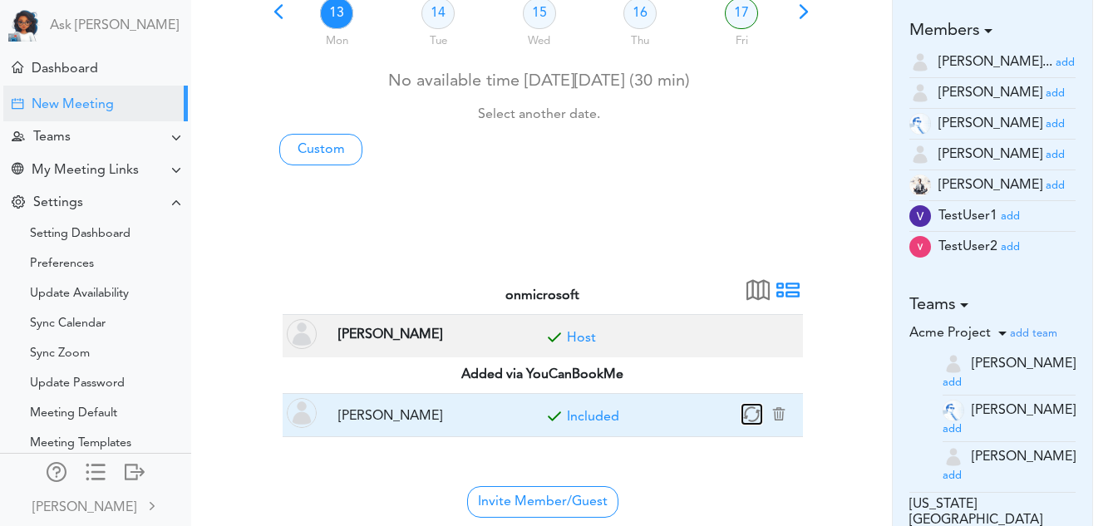
click at [749, 413] on icon "button" at bounding box center [751, 414] width 19 height 19
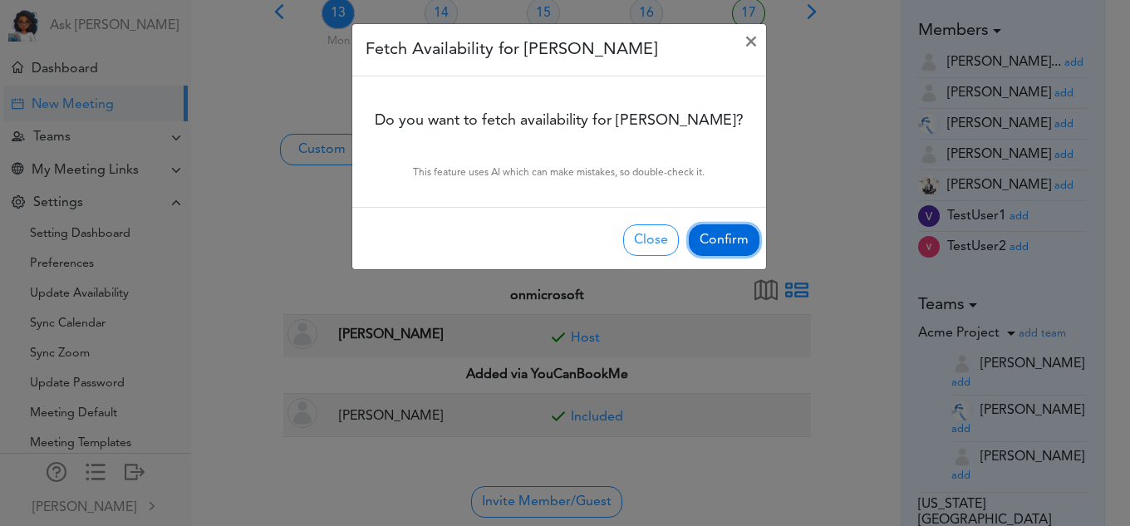
click at [728, 248] on button "Confirm" at bounding box center [724, 240] width 71 height 32
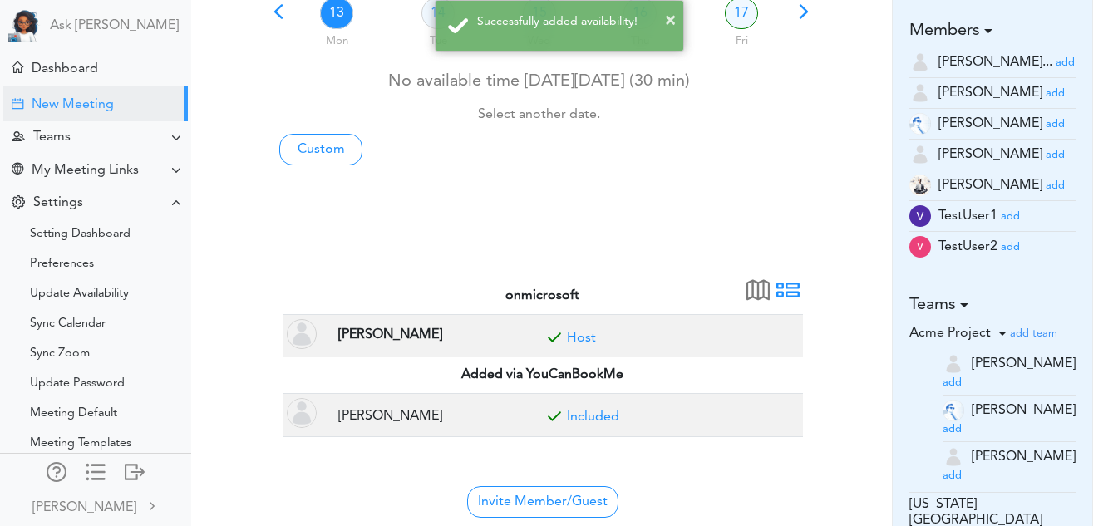
scroll to position [0, 0]
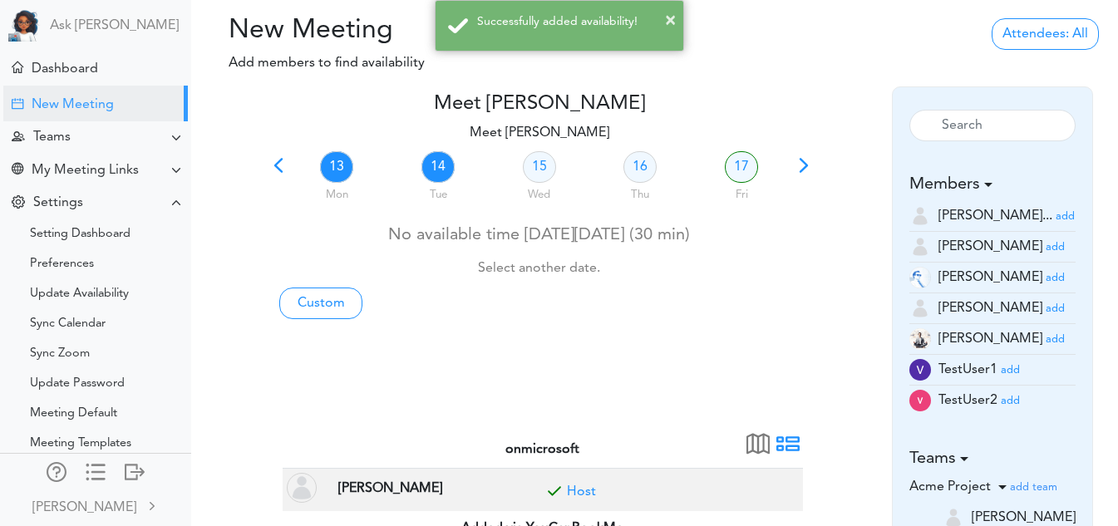
click at [439, 161] on link "14" at bounding box center [437, 167] width 33 height 32
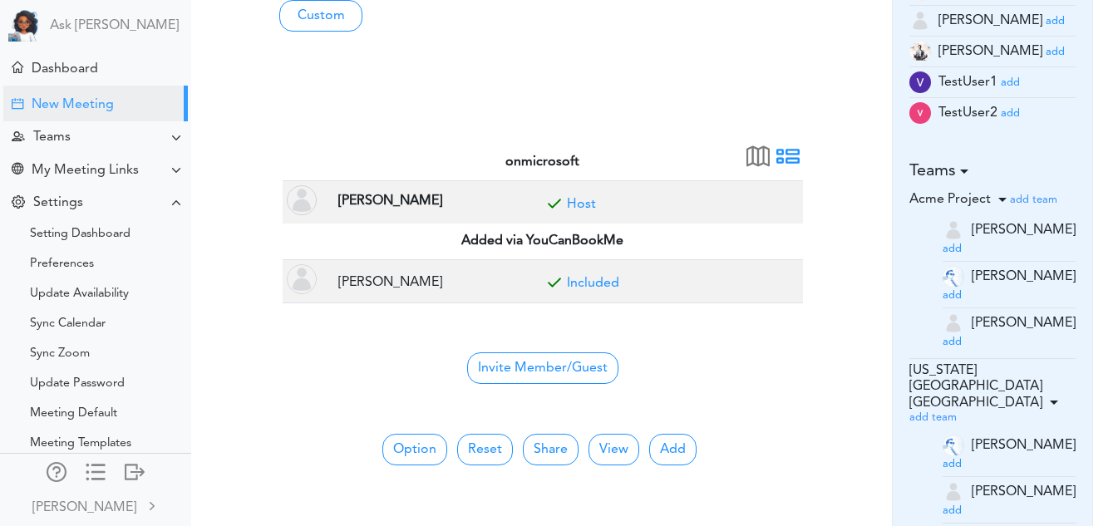
scroll to position [288, 0]
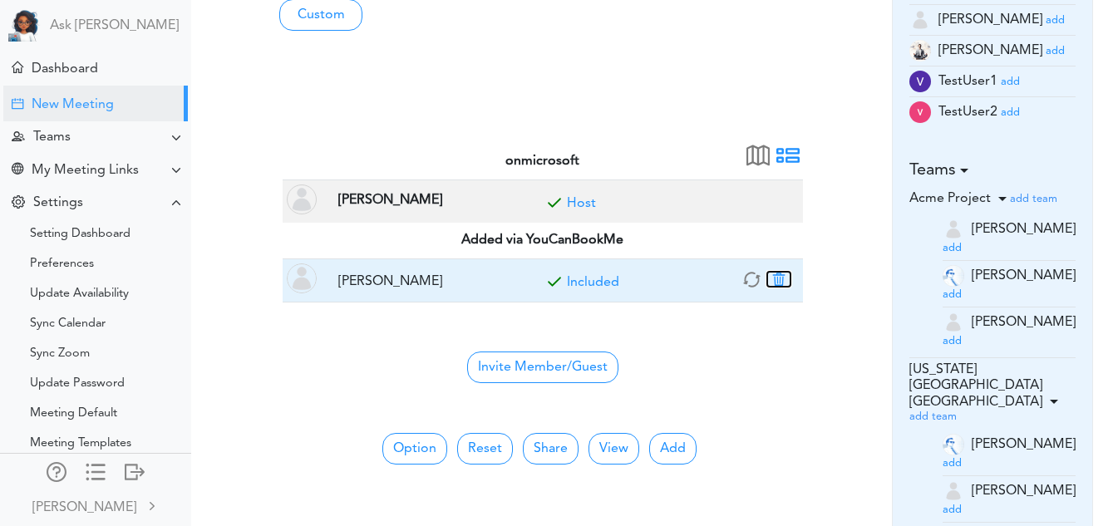
click at [781, 285] on button "button" at bounding box center [778, 279] width 23 height 15
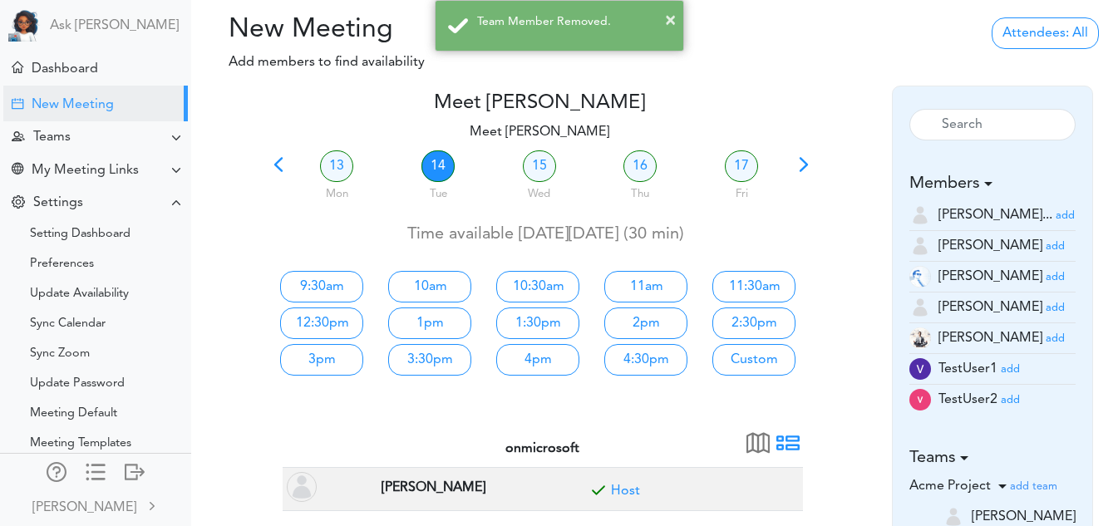
scroll to position [0, 0]
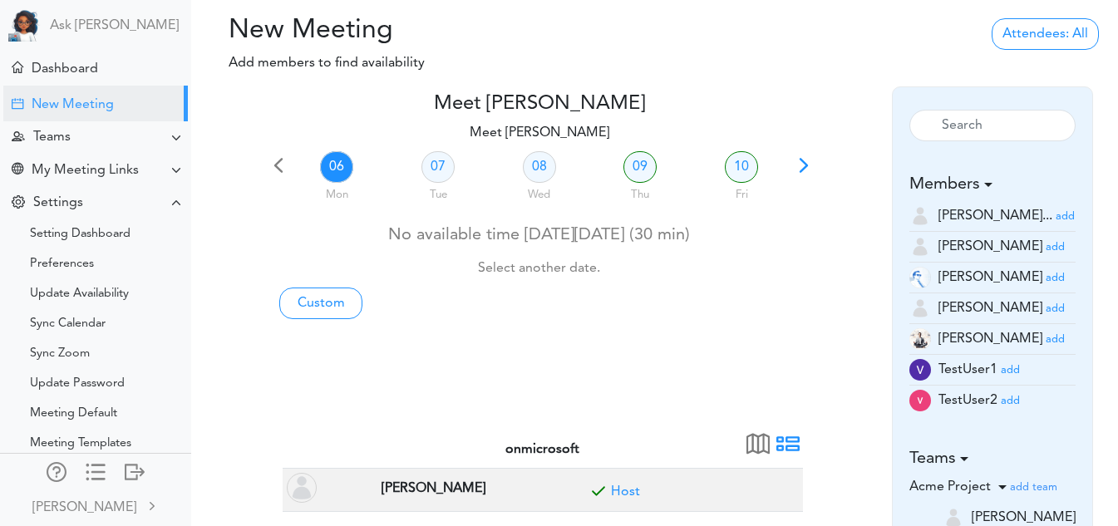
click at [799, 169] on span at bounding box center [803, 171] width 23 height 23
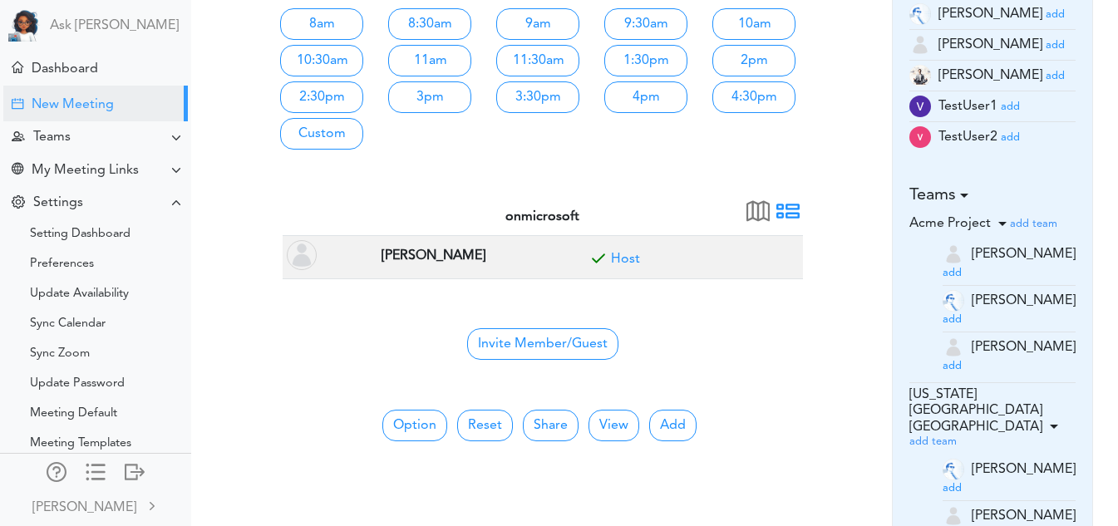
scroll to position [264, 0]
click at [664, 418] on button "Add" at bounding box center [672, 425] width 47 height 32
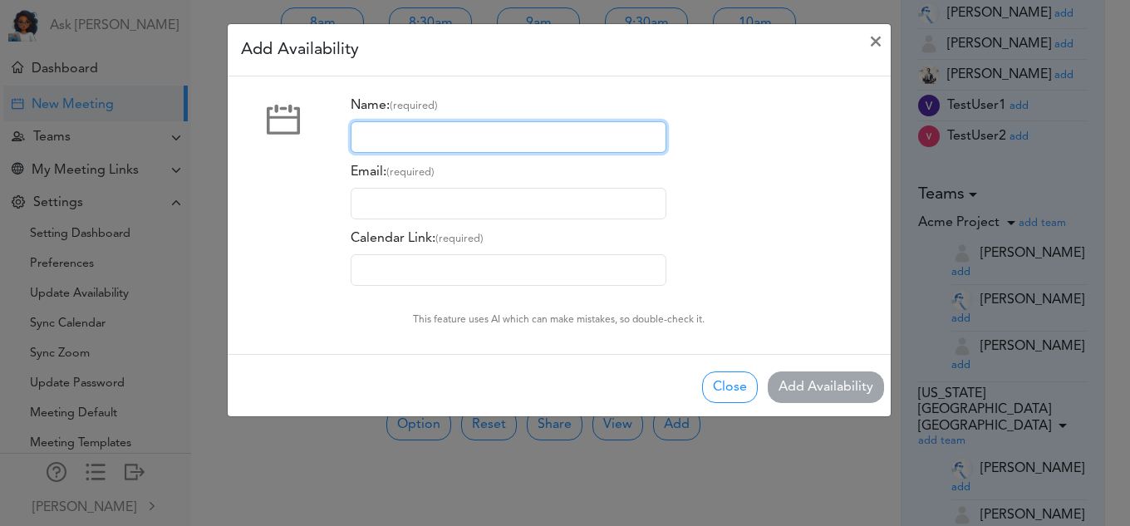
click at [510, 148] on input "Name: (required)" at bounding box center [509, 137] width 316 height 32
type input "[PERSON_NAME]"
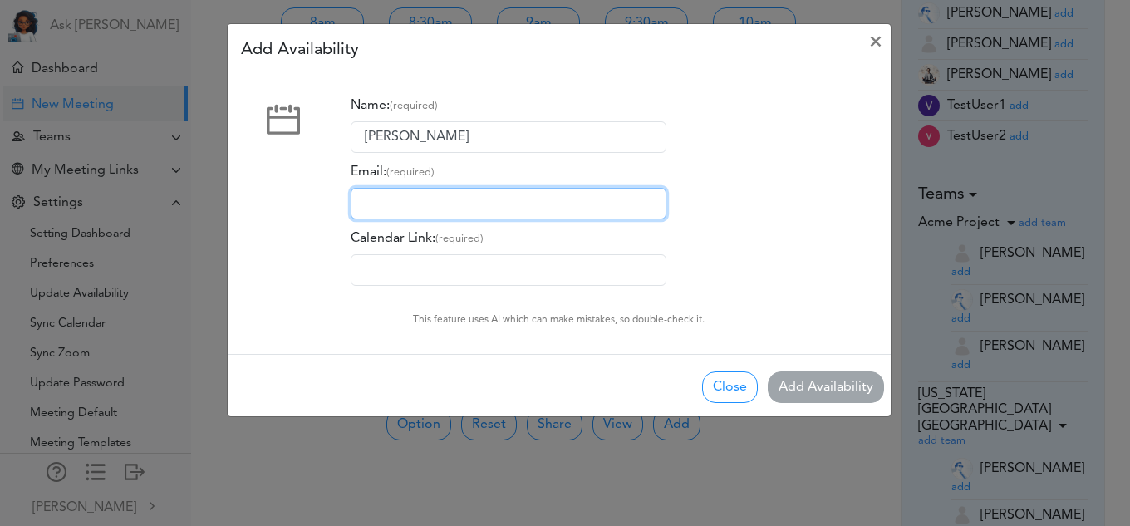
drag, startPoint x: 484, startPoint y: 205, endPoint x: 495, endPoint y: 244, distance: 40.5
click at [495, 244] on div "Name: (required) [PERSON_NAME] Email: (required) Calendar Link: (required)" at bounding box center [522, 188] width 342 height 196
type input "[EMAIL_ADDRESS][DOMAIN_NAME]"
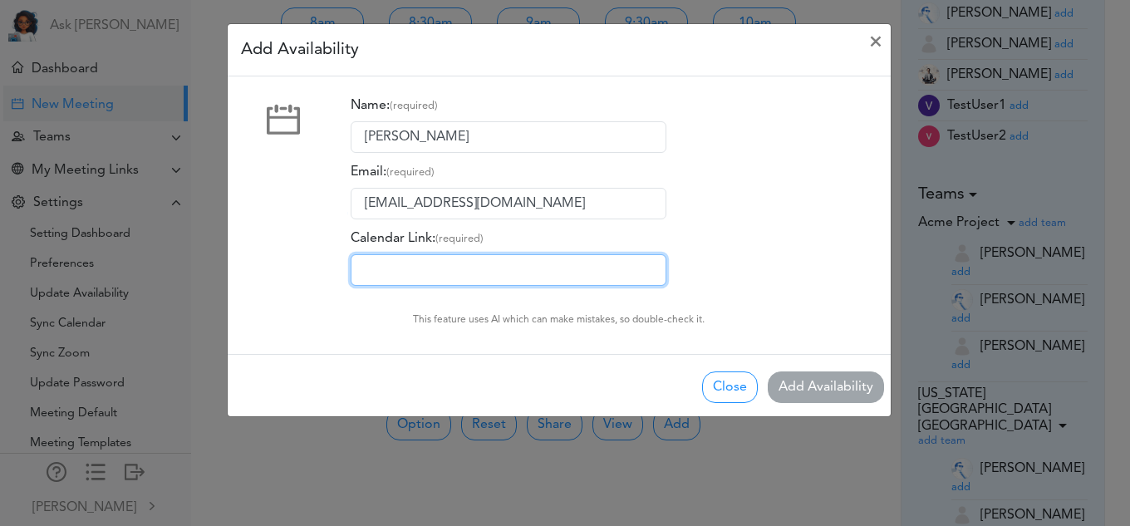
click at [491, 268] on input "Calendar Link: (required)" at bounding box center [509, 270] width 316 height 32
click at [477, 259] on input "Calendar Link: (required)" at bounding box center [509, 270] width 316 height 32
paste input "[URL][DOMAIN_NAME]"
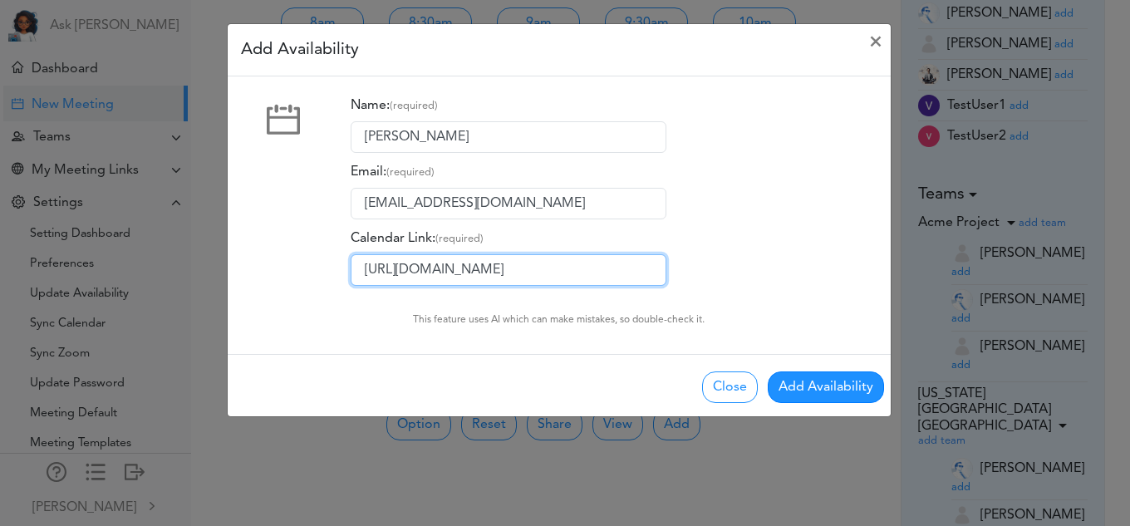
type input "[URL][DOMAIN_NAME]"
click at [728, 206] on div "Name: (required) [PERSON_NAME] Email: (required) [EMAIL_ADDRESS][DOMAIN_NAME] C…" at bounding box center [613, 194] width 551 height 209
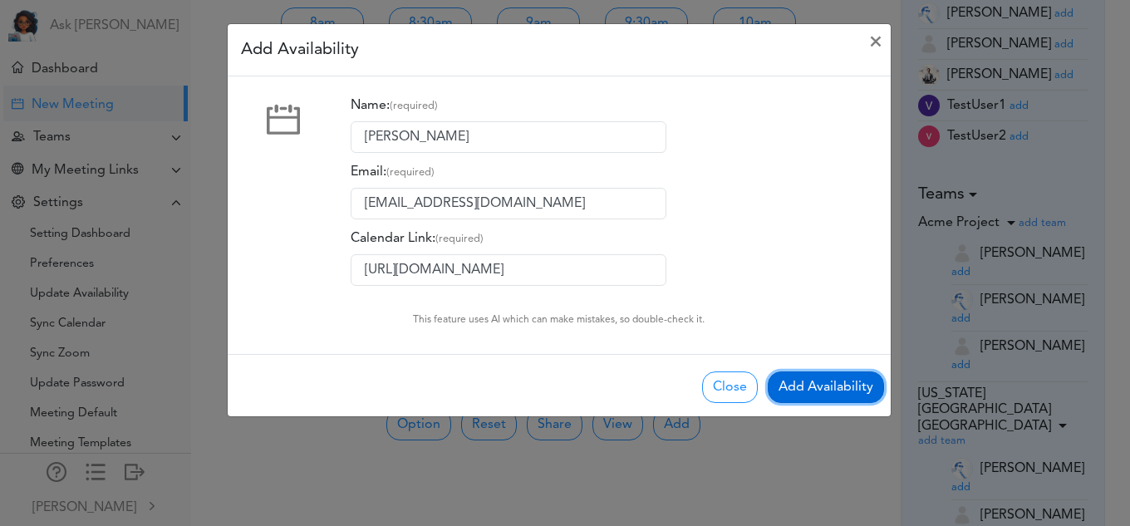
click at [786, 376] on button "Add Availability" at bounding box center [826, 387] width 116 height 32
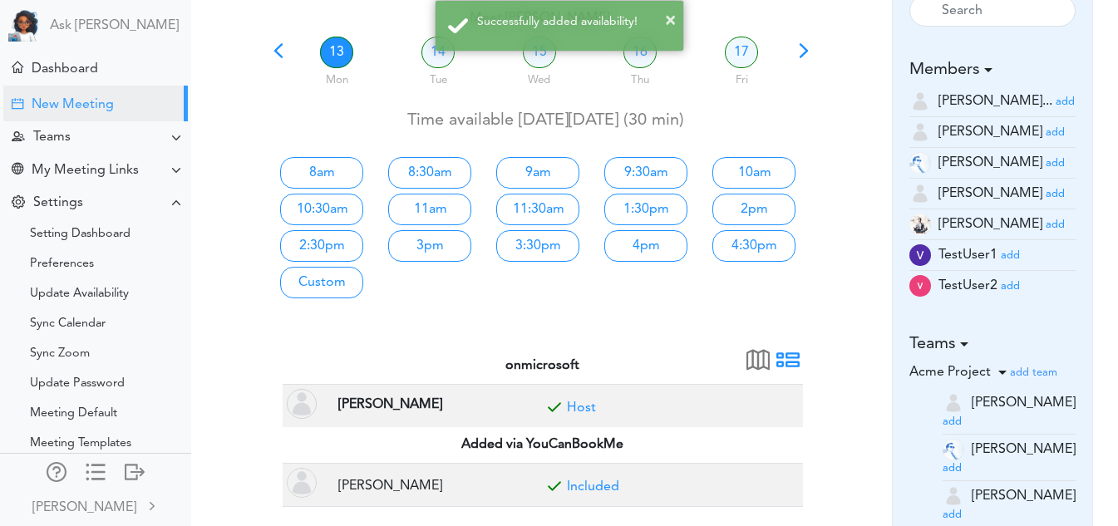
scroll to position [114, 0]
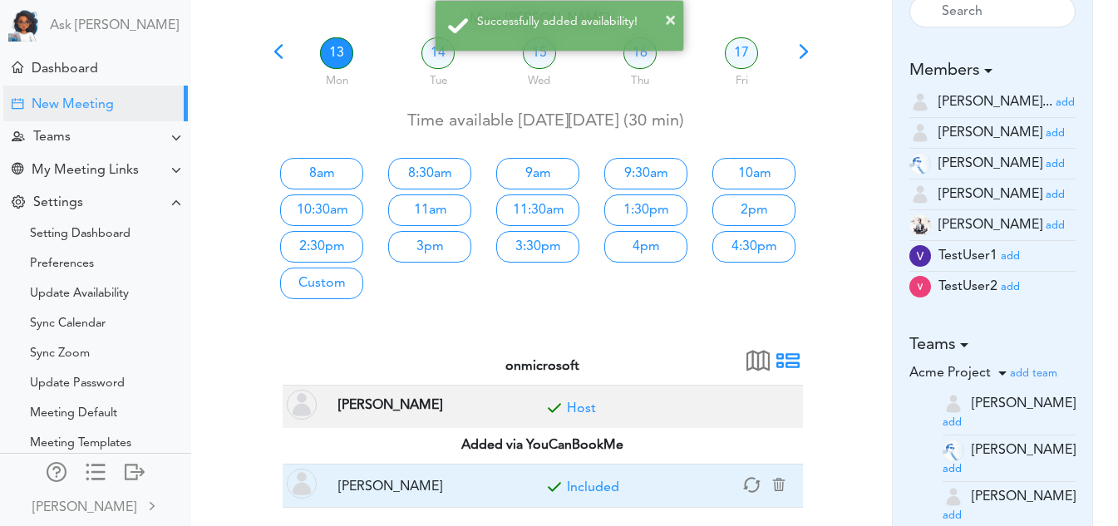
click at [614, 485] on link "Included" at bounding box center [593, 487] width 52 height 13
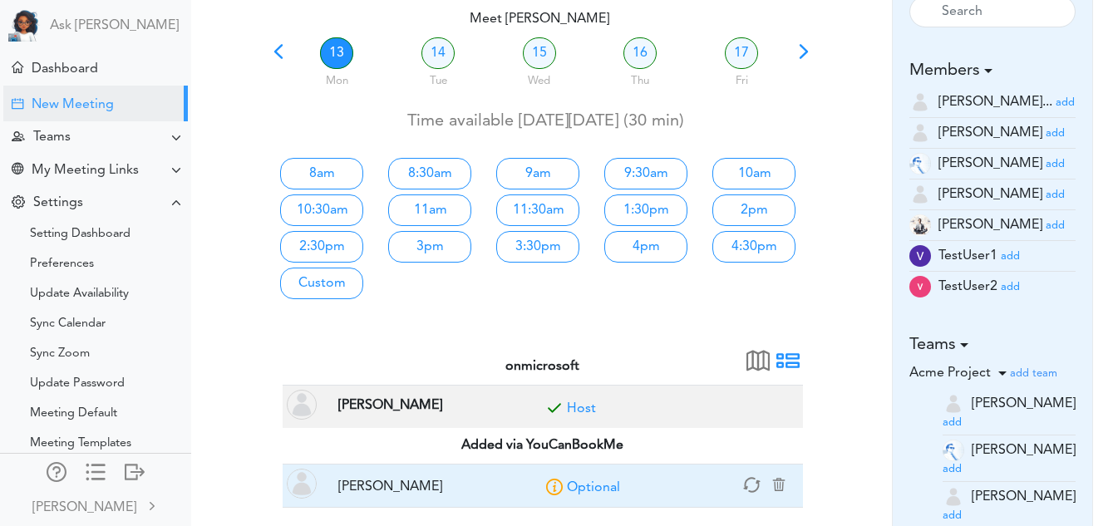
click at [614, 485] on link "Optional" at bounding box center [593, 487] width 53 height 13
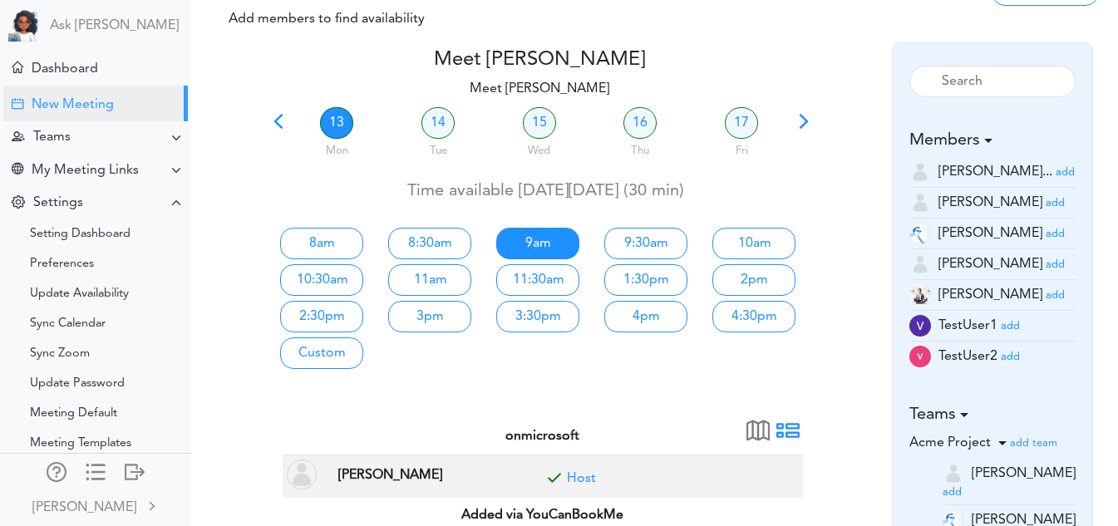
scroll to position [41, 0]
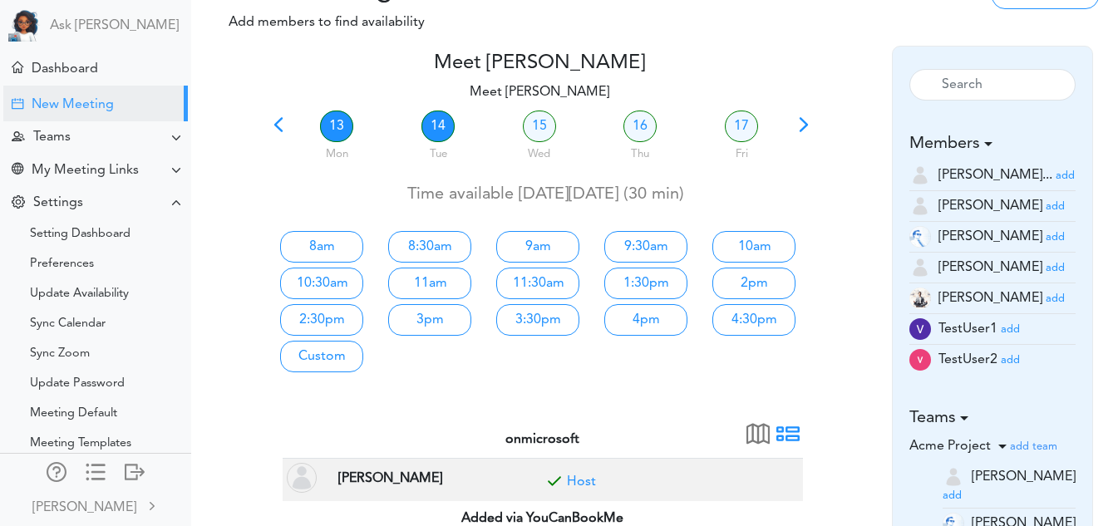
click at [439, 127] on link "14" at bounding box center [437, 127] width 33 height 32
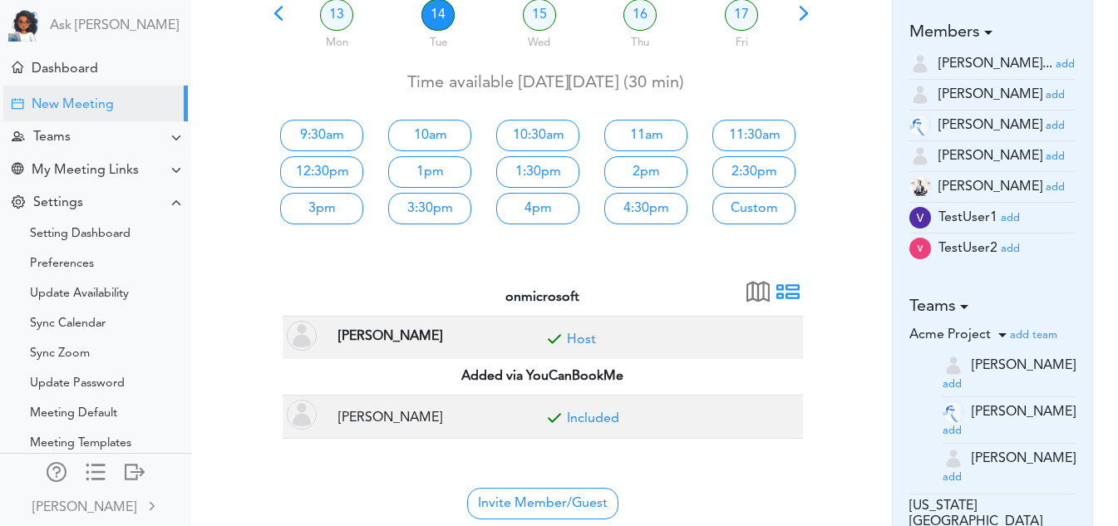
scroll to position [150, 0]
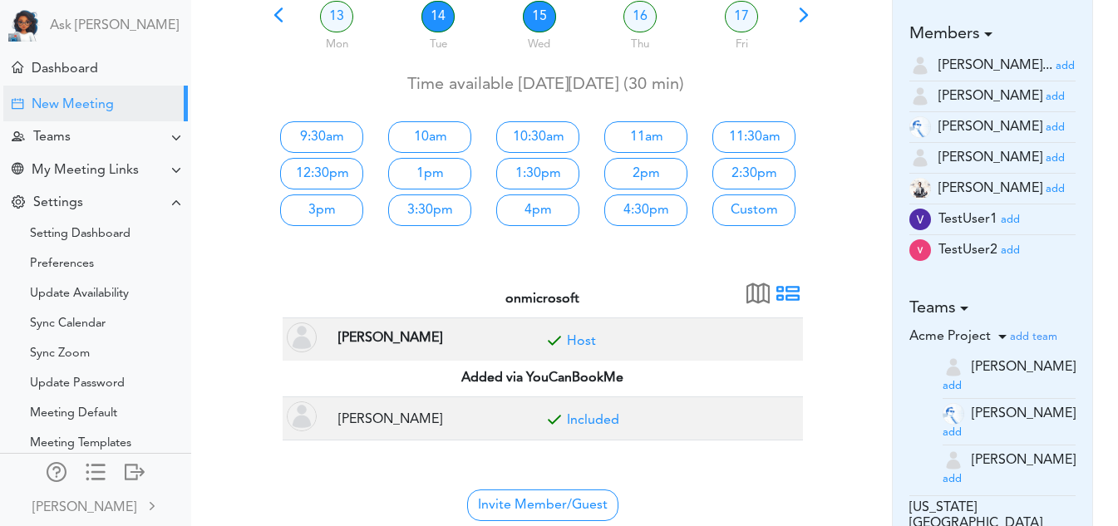
click at [539, 23] on link "15" at bounding box center [539, 17] width 33 height 32
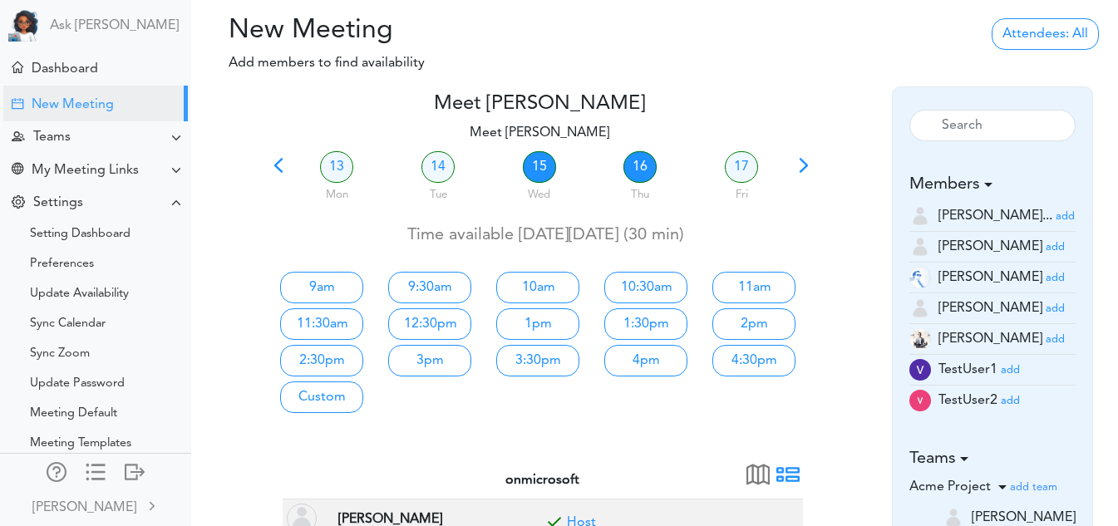
click at [635, 169] on link "16" at bounding box center [639, 167] width 33 height 32
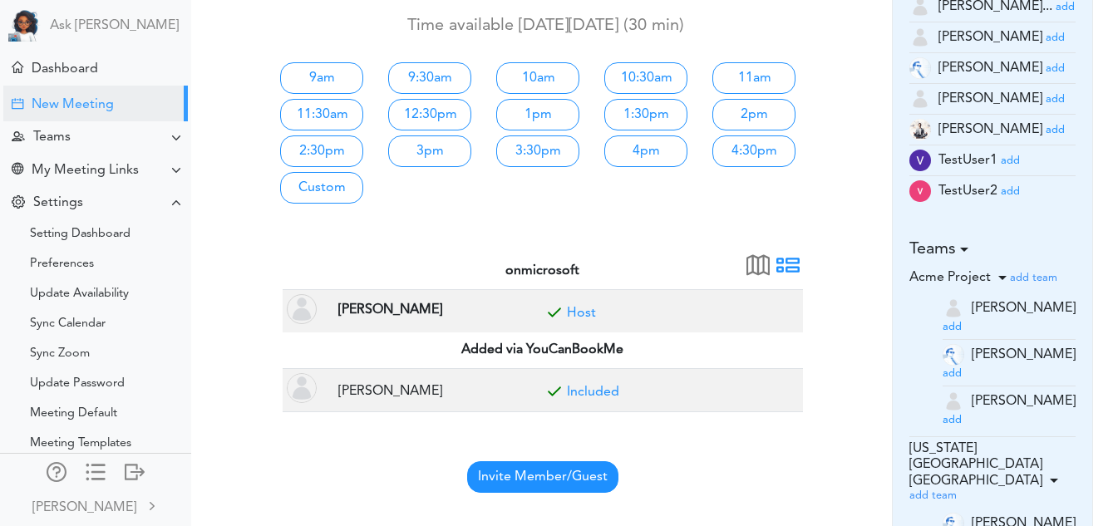
scroll to position [231, 0]
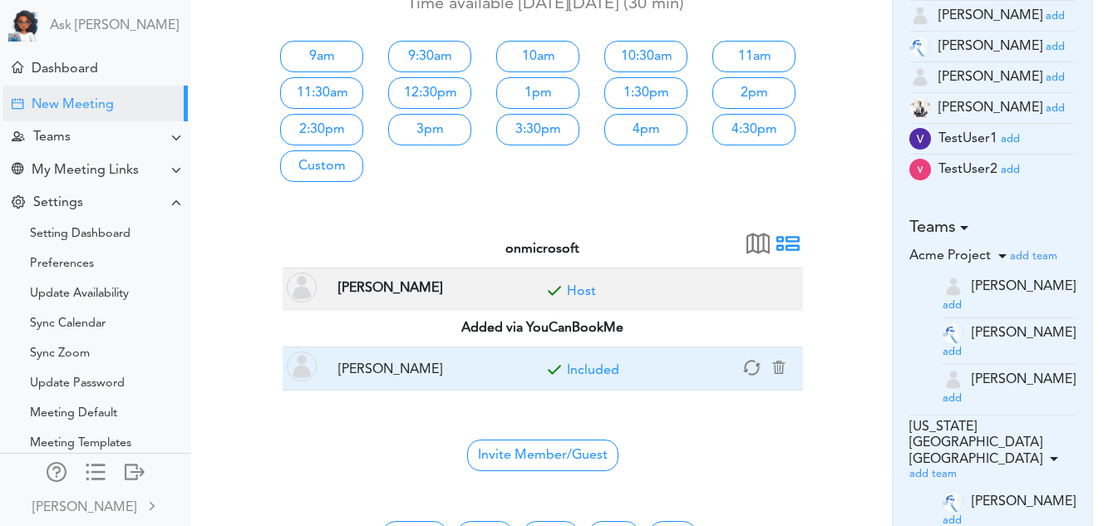
click at [585, 364] on link "Included" at bounding box center [593, 370] width 52 height 13
click at [585, 364] on link "Optional" at bounding box center [593, 370] width 53 height 13
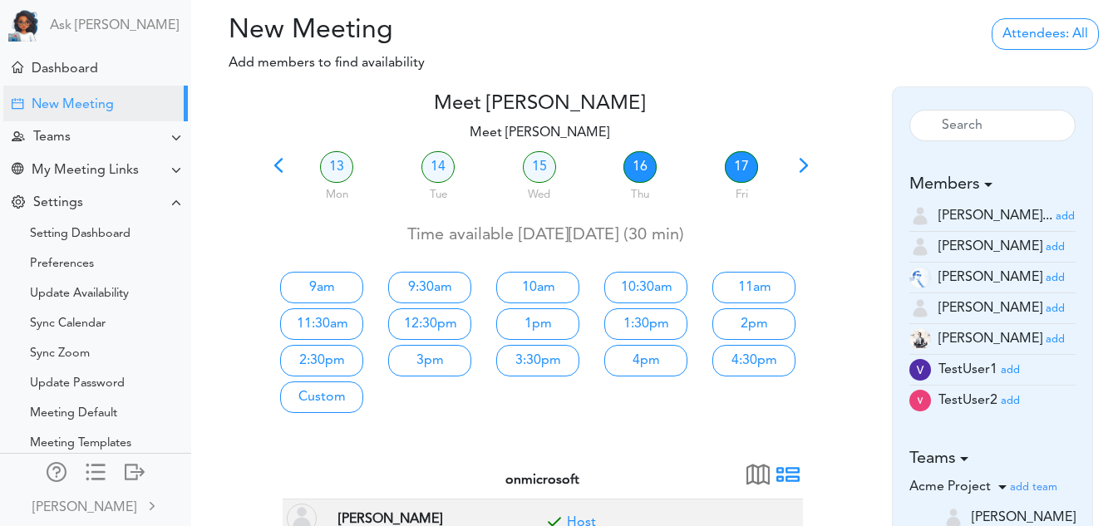
click at [755, 161] on link "17" at bounding box center [741, 167] width 33 height 32
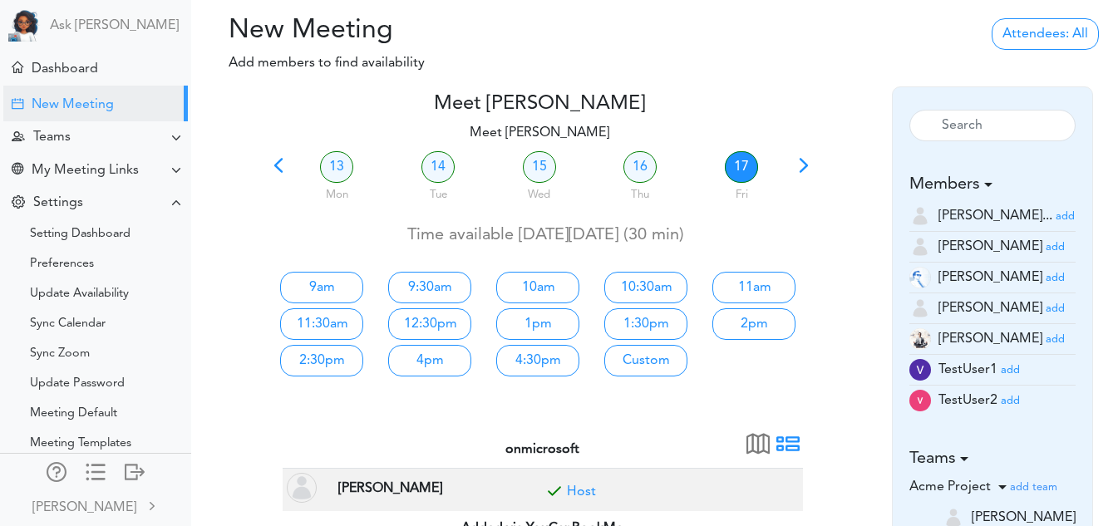
click at [274, 171] on span at bounding box center [278, 171] width 23 height 23
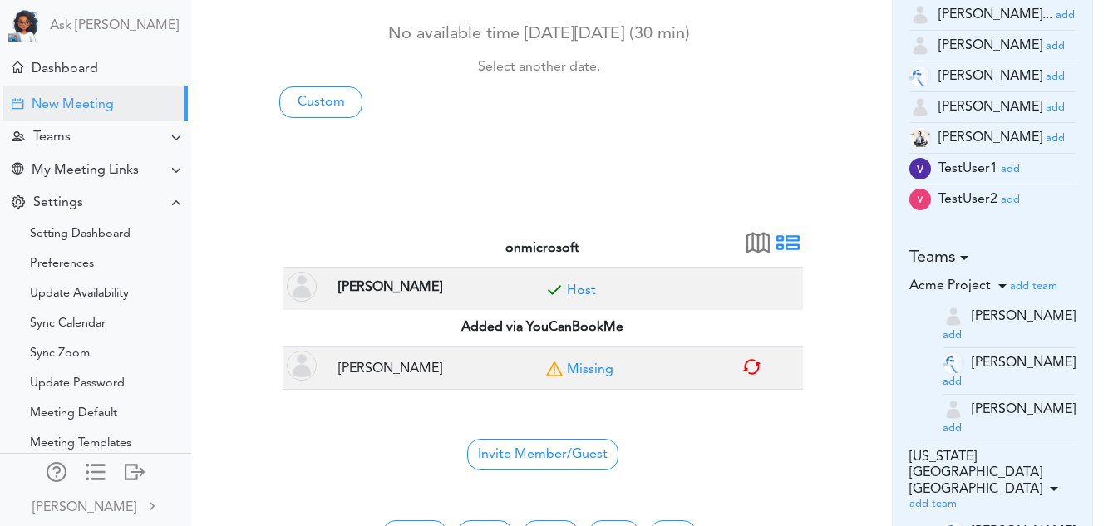
scroll to position [202, 0]
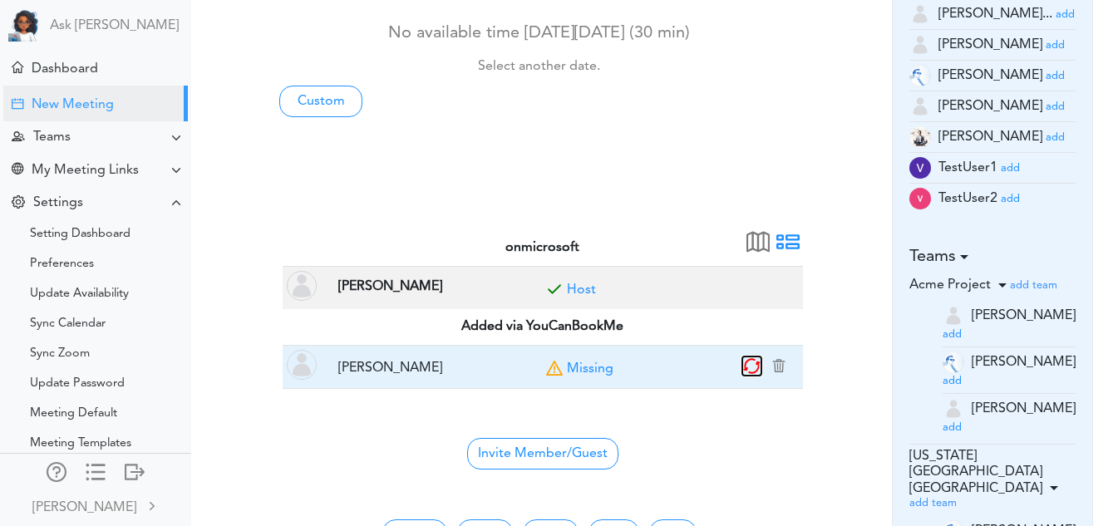
click at [748, 364] on icon "button" at bounding box center [751, 366] width 19 height 19
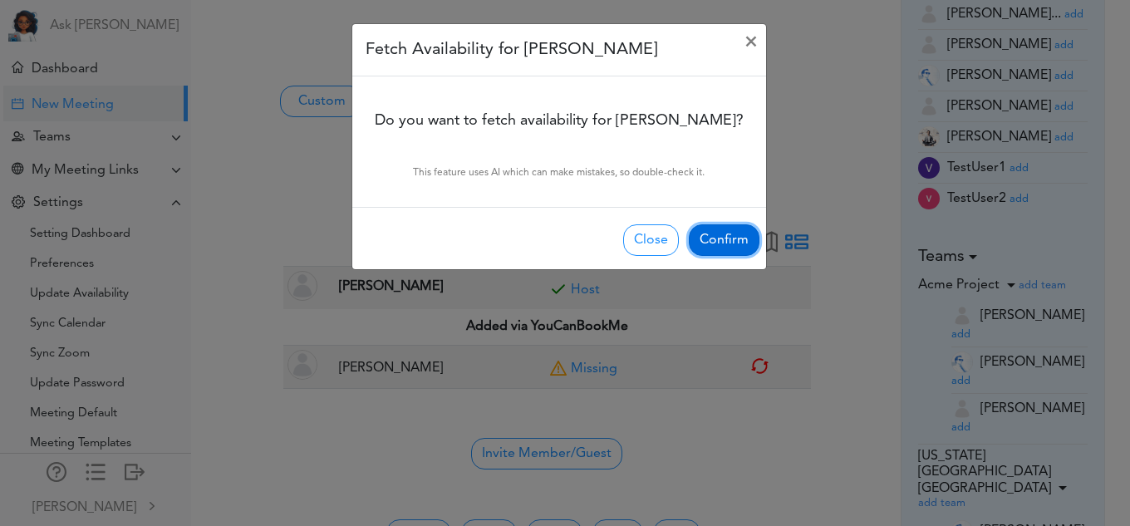
click at [700, 228] on button "Confirm" at bounding box center [724, 240] width 71 height 32
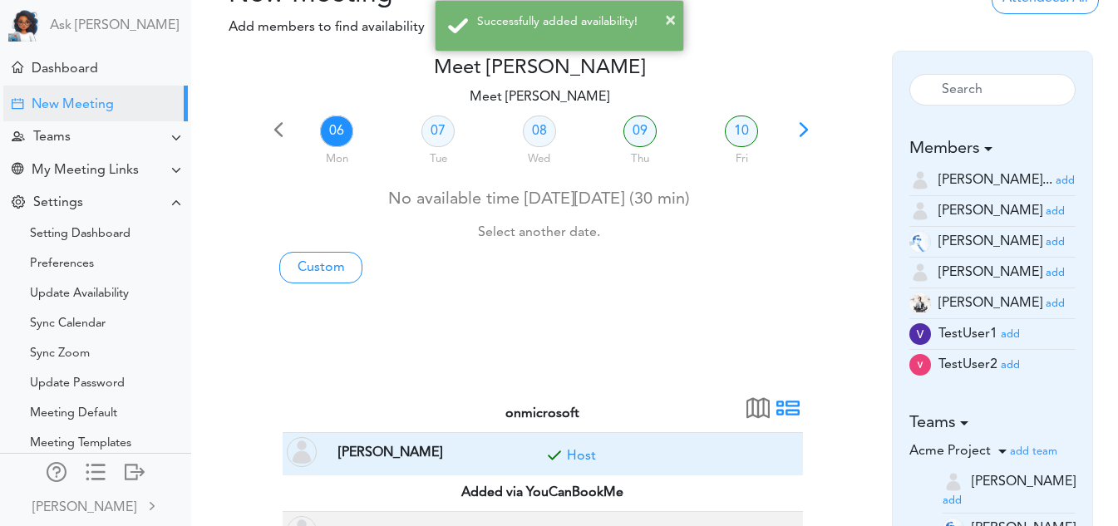
scroll to position [0, 0]
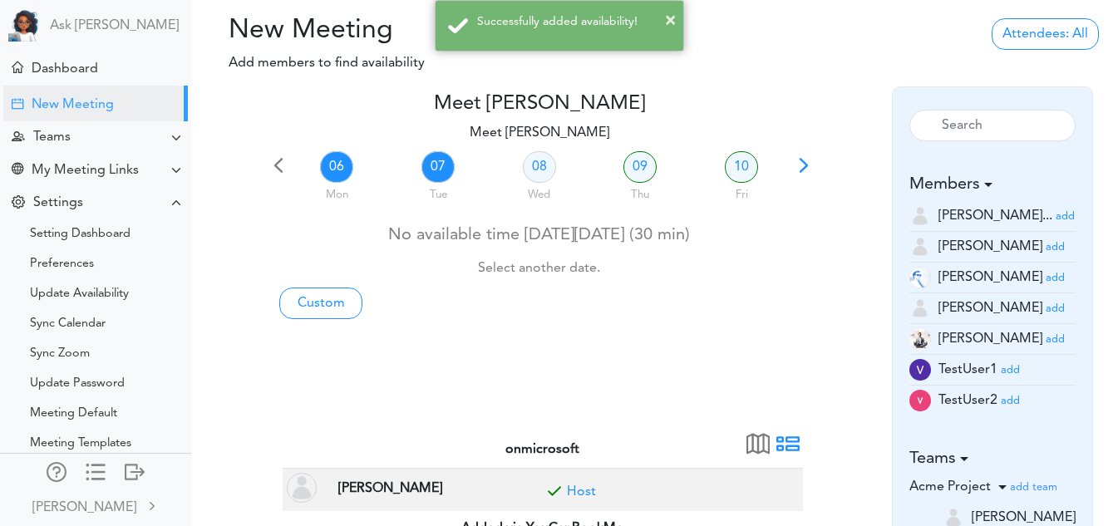
click at [433, 172] on link "07" at bounding box center [437, 167] width 33 height 32
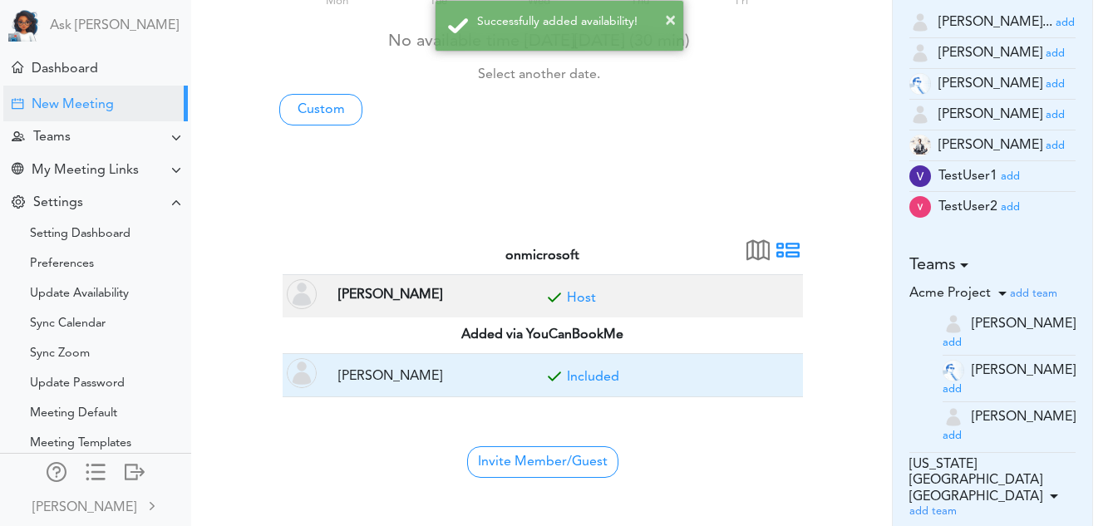
scroll to position [196, 0]
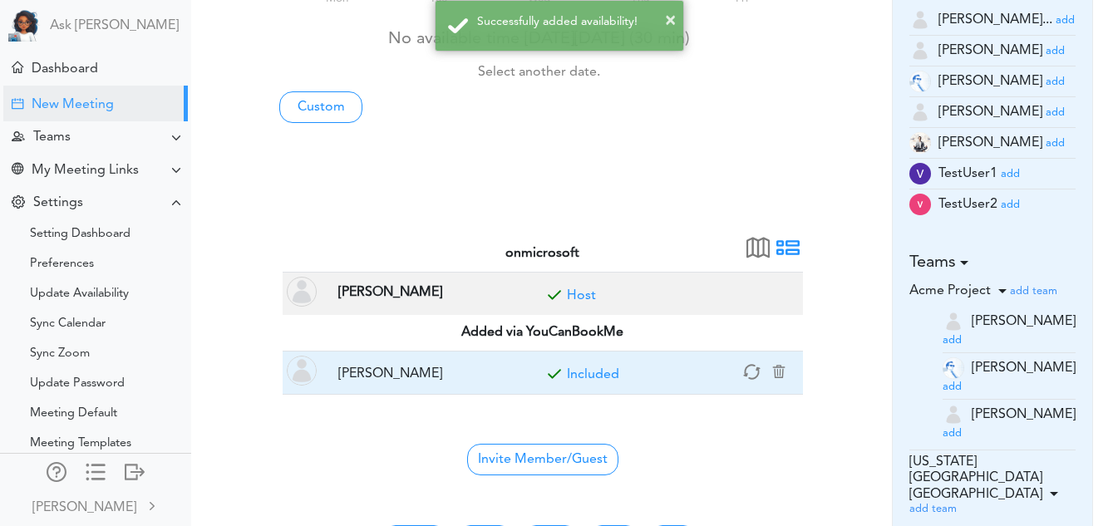
click at [589, 371] on link "Included" at bounding box center [593, 374] width 52 height 13
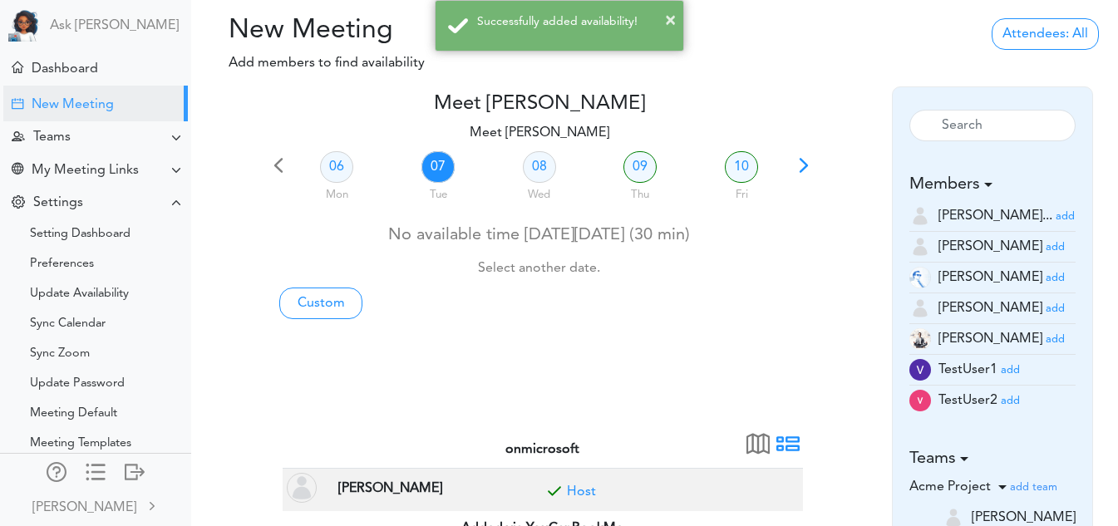
scroll to position [7, 0]
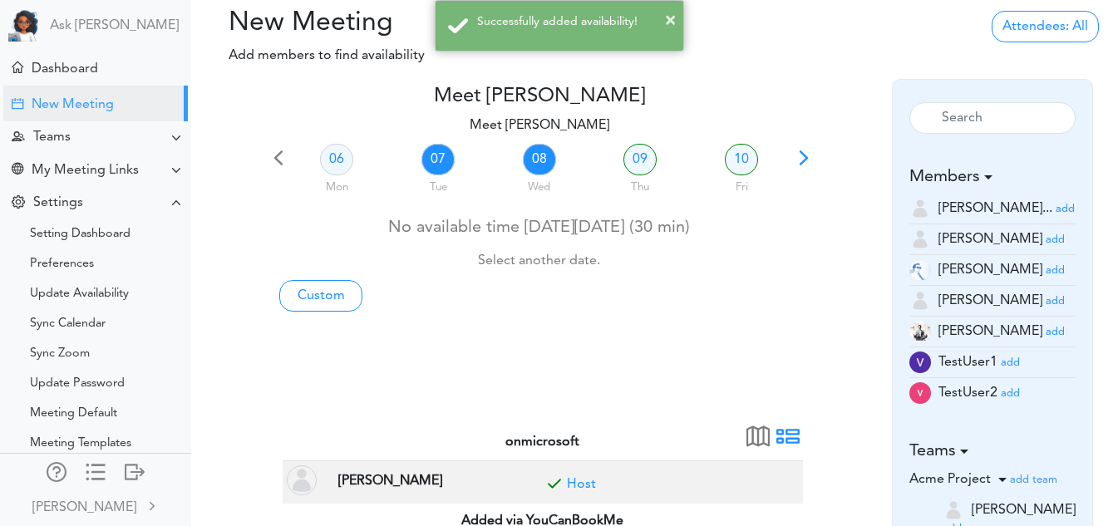
click at [535, 165] on link "08" at bounding box center [539, 160] width 33 height 32
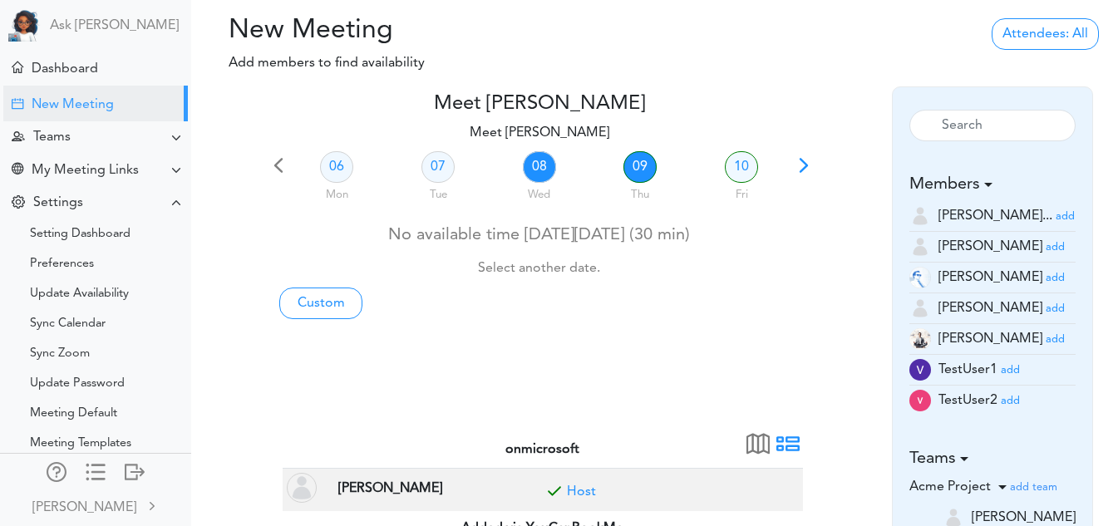
click at [642, 166] on link "09" at bounding box center [639, 167] width 33 height 32
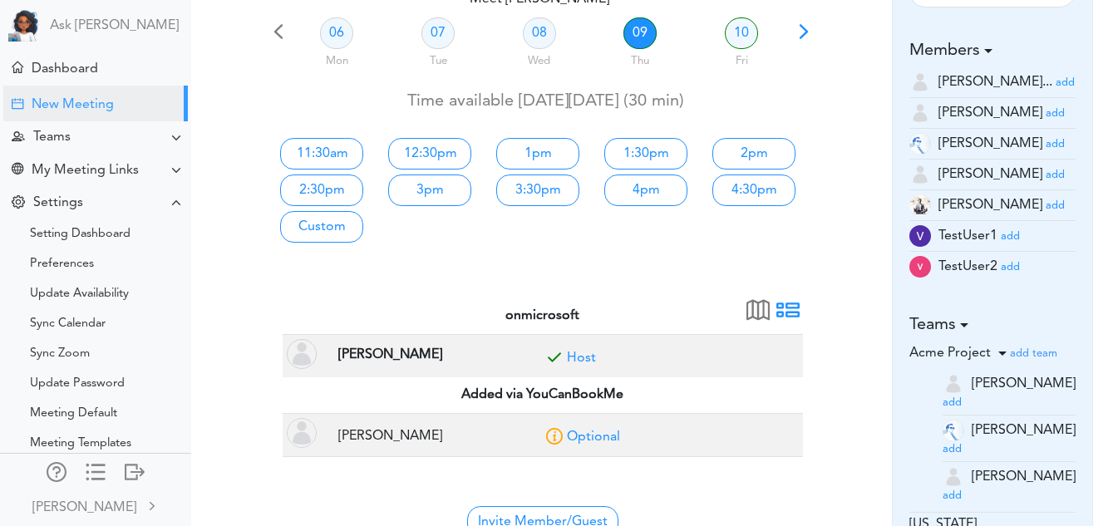
scroll to position [135, 0]
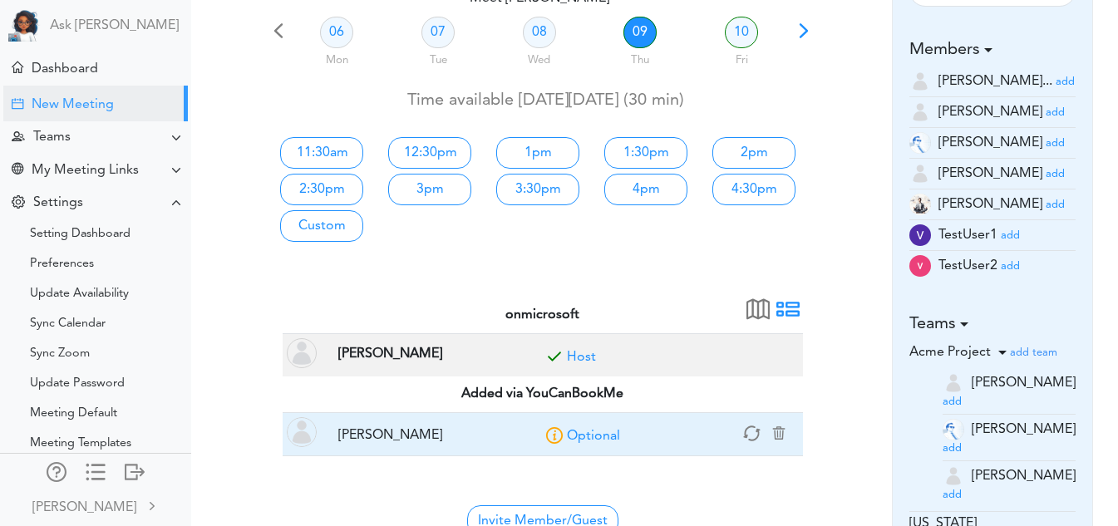
click at [608, 431] on link "Optional" at bounding box center [593, 436] width 53 height 13
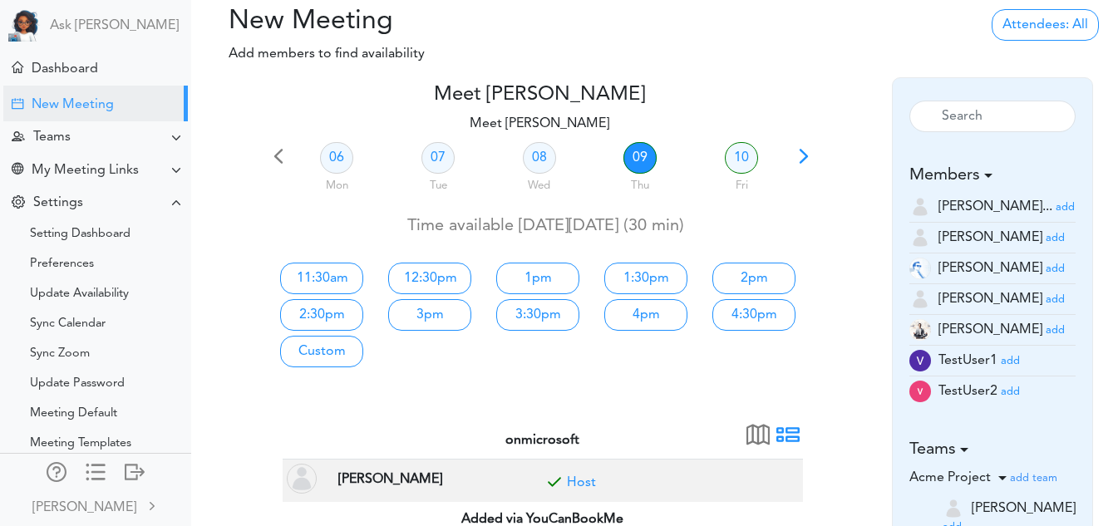
scroll to position [7, 0]
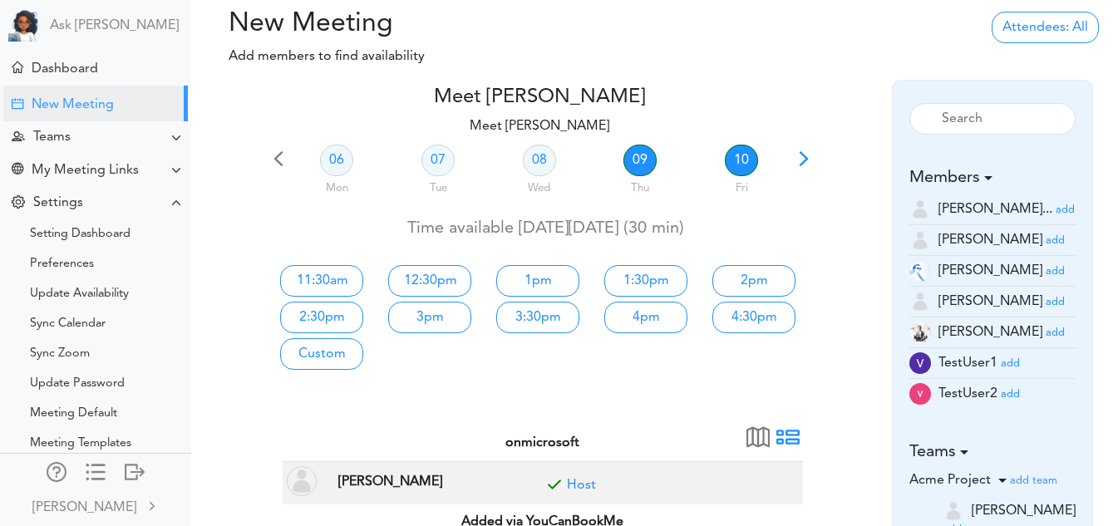
click at [741, 151] on link "10" at bounding box center [741, 161] width 33 height 32
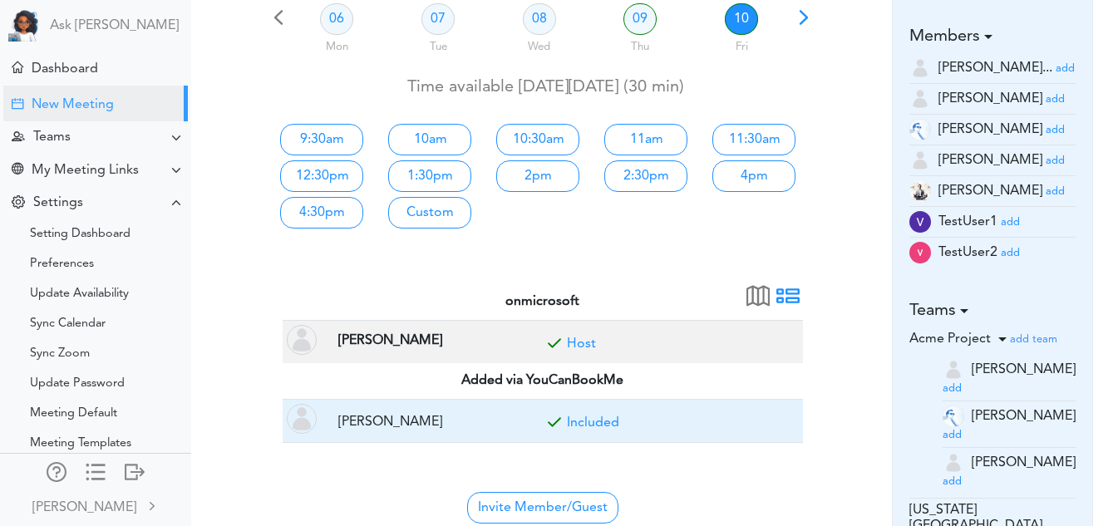
scroll to position [149, 0]
click at [598, 425] on link "Included" at bounding box center [593, 422] width 52 height 13
click at [598, 425] on link "Optional" at bounding box center [593, 422] width 53 height 13
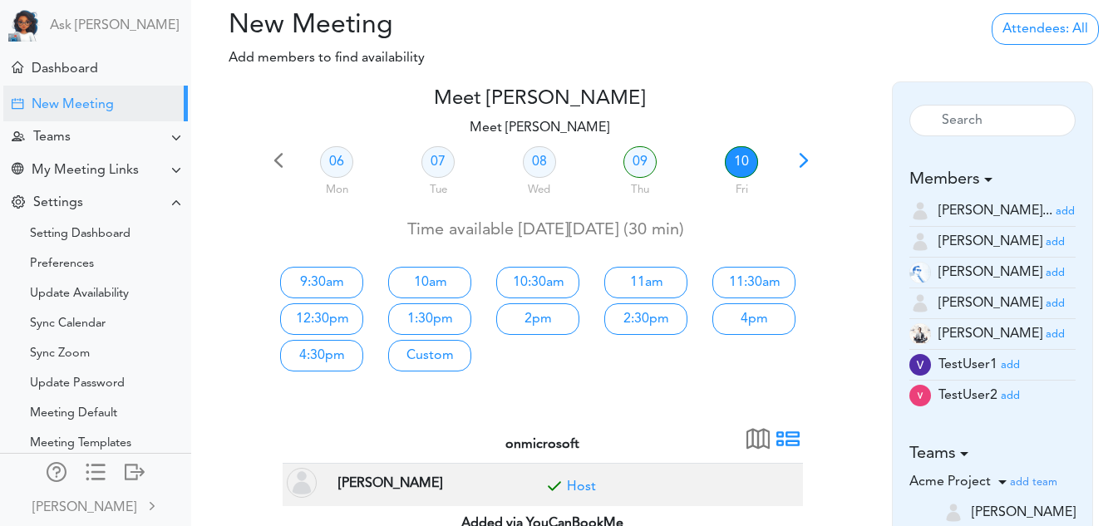
scroll to position [0, 0]
